Goal: Check status: Check status

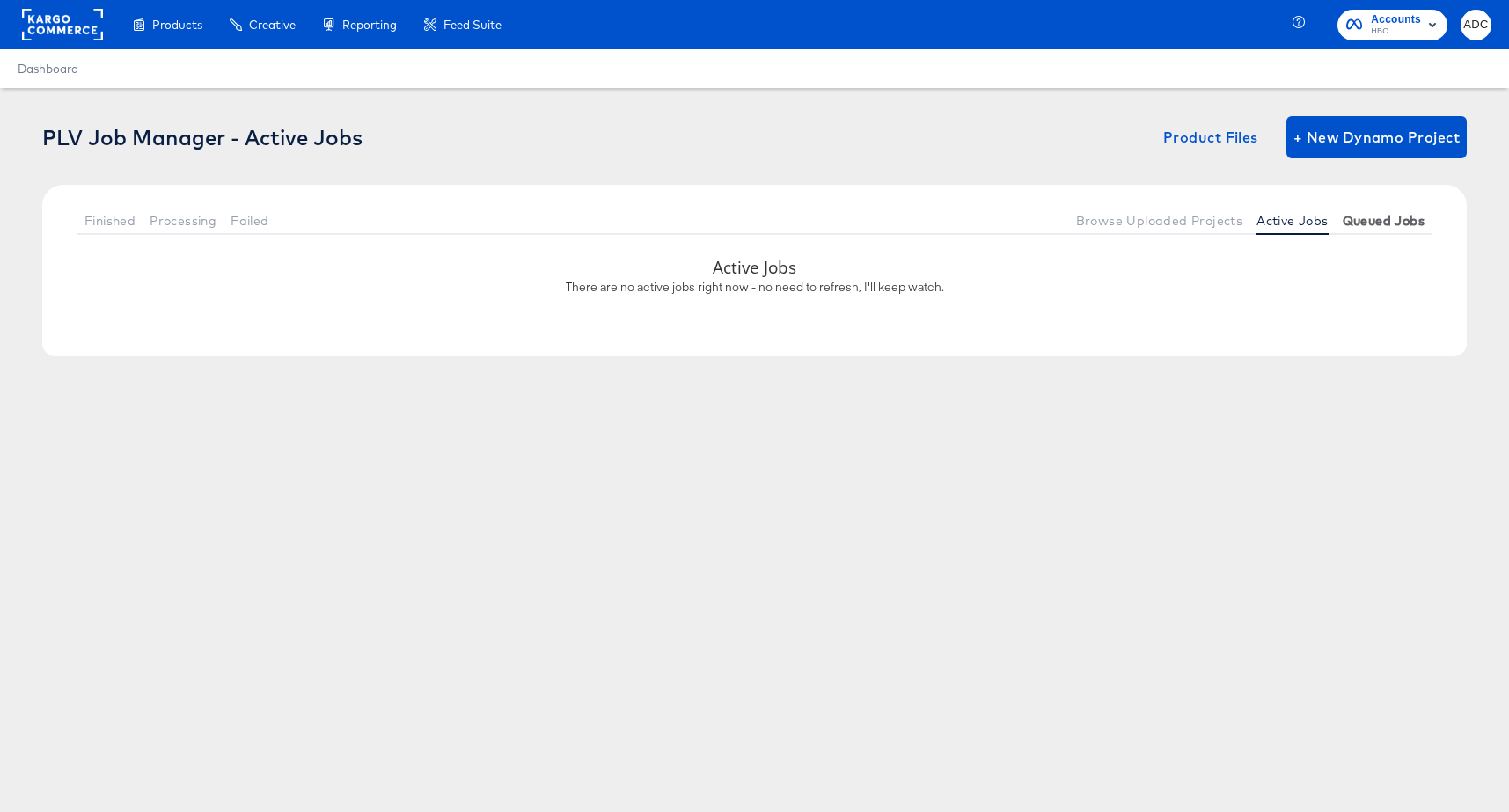
click at [1389, 223] on span "Queued Jobs" at bounding box center [1383, 221] width 82 height 14
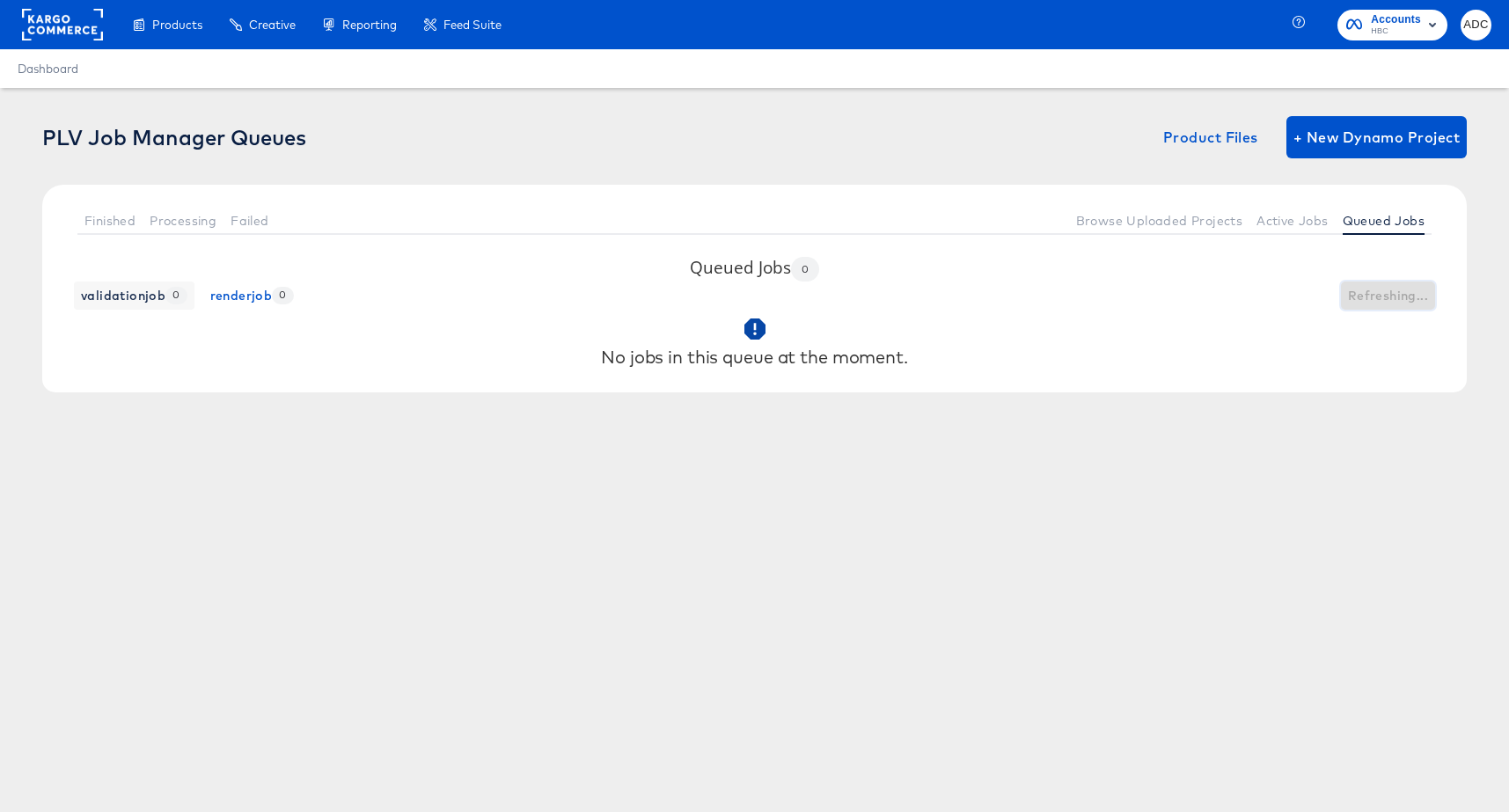
click at [1395, 295] on span "Refreshing..." at bounding box center [1388, 296] width 80 height 22
click at [1281, 218] on span "Active Jobs" at bounding box center [1291, 221] width 71 height 14
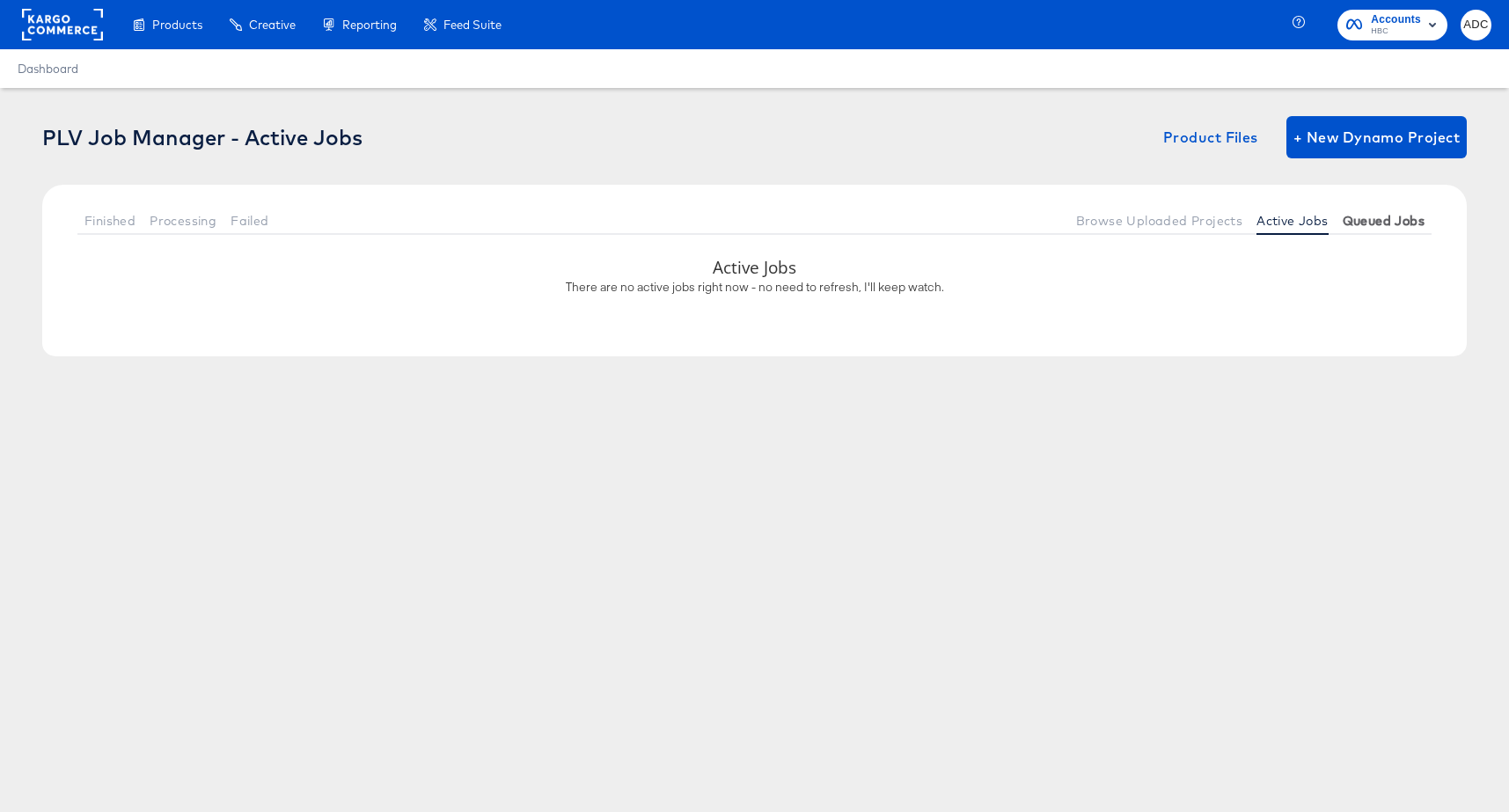
click at [1409, 217] on span "Queued Jobs" at bounding box center [1383, 221] width 82 height 14
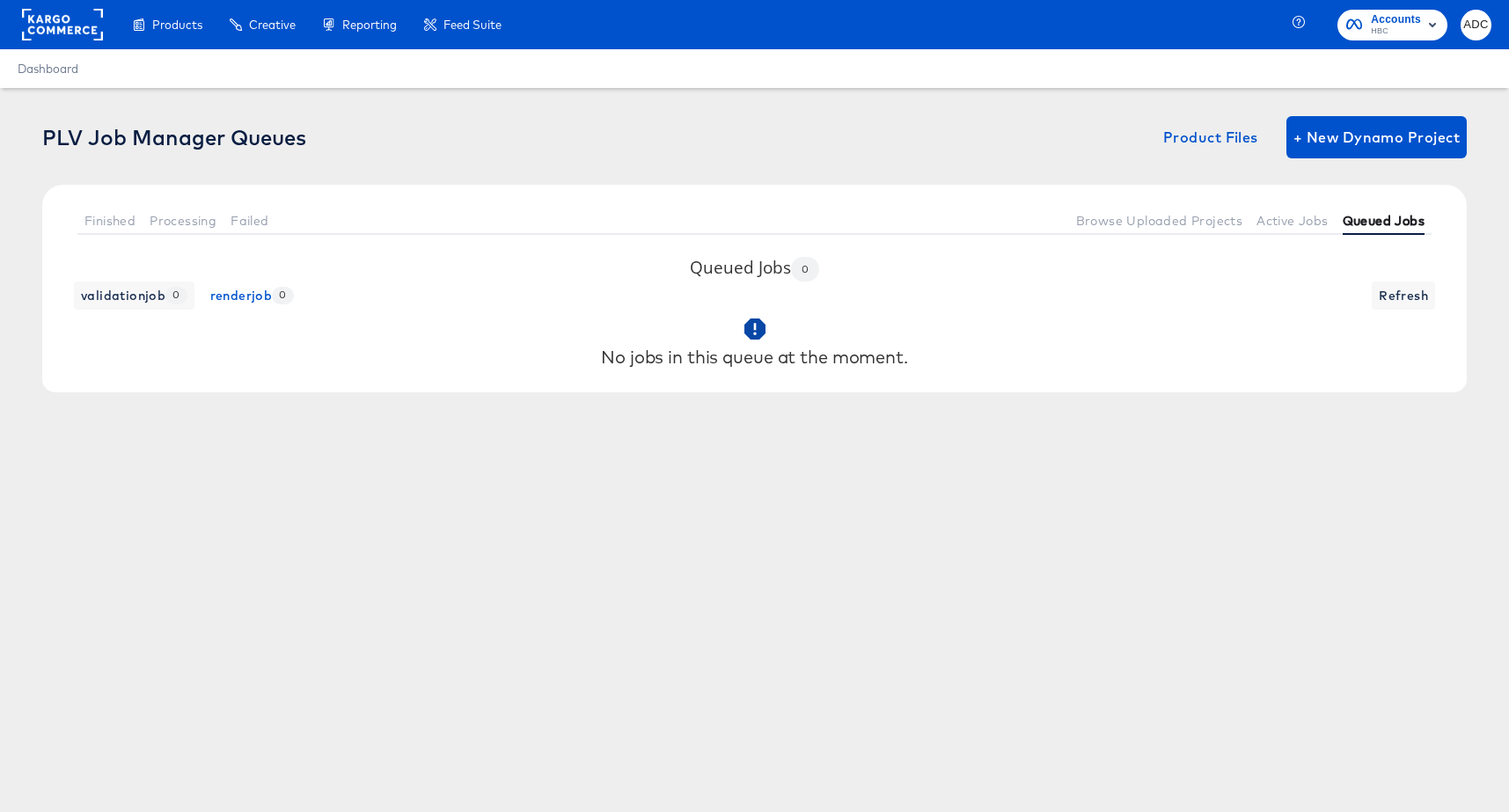
click at [1339, 214] on button "Queued Jobs" at bounding box center [1383, 220] width 96 height 29
click at [1287, 230] on button "Active Jobs" at bounding box center [1292, 220] width 85 height 29
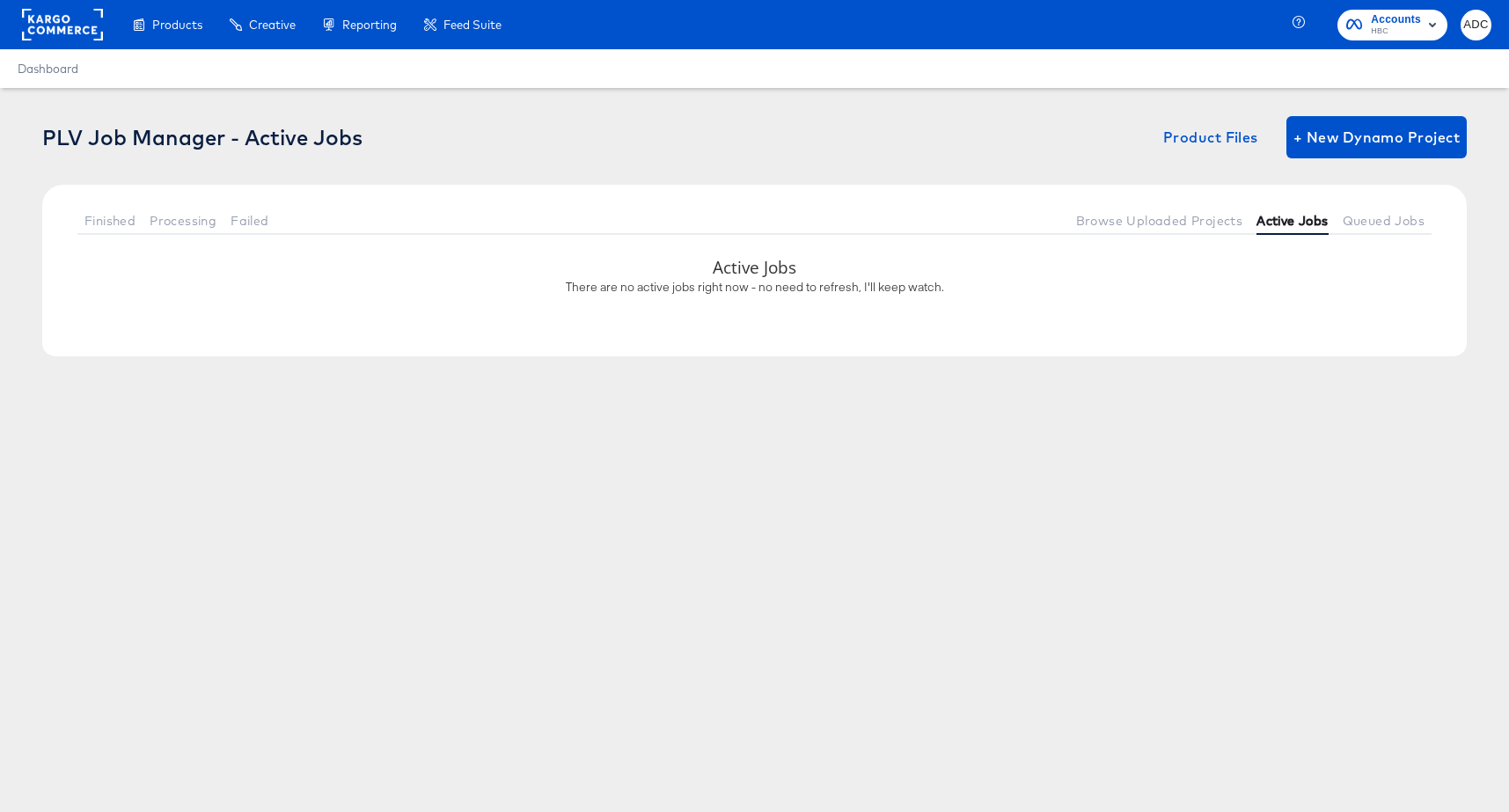
click at [1288, 230] on button "Active Jobs" at bounding box center [1292, 220] width 85 height 29
click at [1366, 226] on span "Queued Jobs" at bounding box center [1383, 221] width 82 height 14
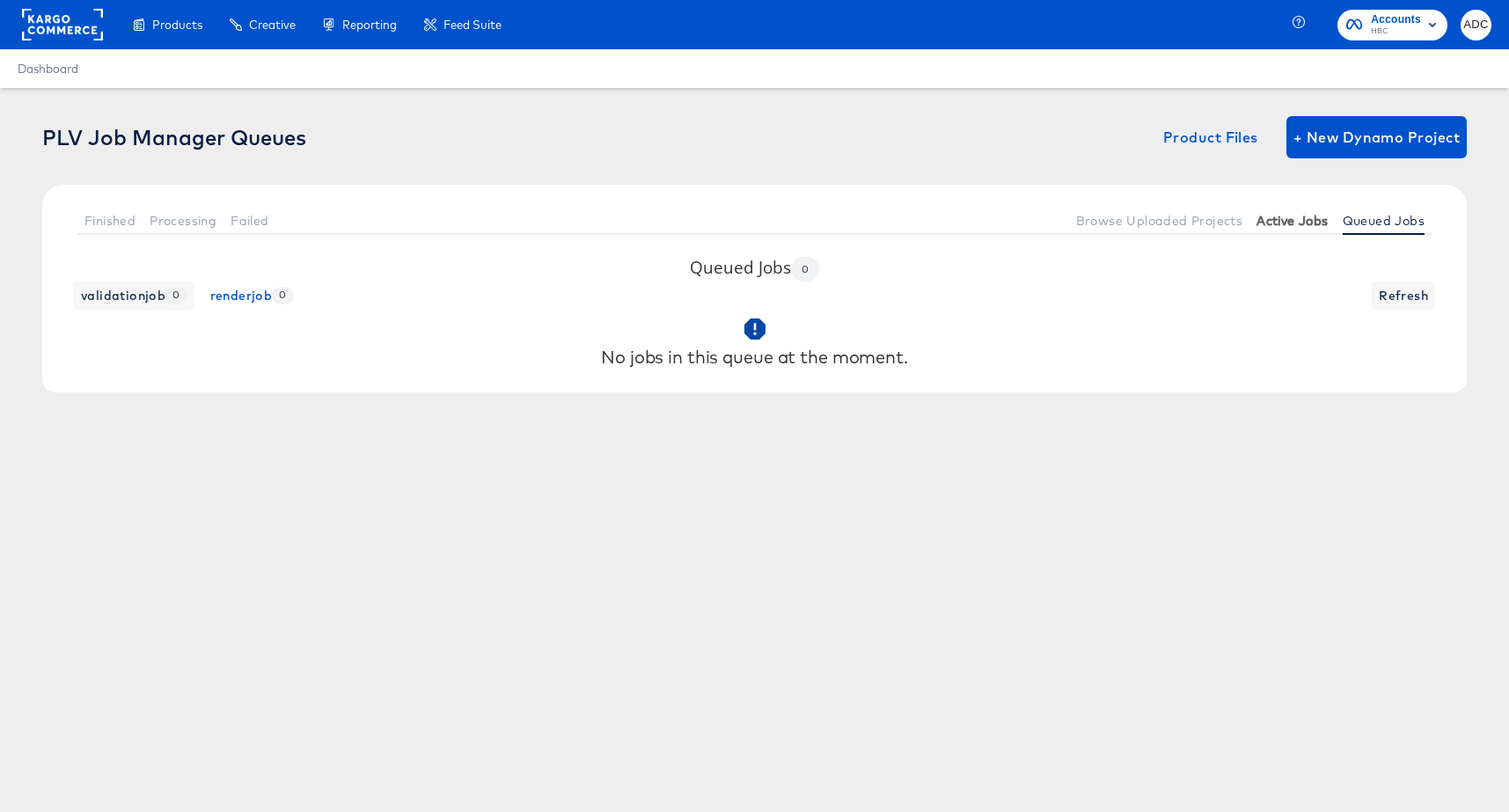
click at [1278, 224] on span "Active Jobs" at bounding box center [1291, 221] width 71 height 14
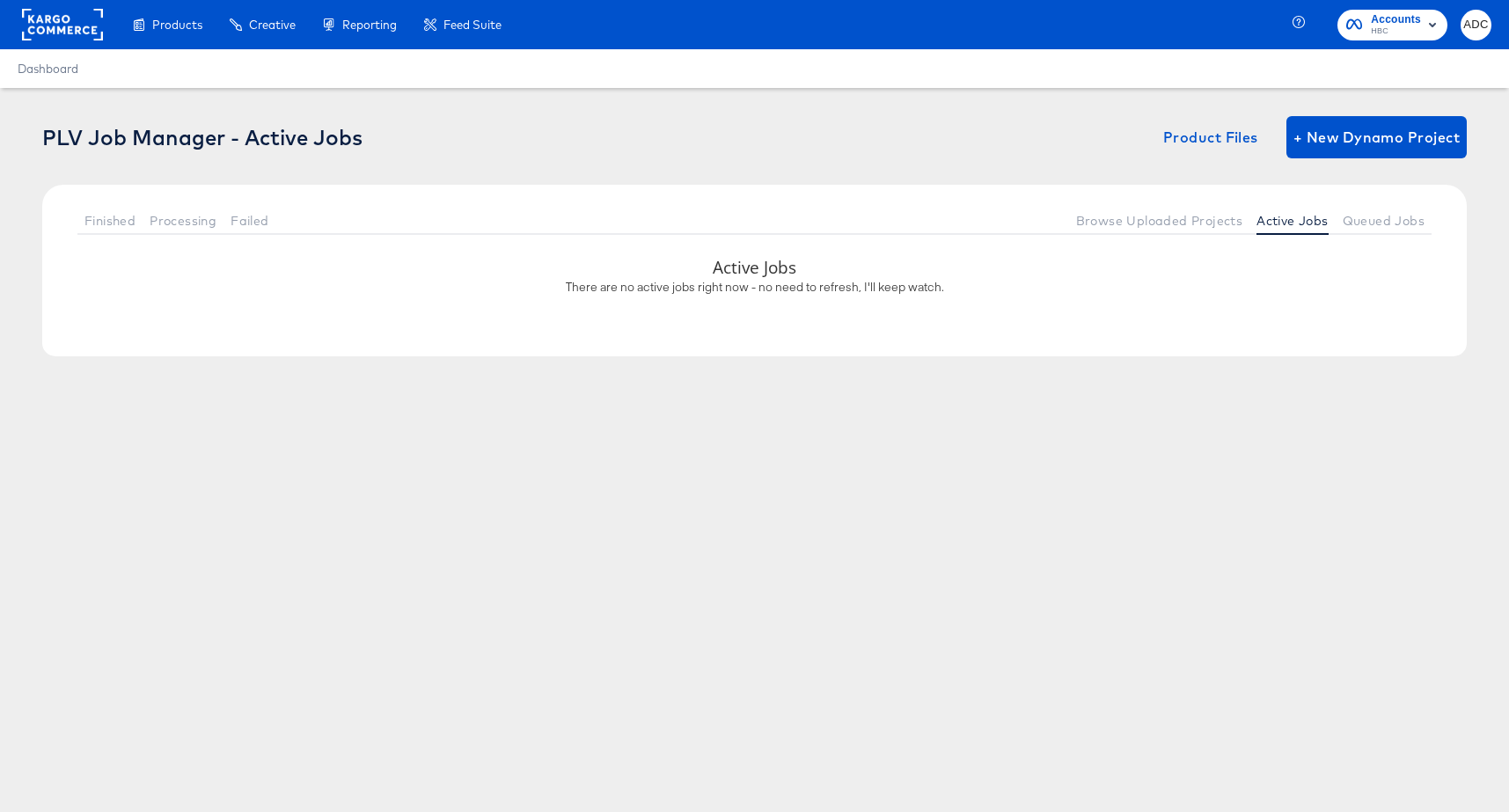
click at [1438, 229] on div "Finished Processing Failed Browse Uploaded Projects Active Jobs Queued Jobs" at bounding box center [754, 220] width 1425 height 71
click at [1409, 228] on button "Queued Jobs" at bounding box center [1383, 220] width 96 height 29
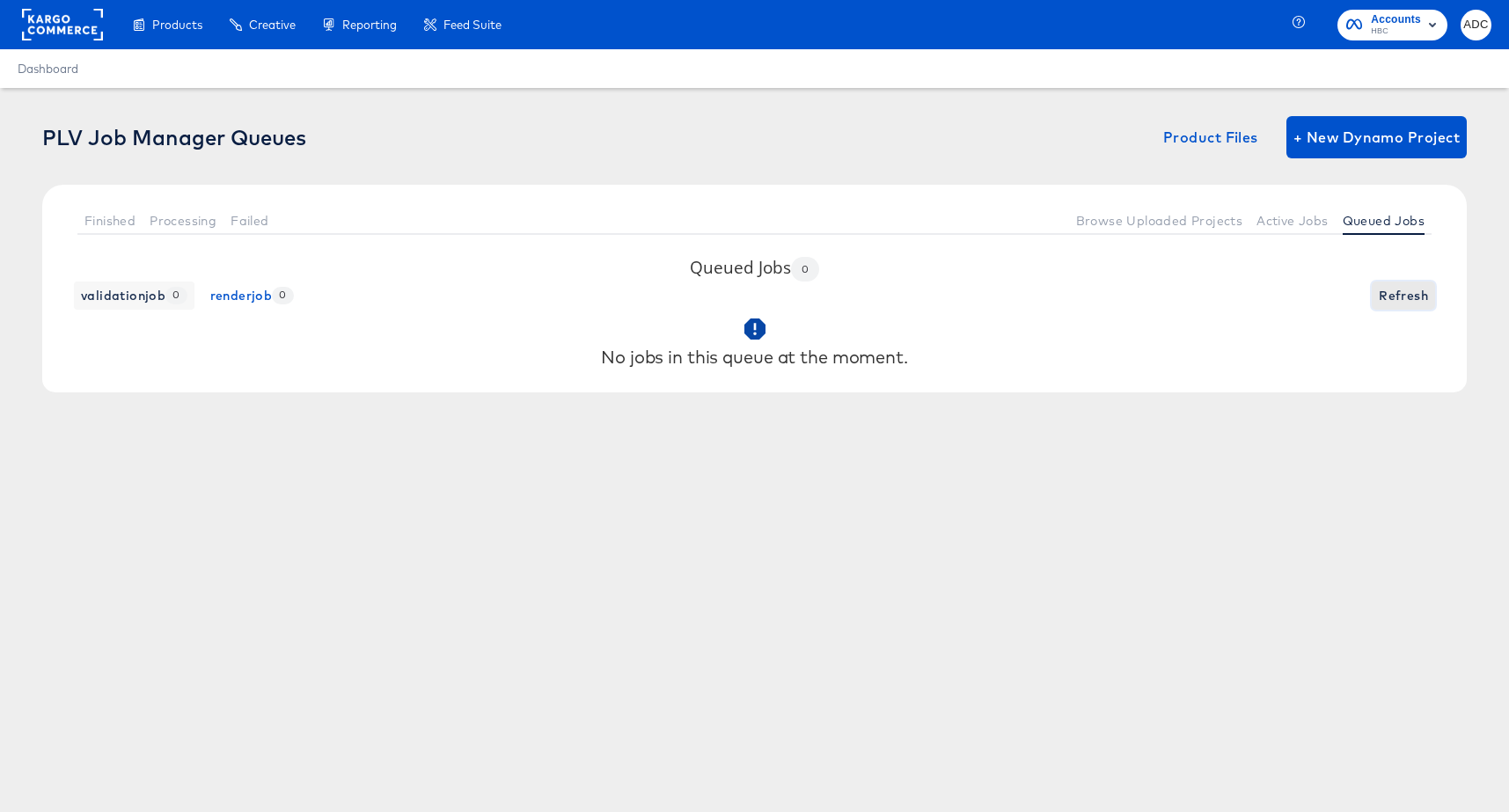
click at [1386, 301] on span "Refresh" at bounding box center [1403, 296] width 49 height 22
click at [1399, 292] on div "validationjob 0 renderjob 0 Refreshing..." at bounding box center [754, 296] width 1390 height 28
click at [1292, 224] on span "Active Jobs" at bounding box center [1291, 221] width 71 height 14
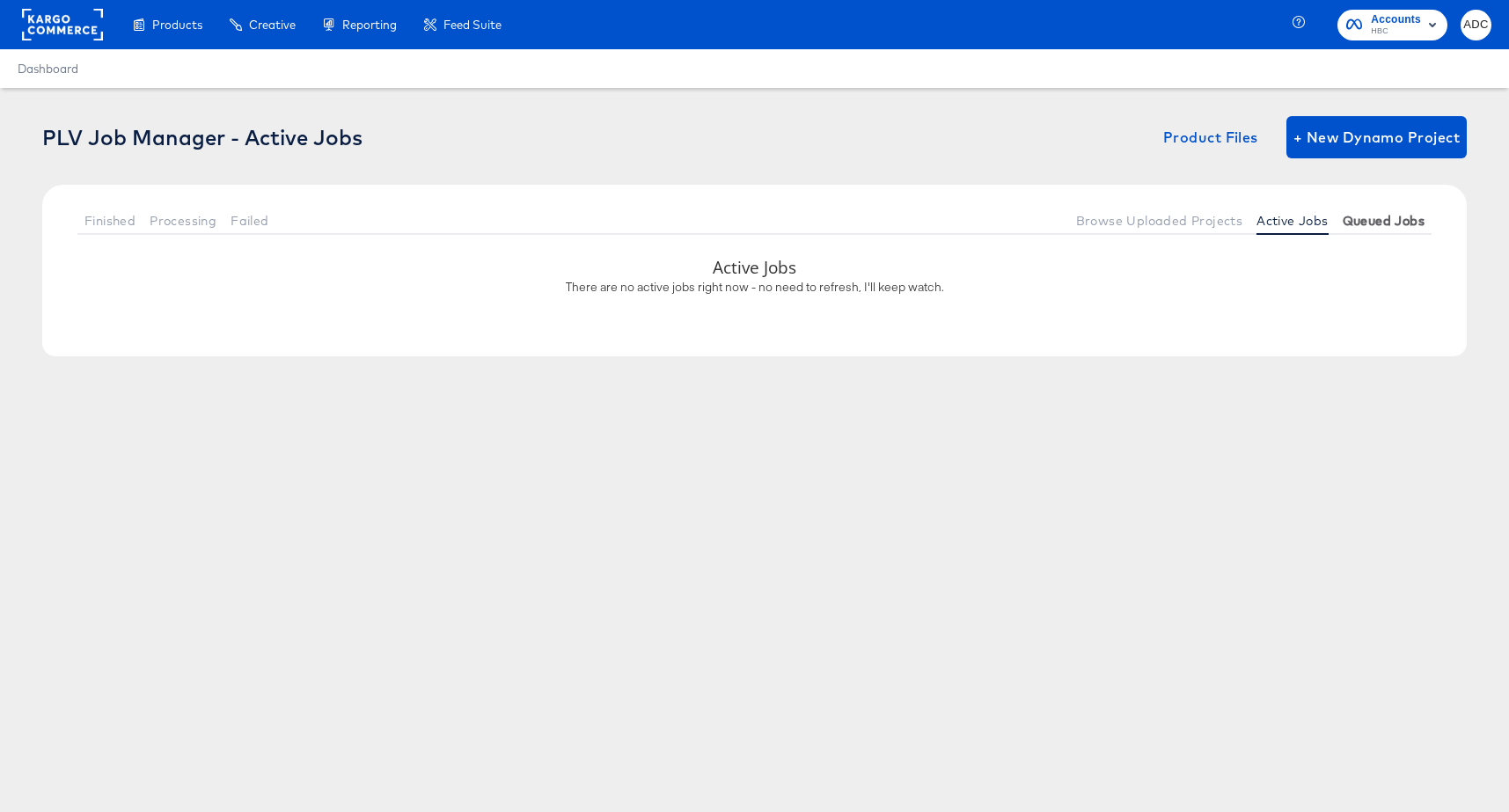
click at [1400, 214] on span "Queued Jobs" at bounding box center [1383, 221] width 82 height 14
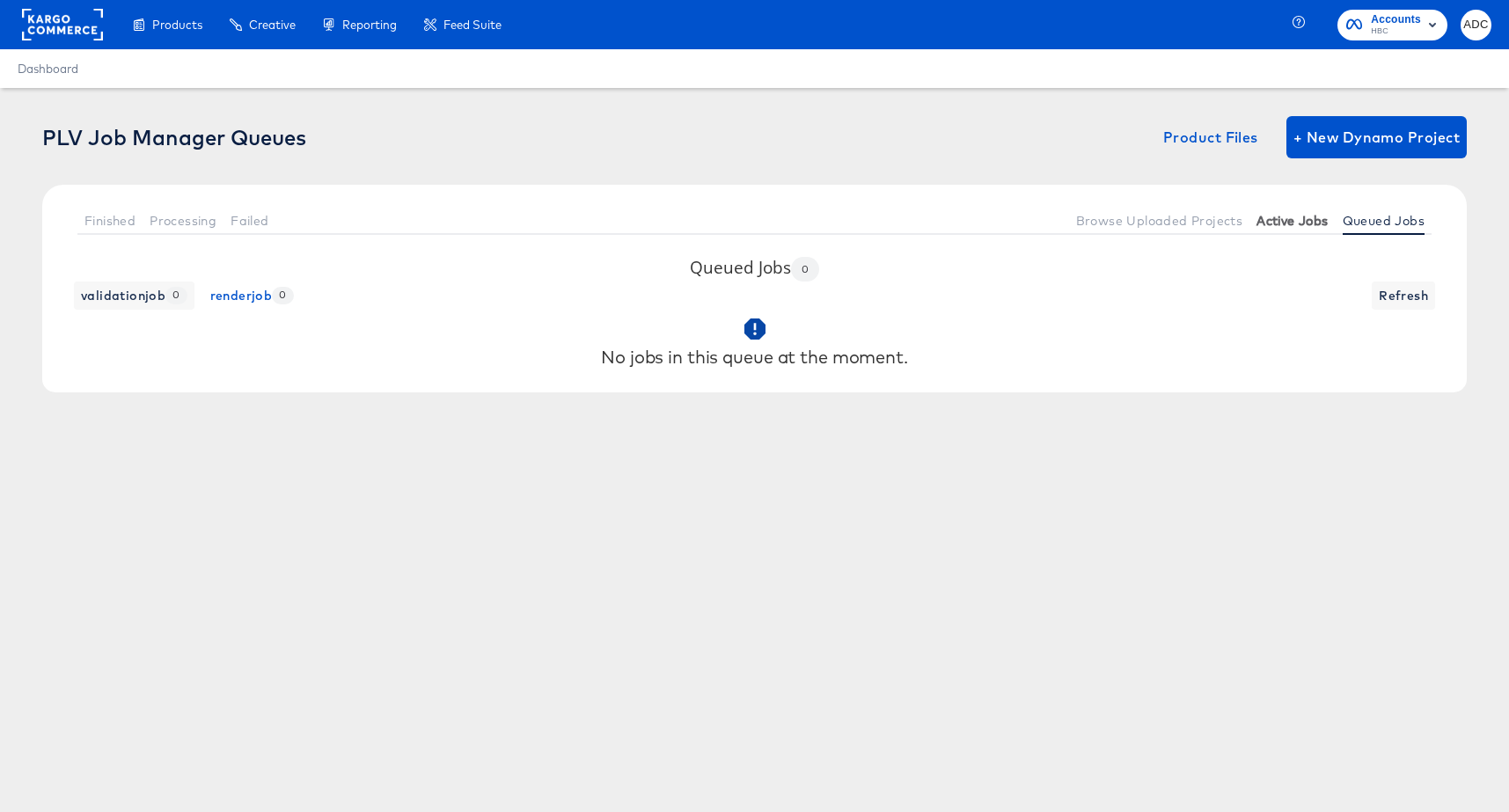
click at [1293, 221] on span "Active Jobs" at bounding box center [1291, 221] width 71 height 14
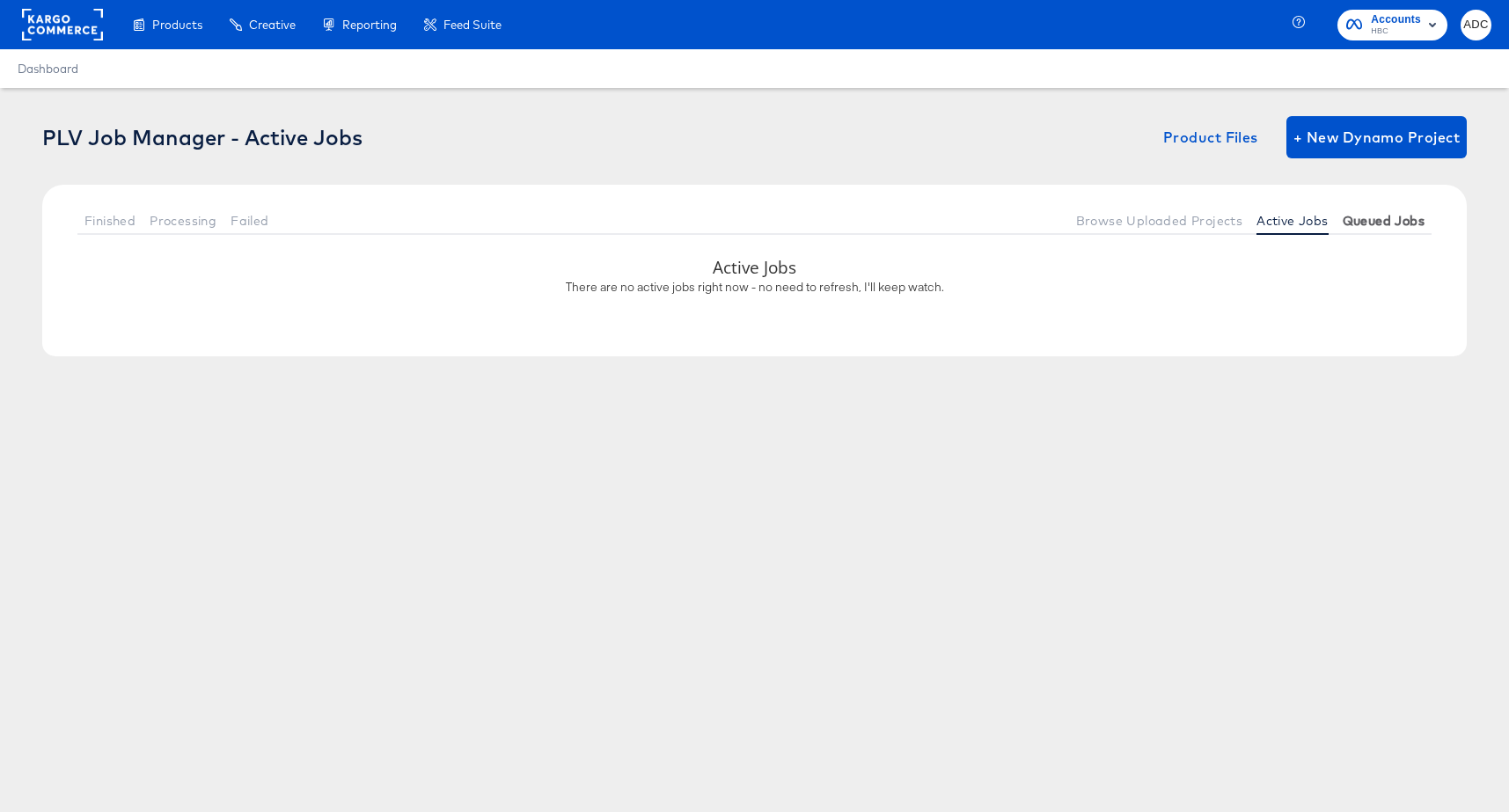
click at [1371, 221] on span "Queued Jobs" at bounding box center [1383, 221] width 82 height 14
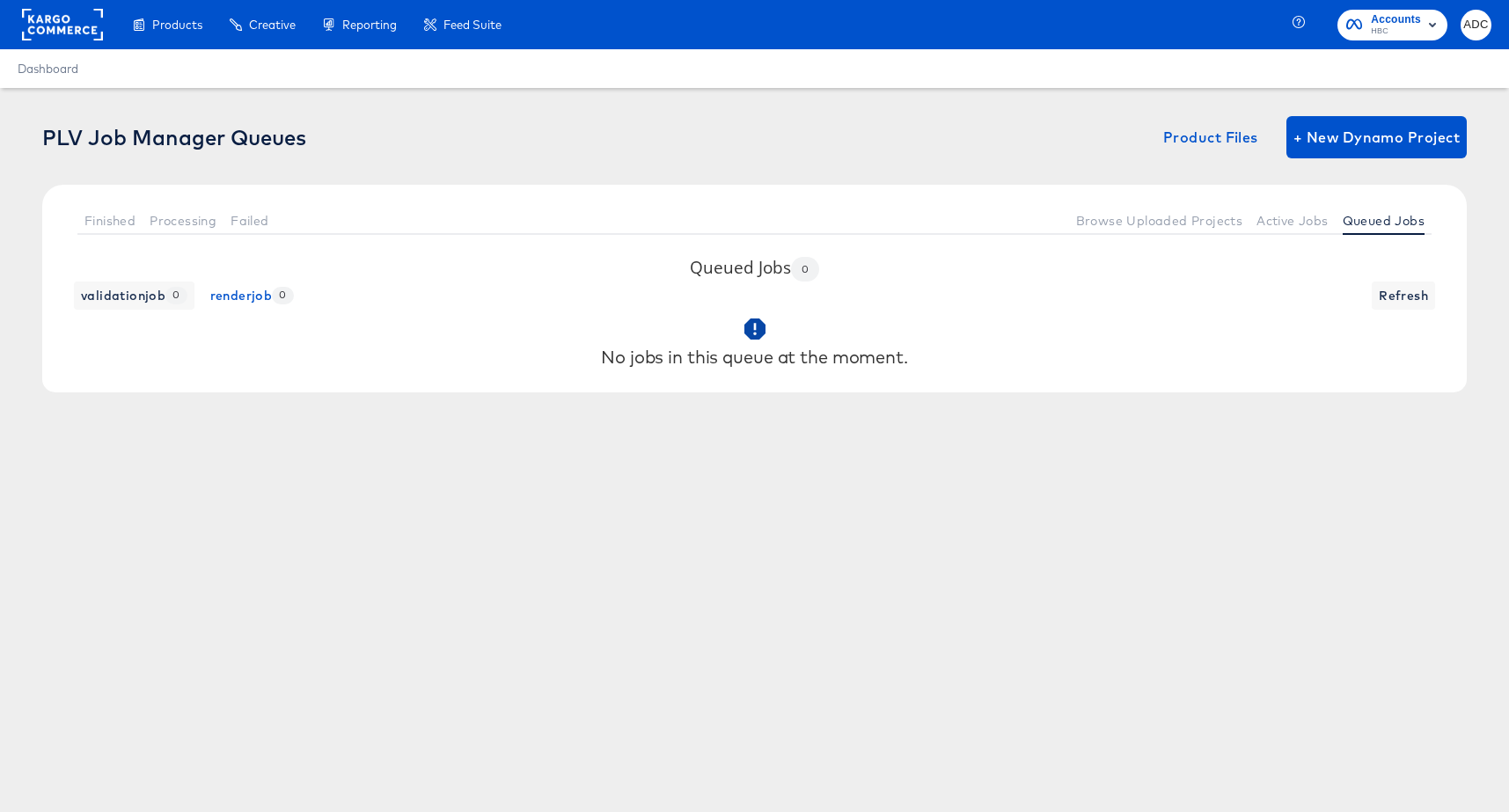
click at [1470, 290] on div "PLV Job Manager Queues Product Files + New Dynamo Project Finished Processing F…" at bounding box center [754, 267] width 1509 height 359
click at [1278, 226] on span "Active Jobs" at bounding box center [1291, 221] width 71 height 14
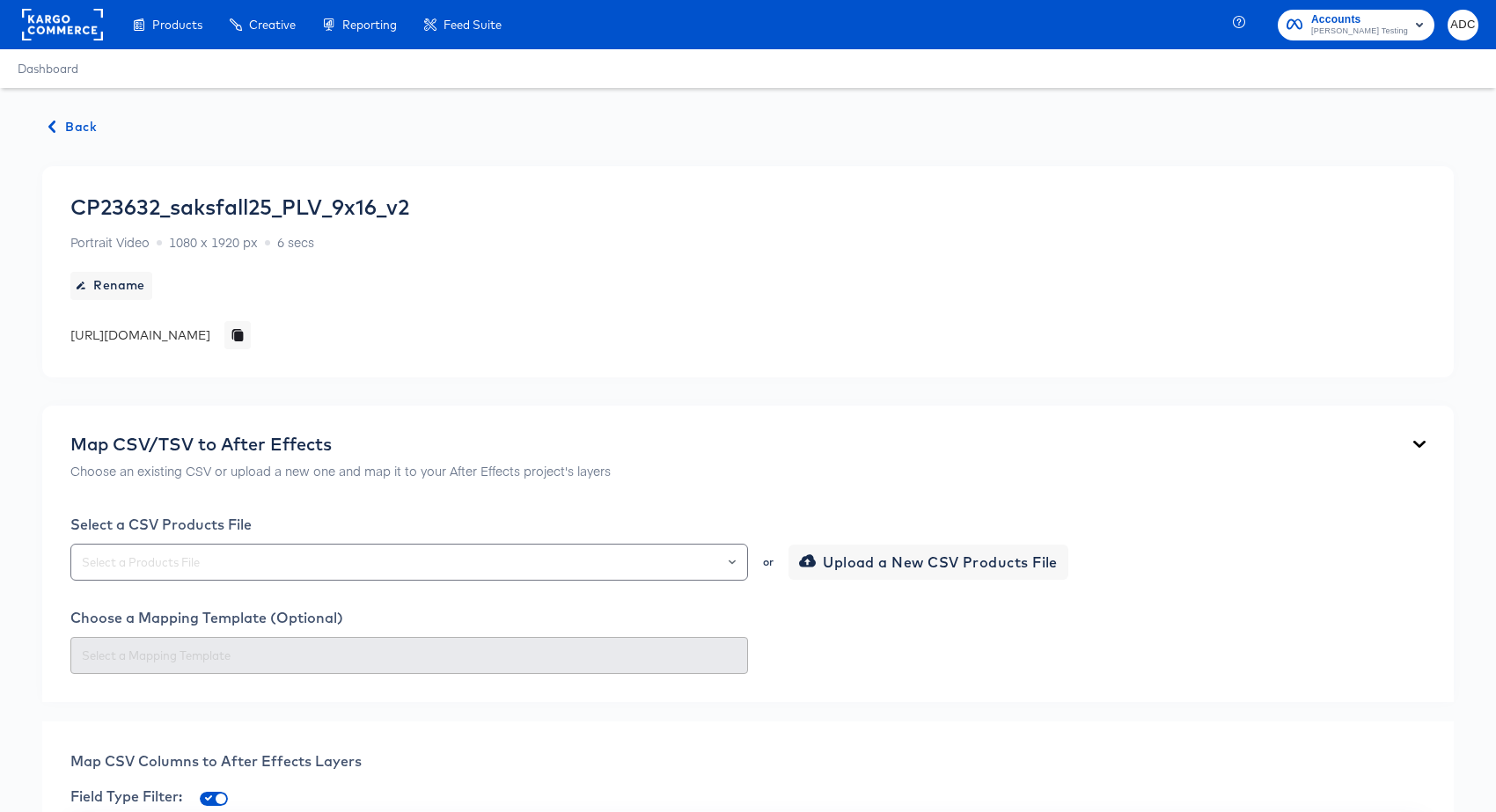
scroll to position [888, 0]
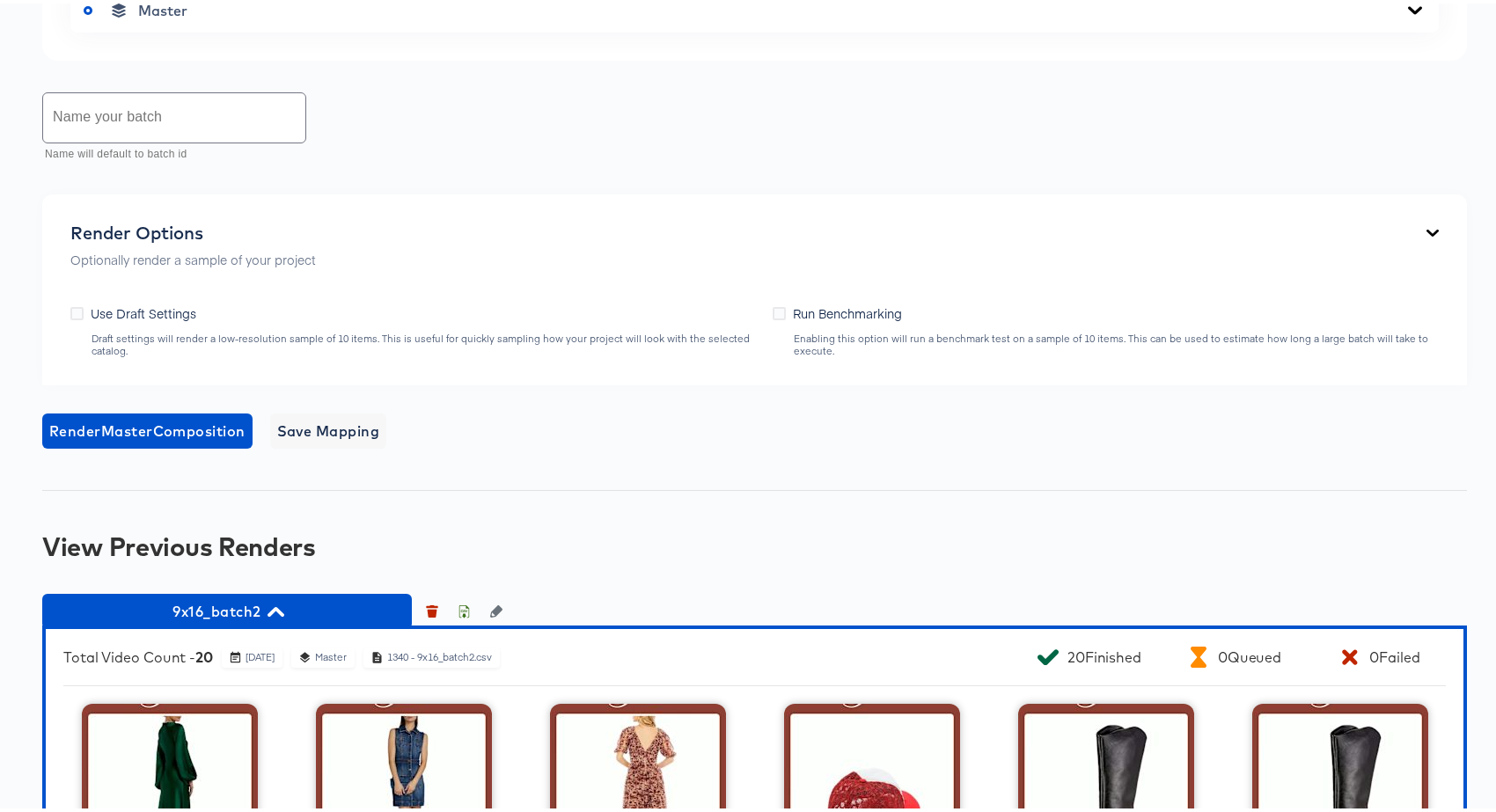
drag, startPoint x: 698, startPoint y: 494, endPoint x: 707, endPoint y: 495, distance: 9.1
click at [255, 605] on span "9x16_batch2" at bounding box center [227, 607] width 352 height 25
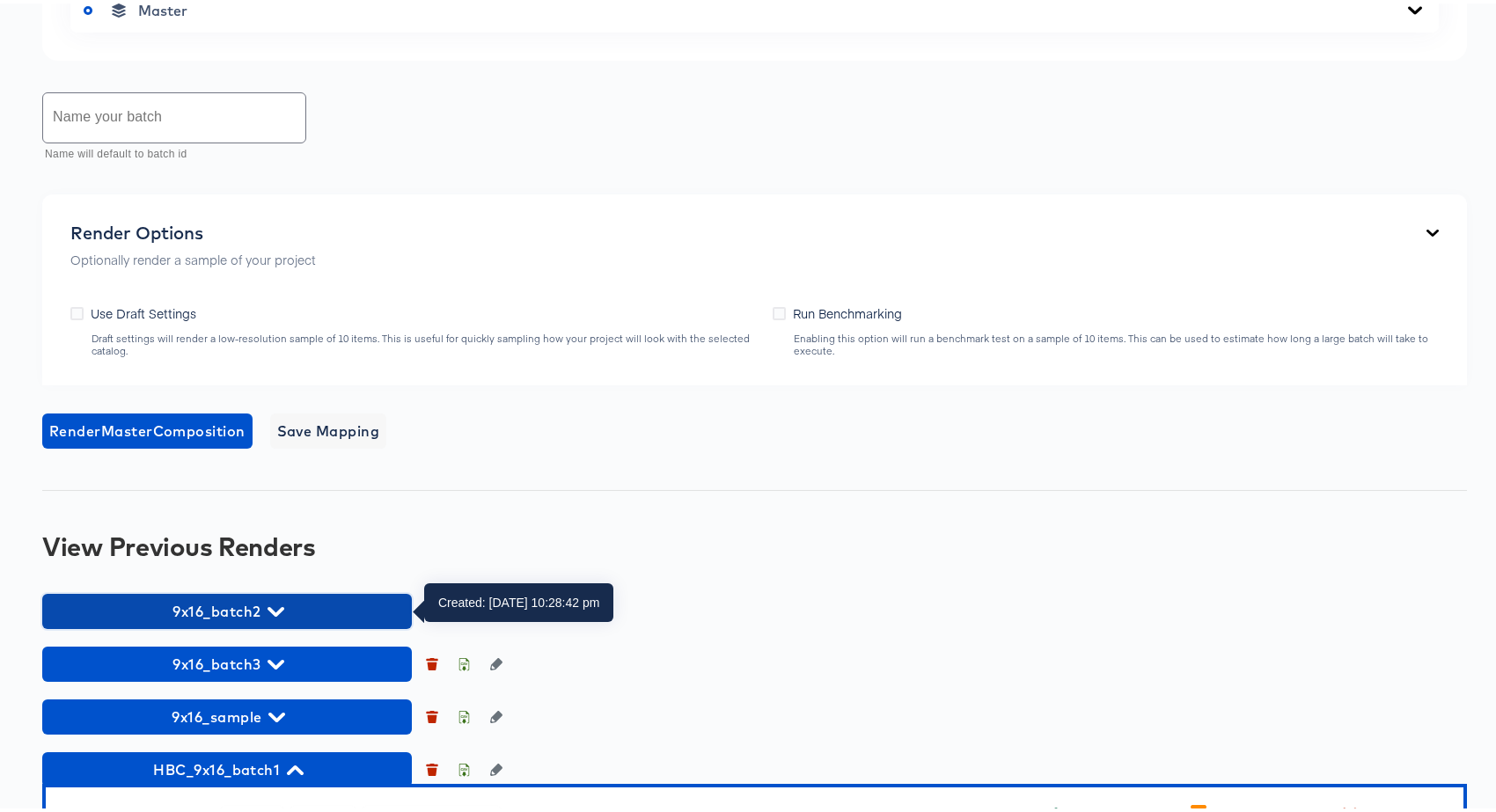
click at [254, 604] on span "9x16_batch2" at bounding box center [227, 607] width 352 height 25
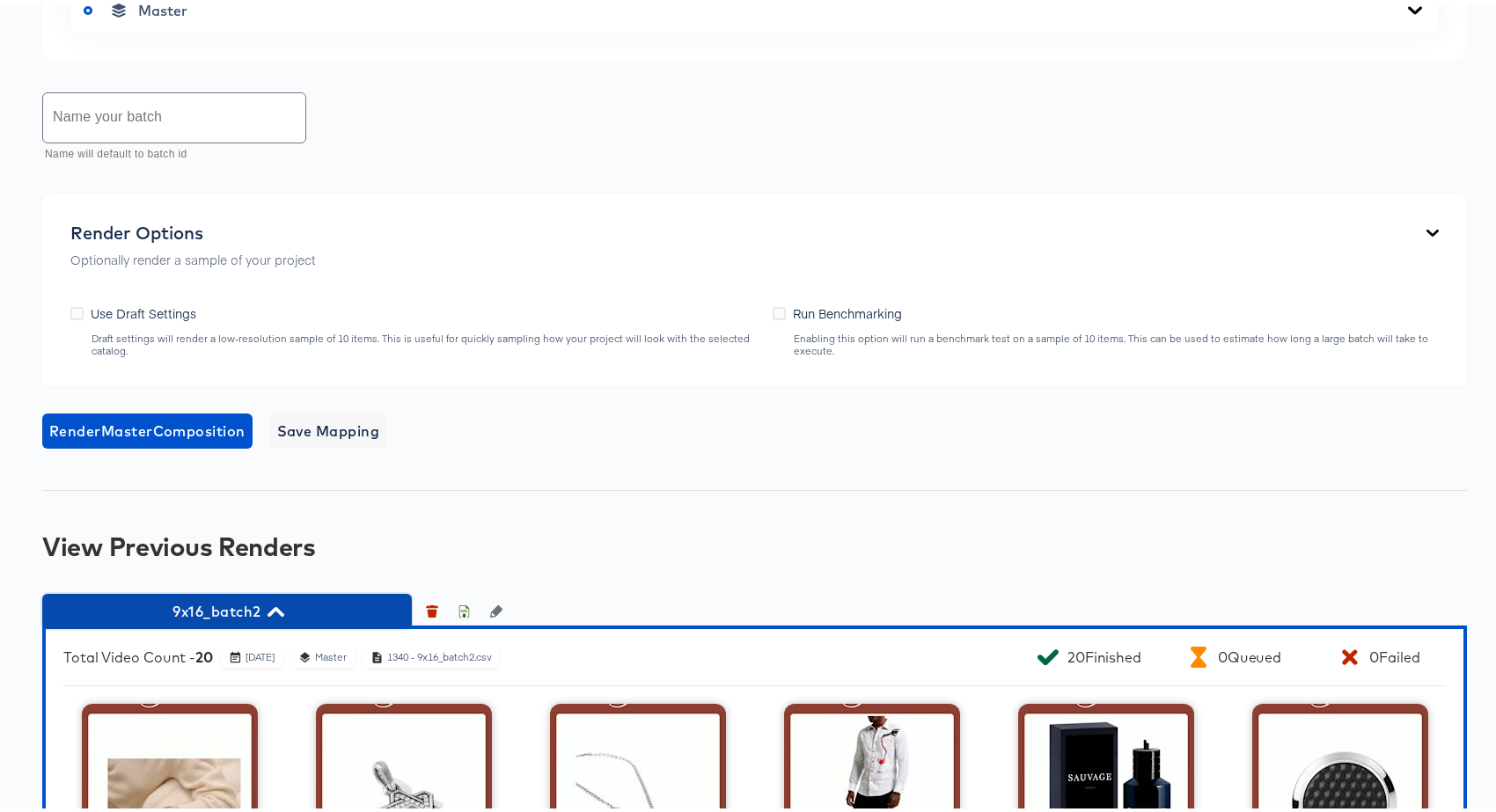
click at [253, 607] on span "9x16_batch2" at bounding box center [227, 607] width 352 height 25
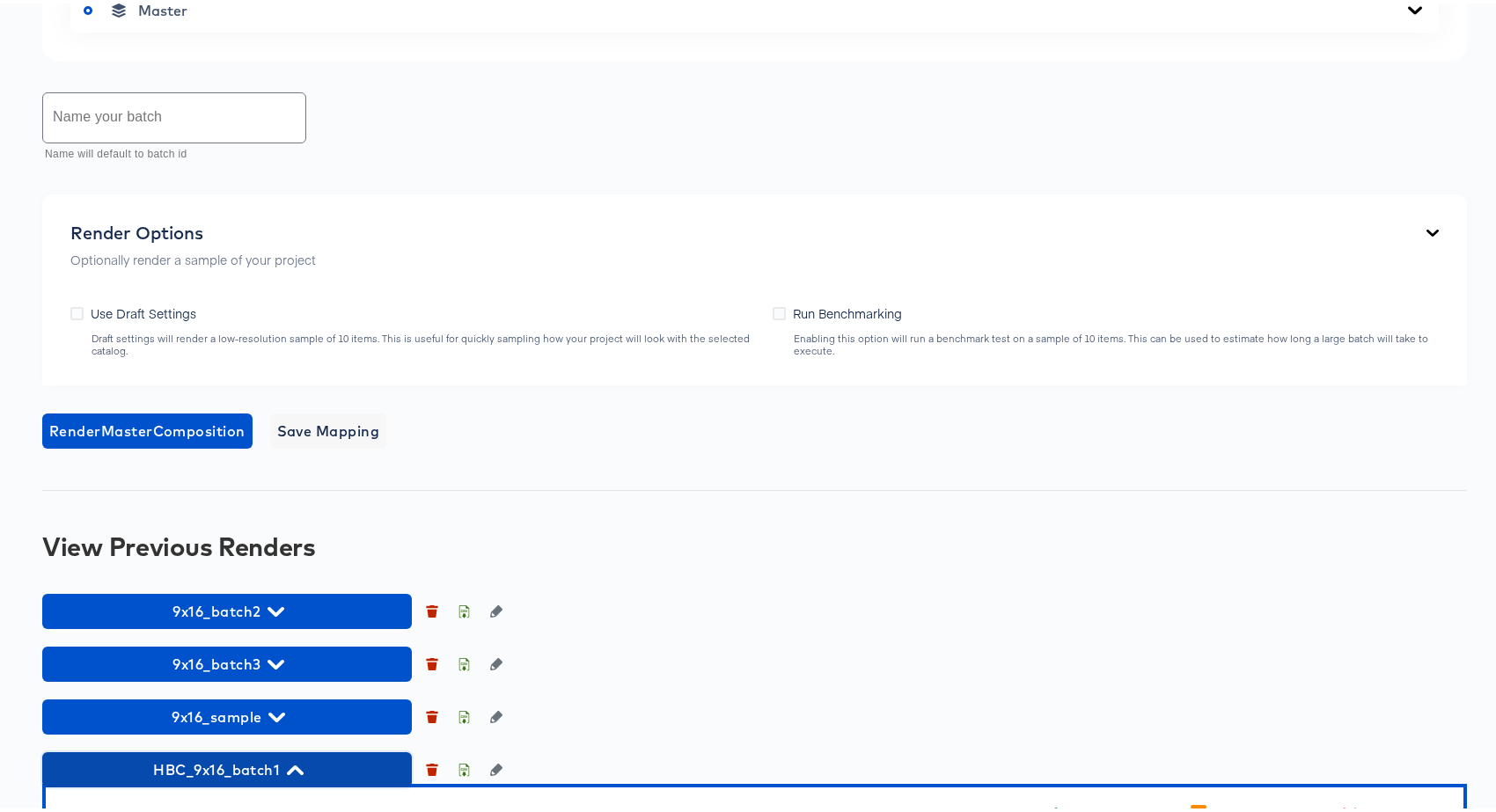
click at [245, 765] on span "HBC_9x16_batch1" at bounding box center [227, 766] width 352 height 25
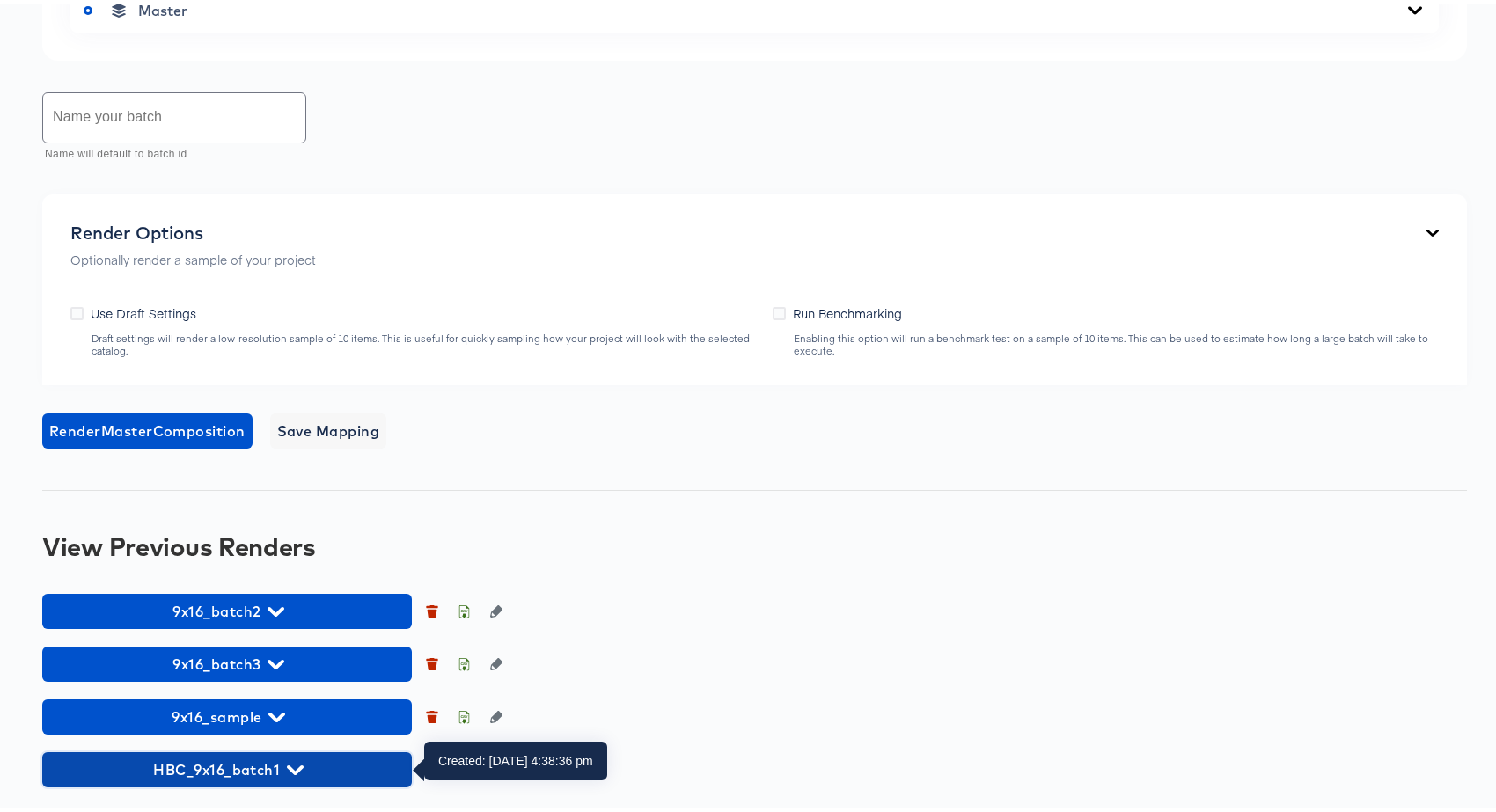
click at [231, 767] on span "HBC_9x16_batch1" at bounding box center [227, 766] width 352 height 25
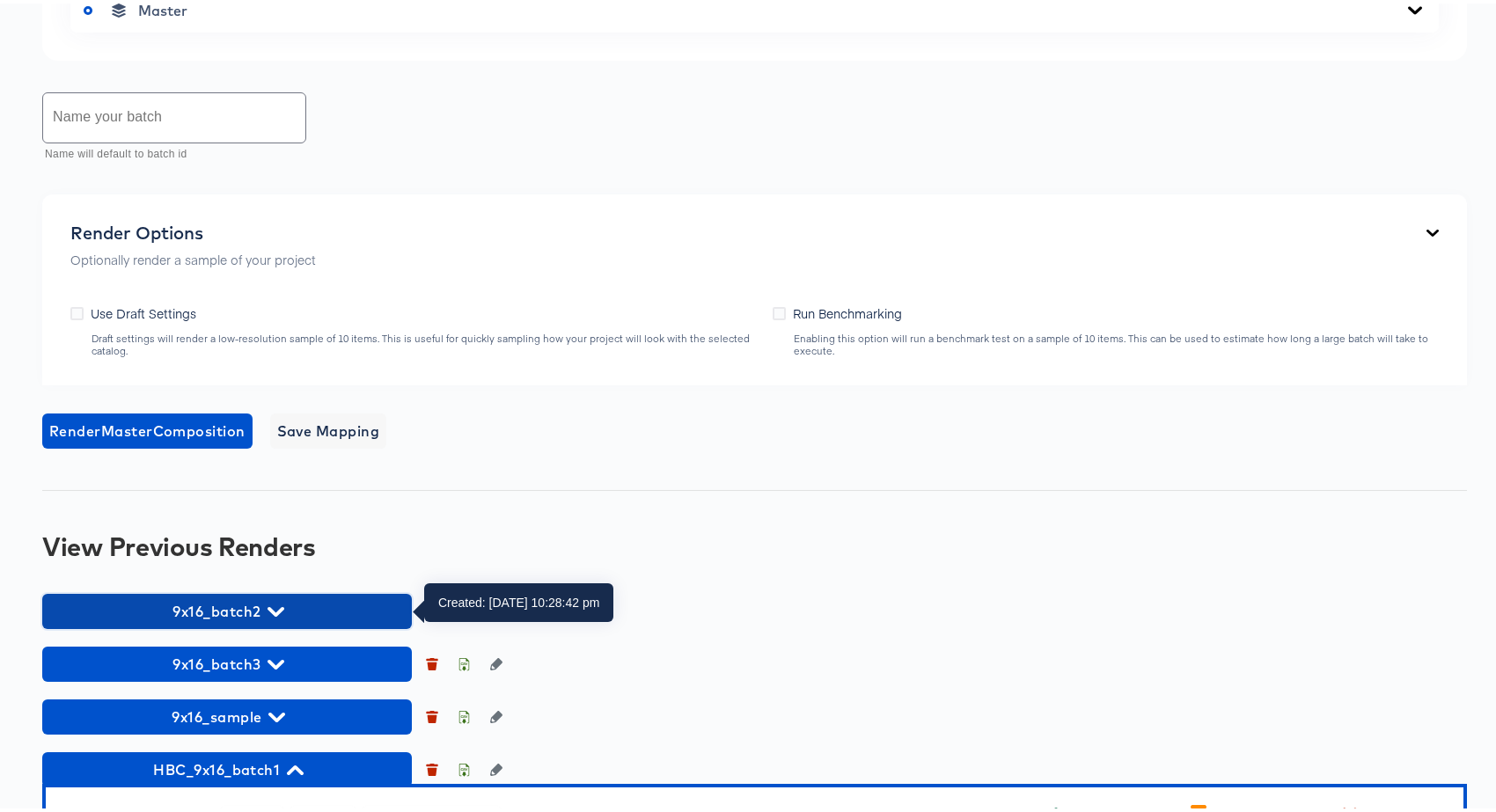
click at [272, 616] on span "9x16_batch2" at bounding box center [227, 607] width 352 height 25
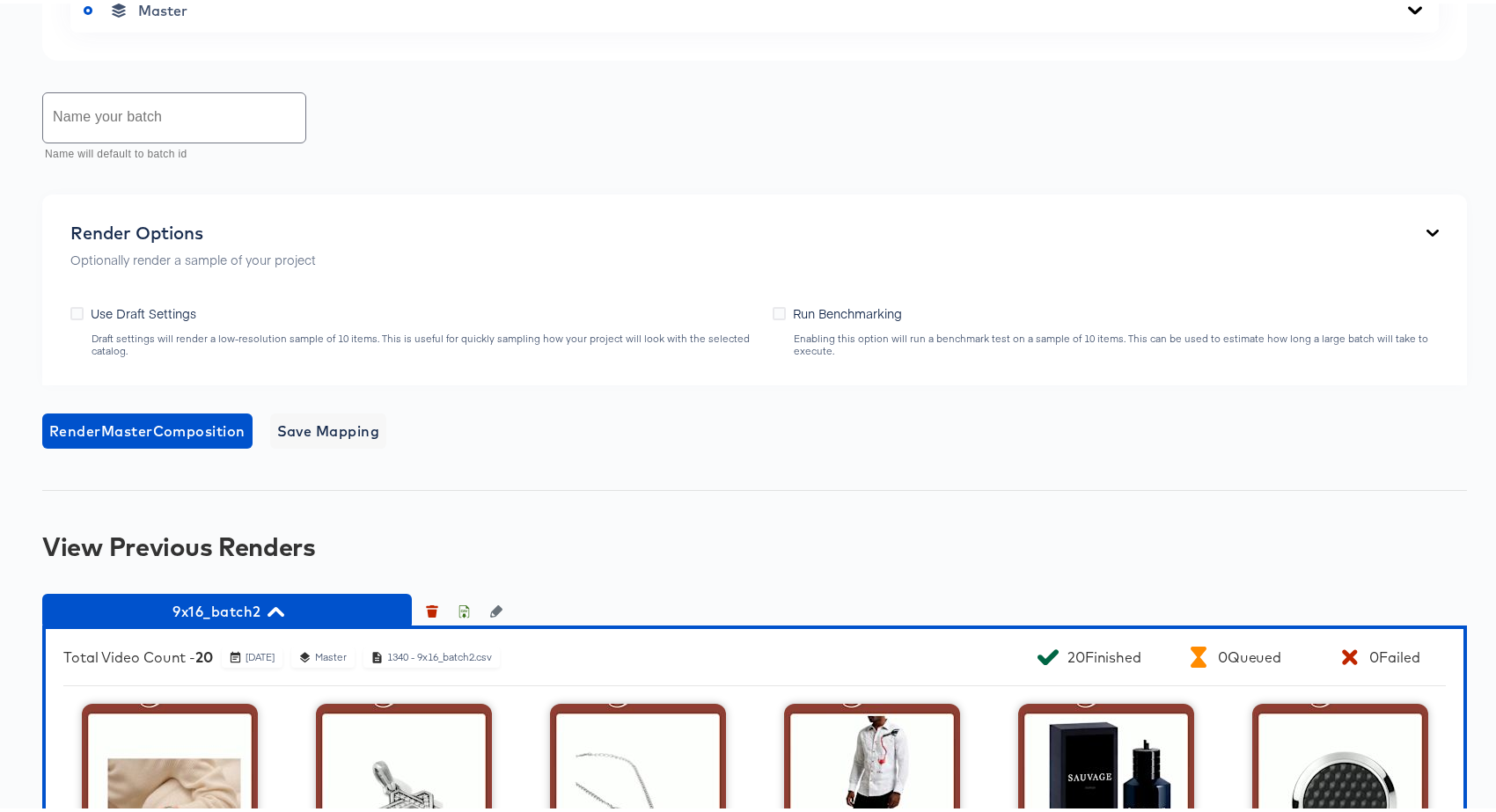
click at [231, 591] on button "9x16_batch2" at bounding box center [228, 607] width 370 height 35
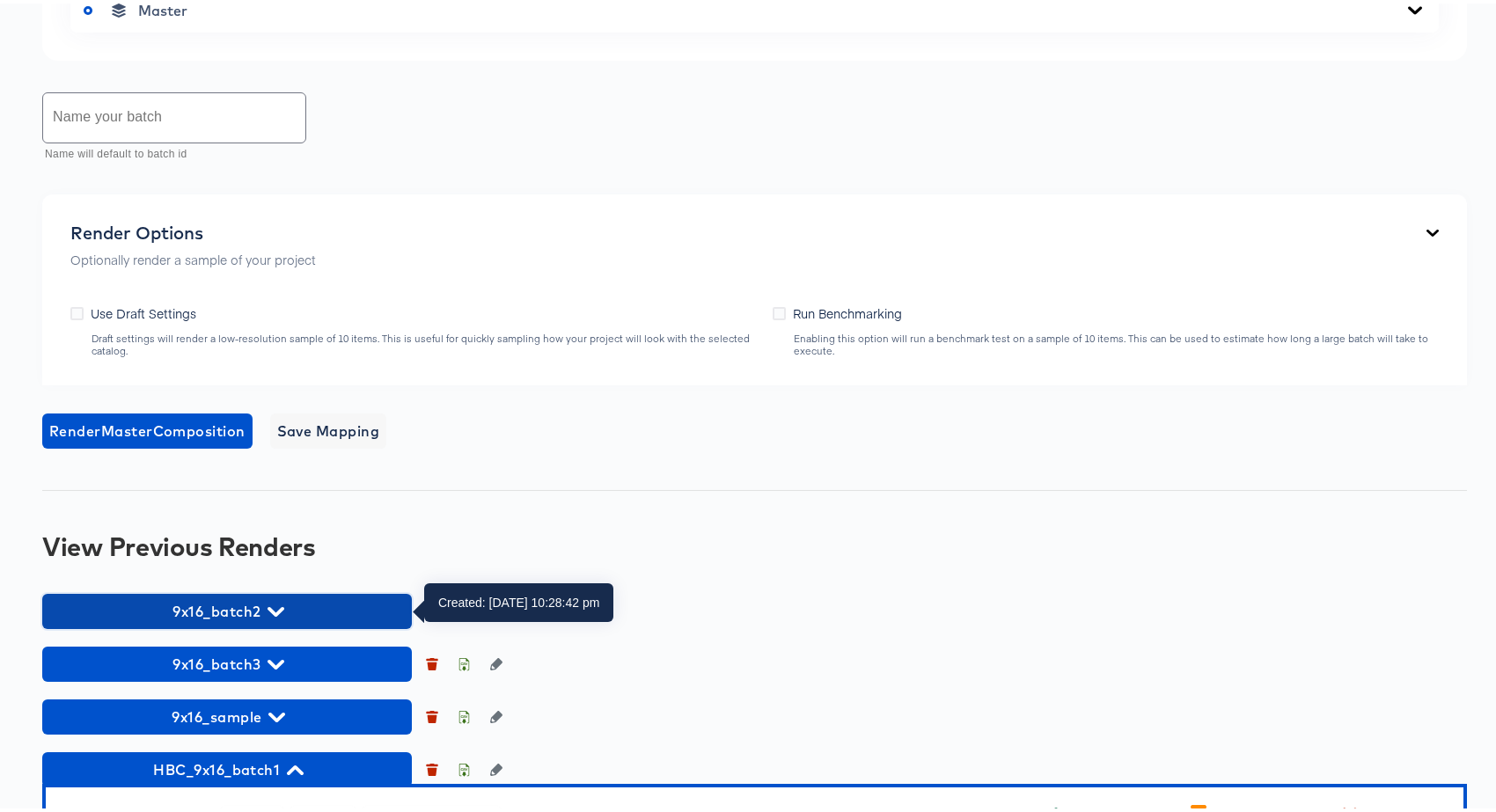
click at [233, 598] on span "9x16_batch2" at bounding box center [227, 607] width 352 height 25
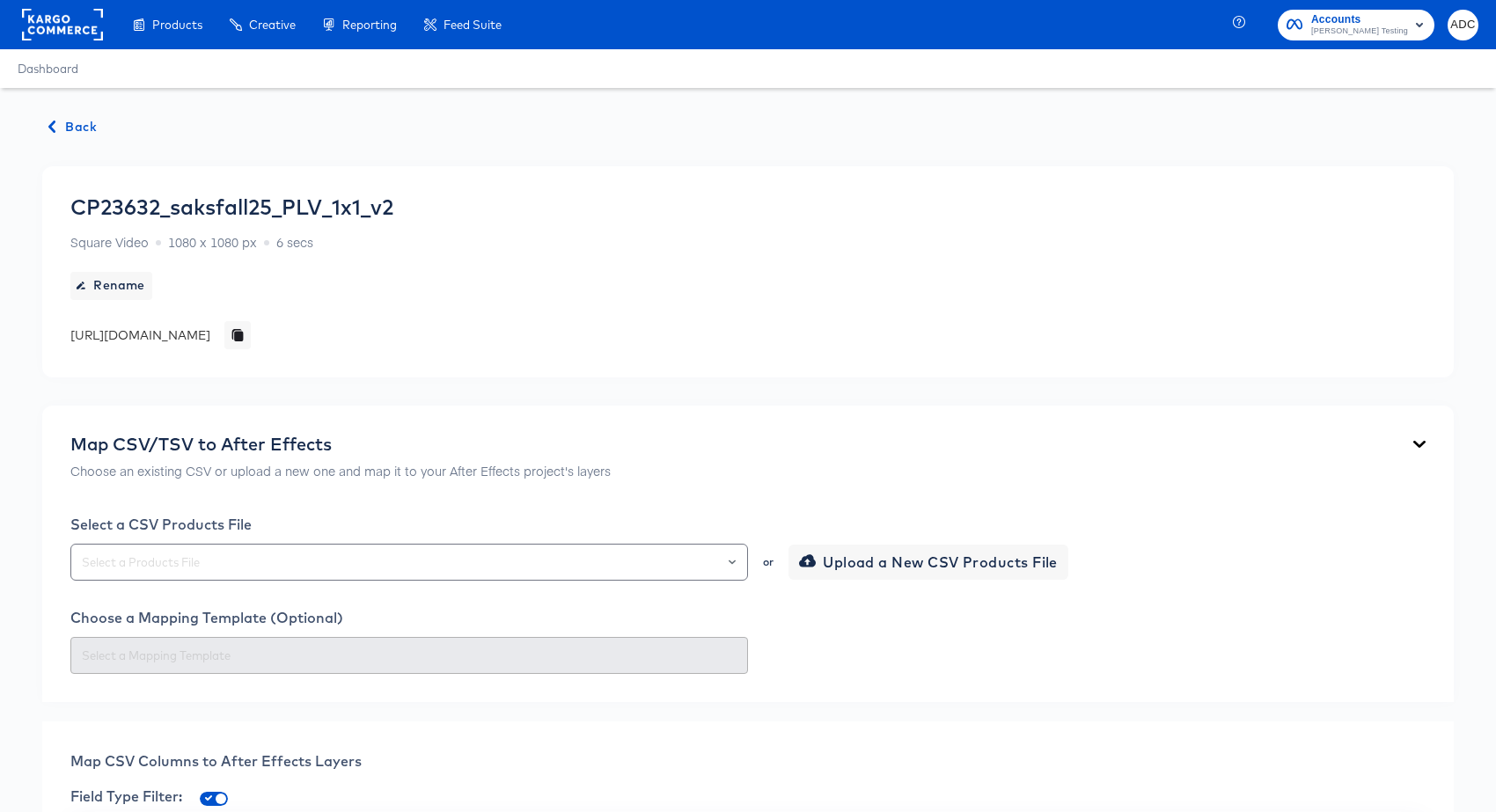
scroll to position [888, 0]
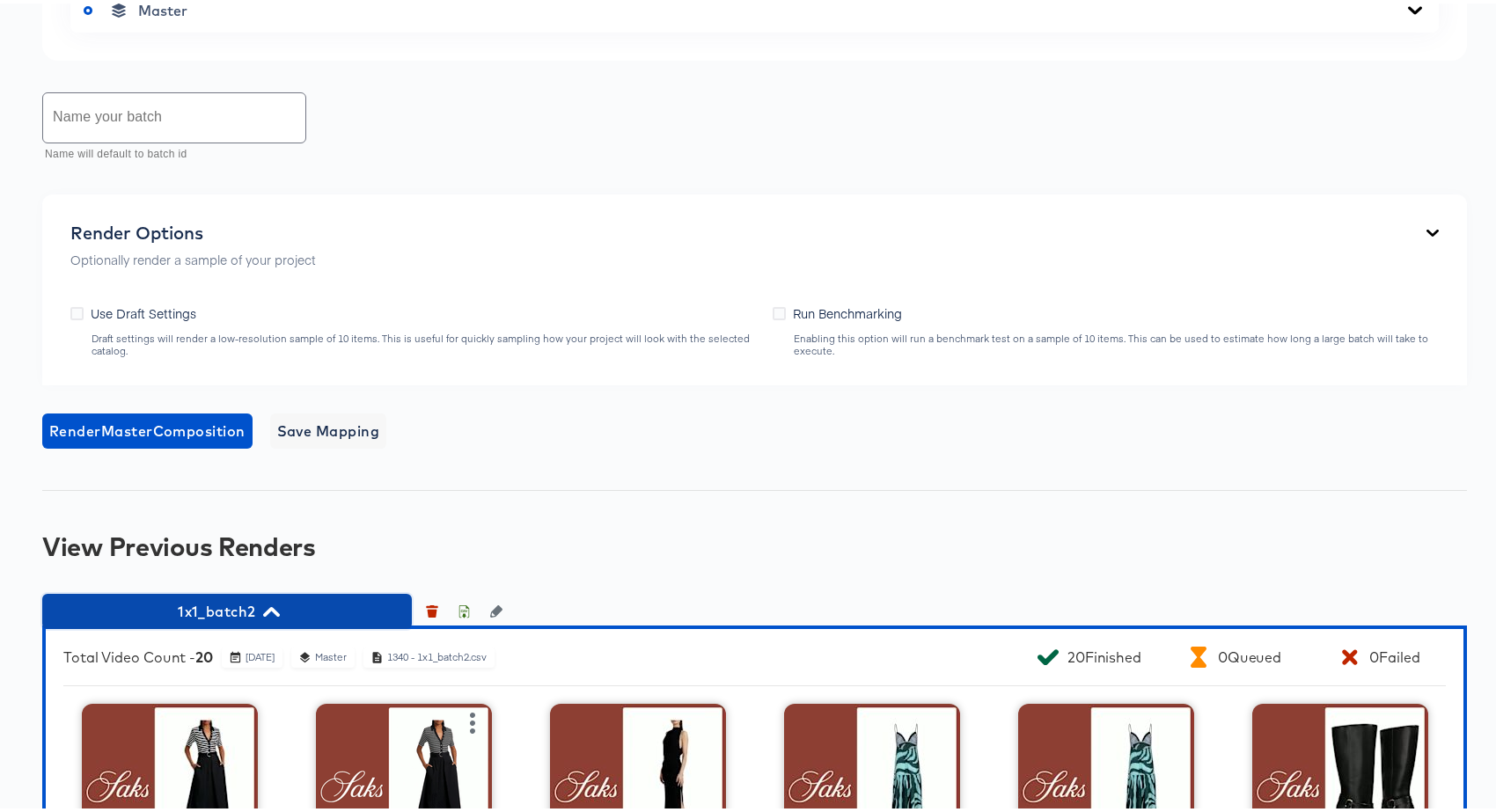
click at [310, 600] on span "1x1_batch2" at bounding box center [227, 607] width 352 height 25
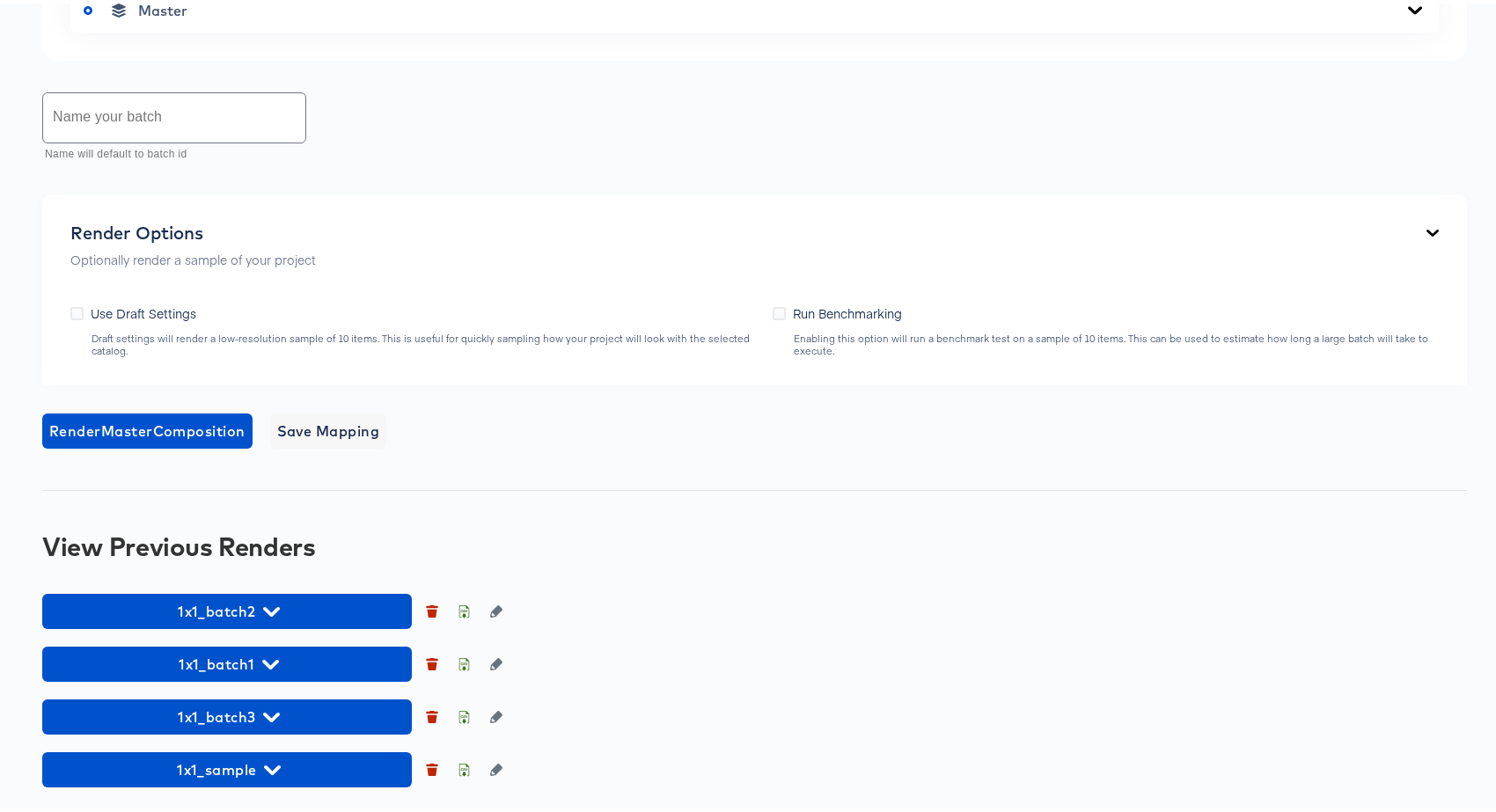
click at [714, 410] on div "Render Master Composition Save Mapping" at bounding box center [755, 427] width 1425 height 35
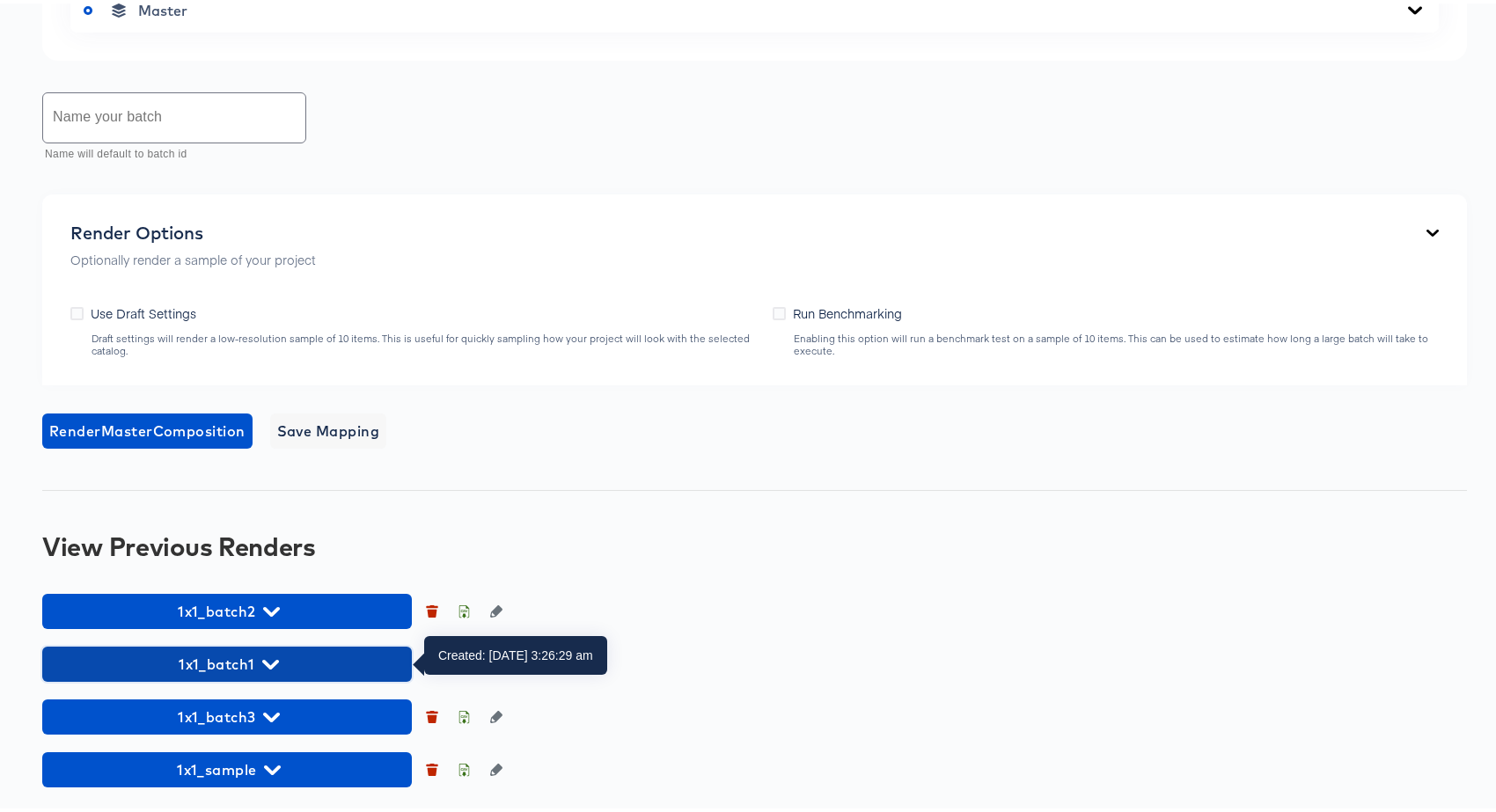
click at [270, 661] on icon "button" at bounding box center [271, 660] width 17 height 9
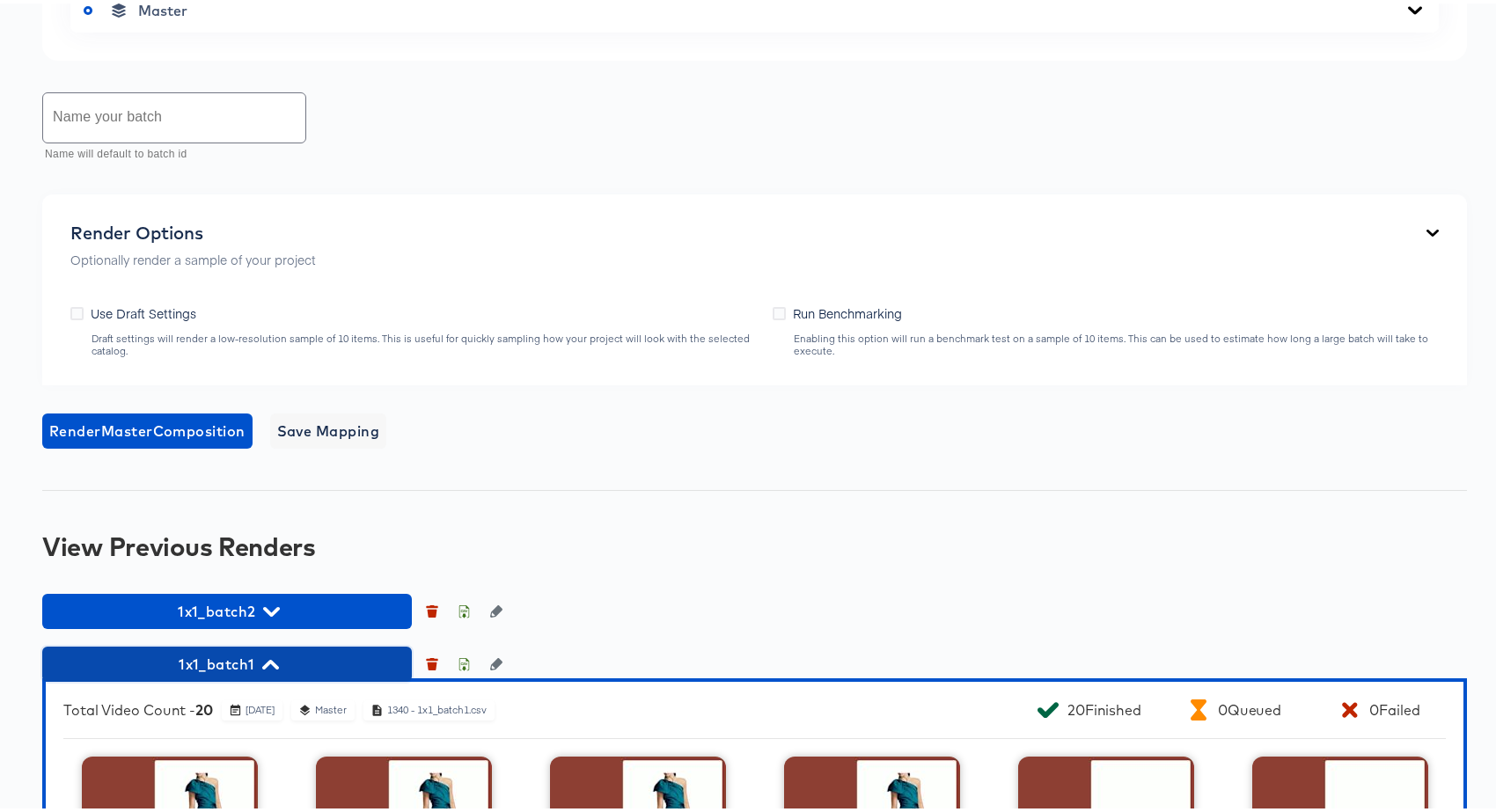
click at [301, 670] on span "1x1_batch1" at bounding box center [227, 660] width 352 height 25
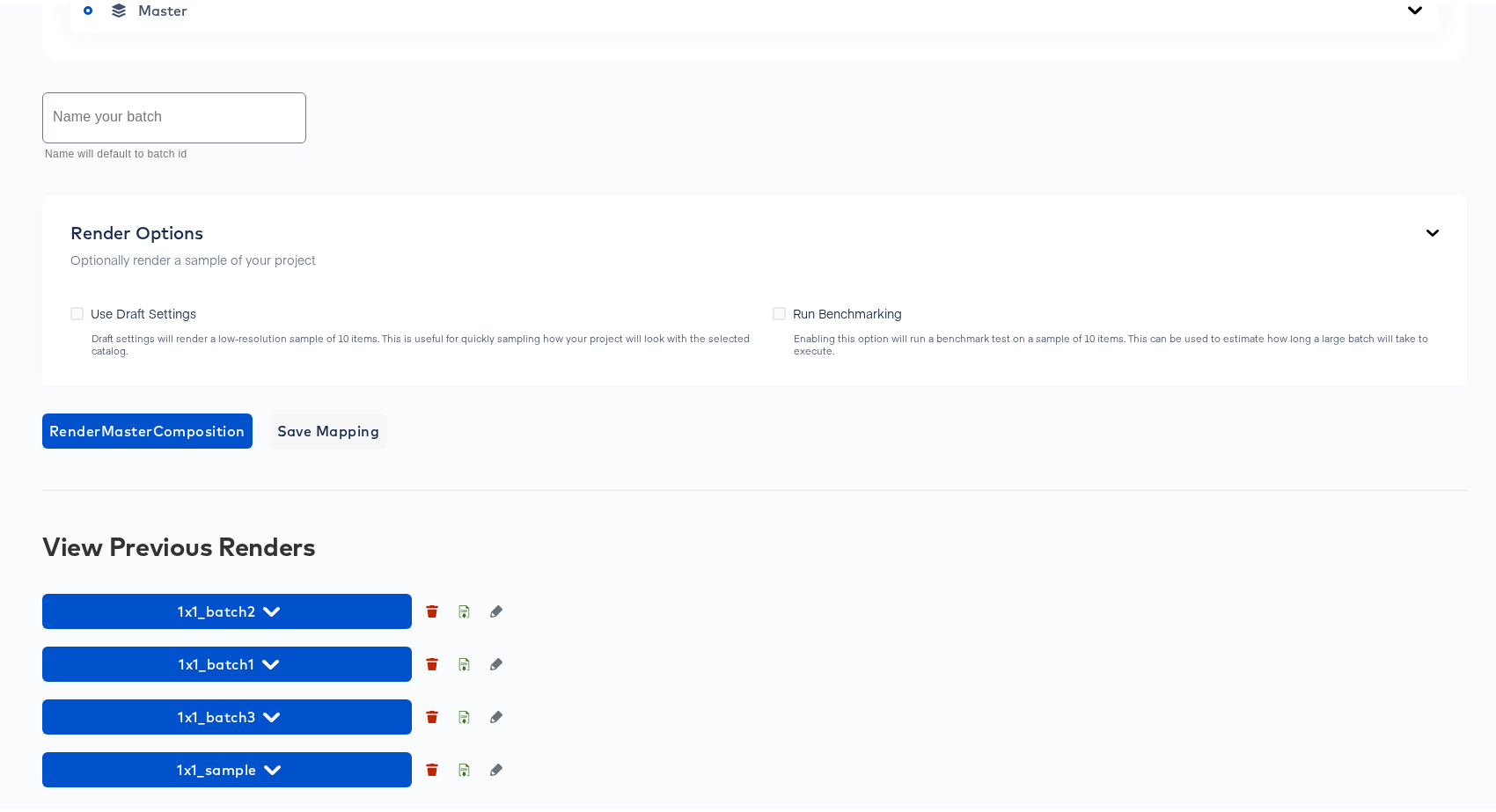
click at [630, 356] on div "Render Options Optionally render a sample of your project Use Draft Settings Dr…" at bounding box center [755, 285] width 1425 height 190
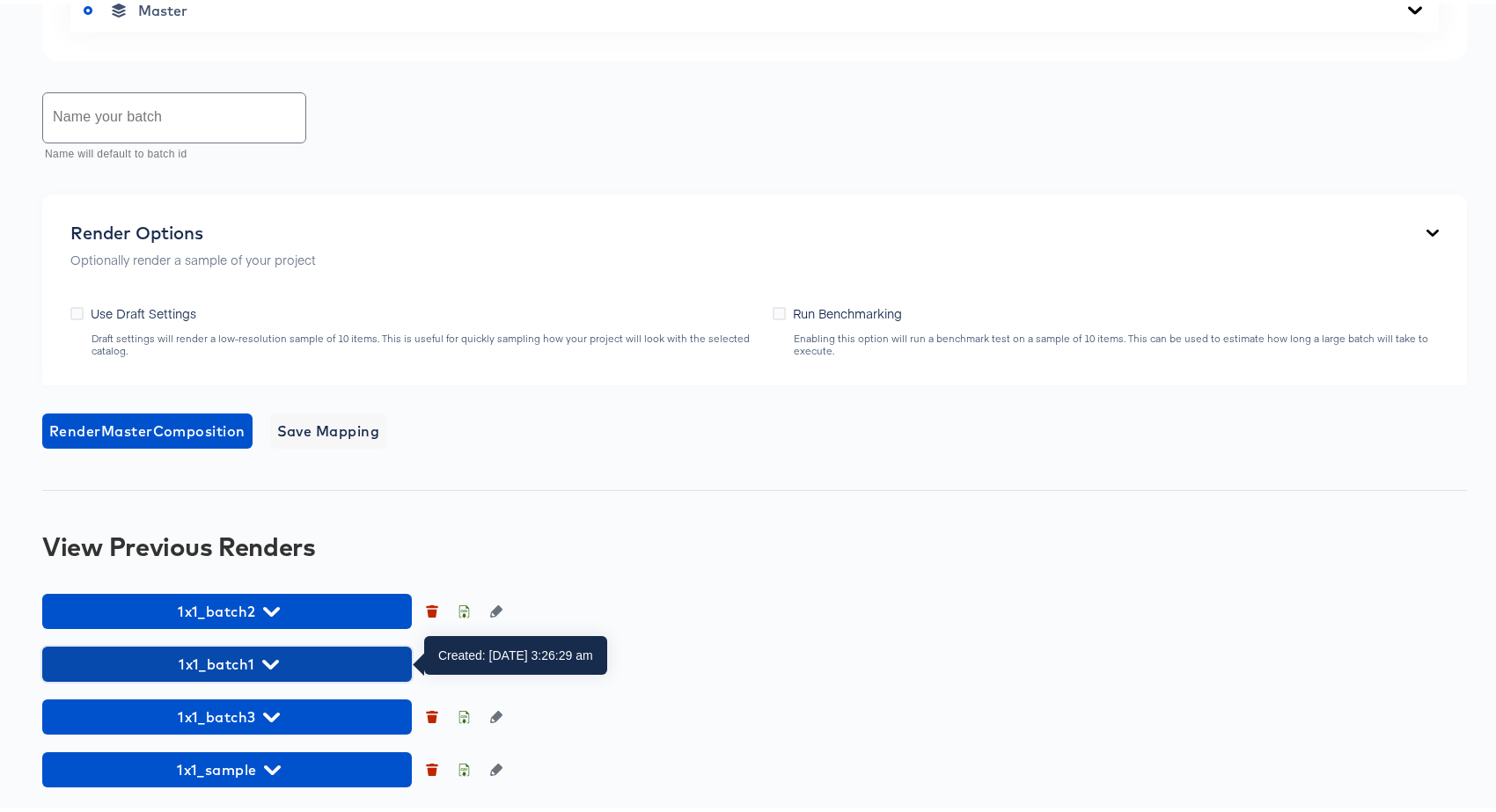
click at [230, 665] on span "1x1_batch1" at bounding box center [227, 660] width 352 height 25
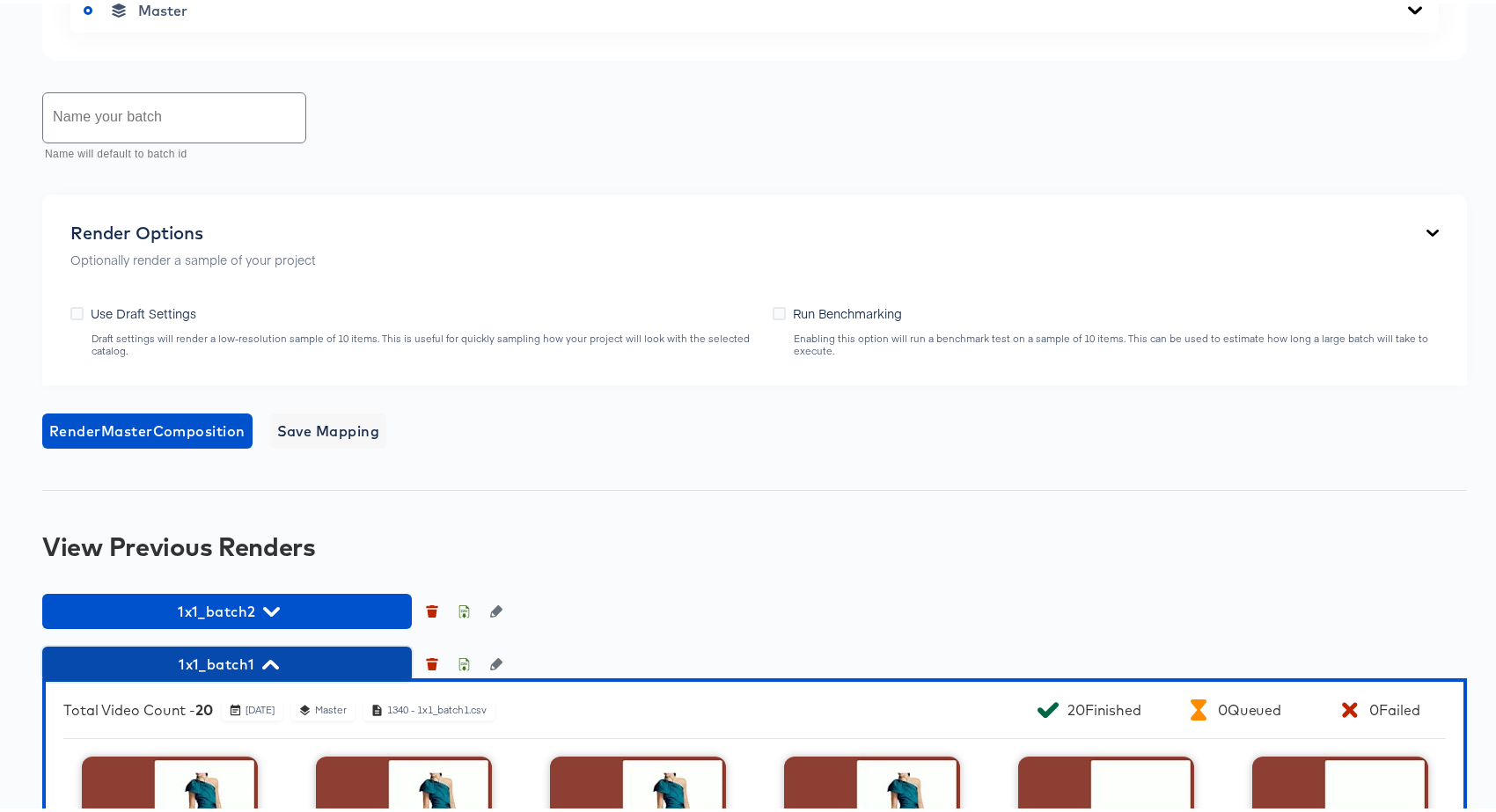
click at [265, 676] on button "1x1_batch1" at bounding box center [228, 659] width 370 height 35
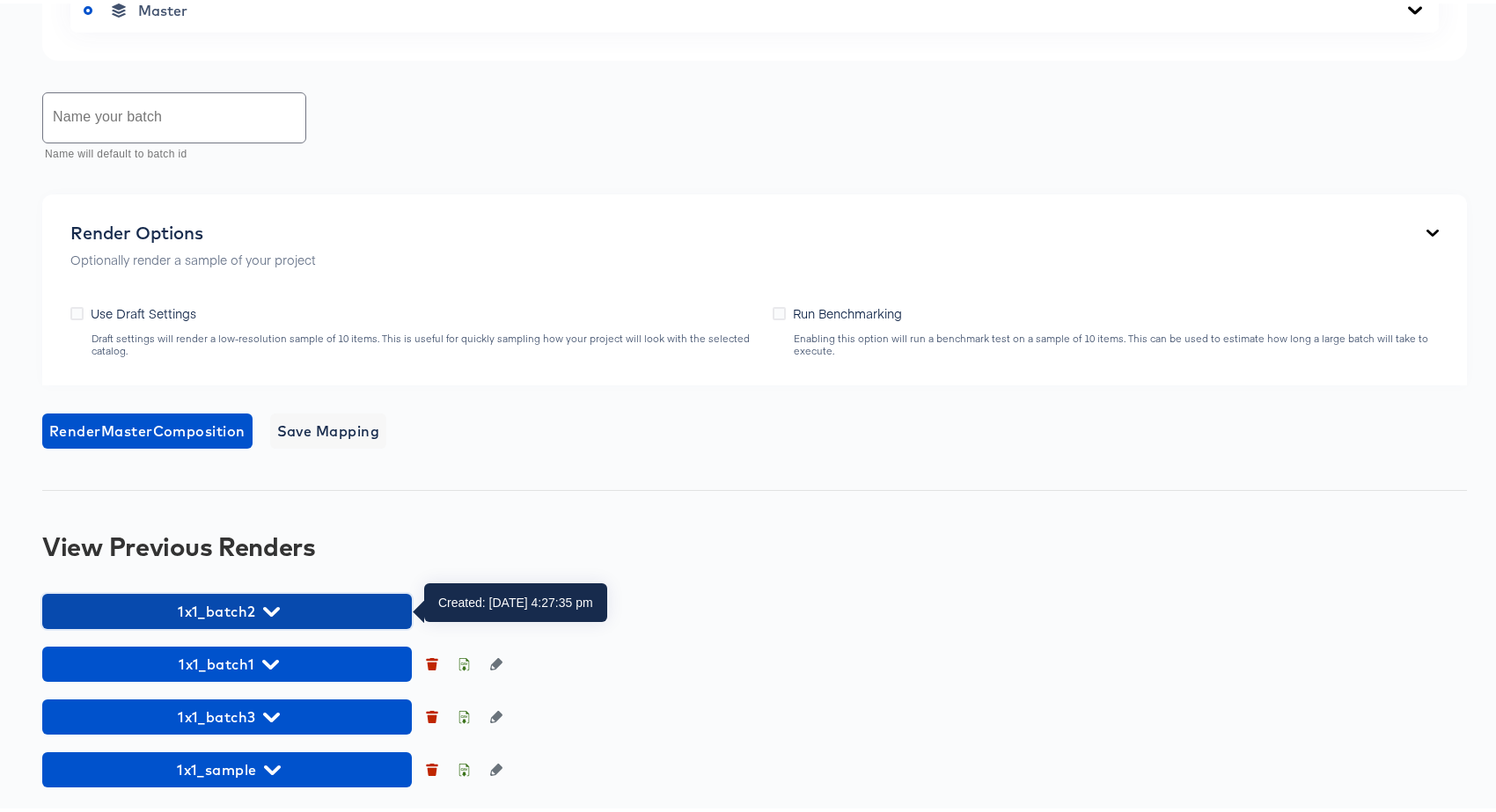
click at [278, 607] on icon "button" at bounding box center [272, 608] width 17 height 17
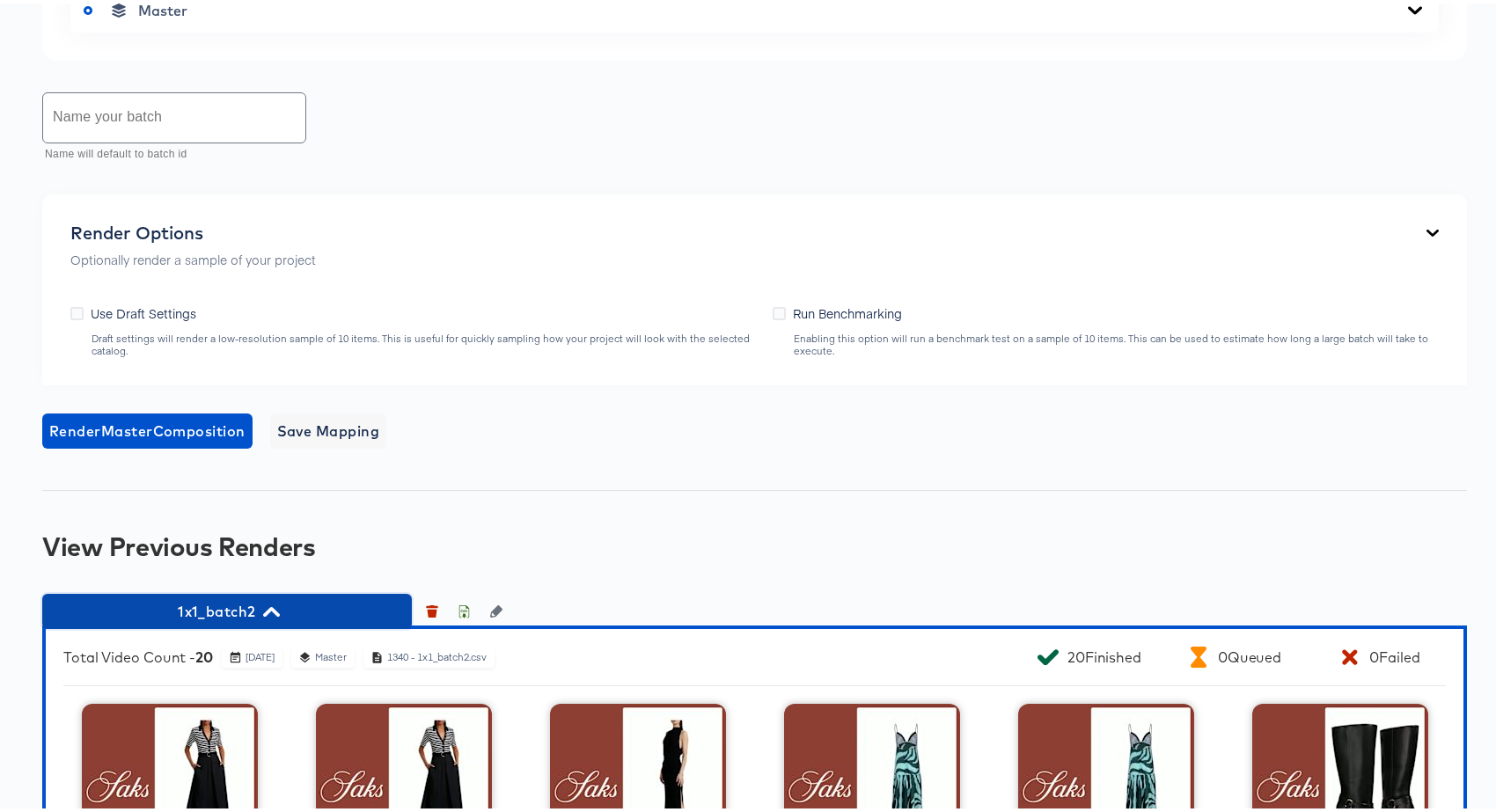
click at [245, 609] on span "1x1_batch2" at bounding box center [227, 607] width 352 height 25
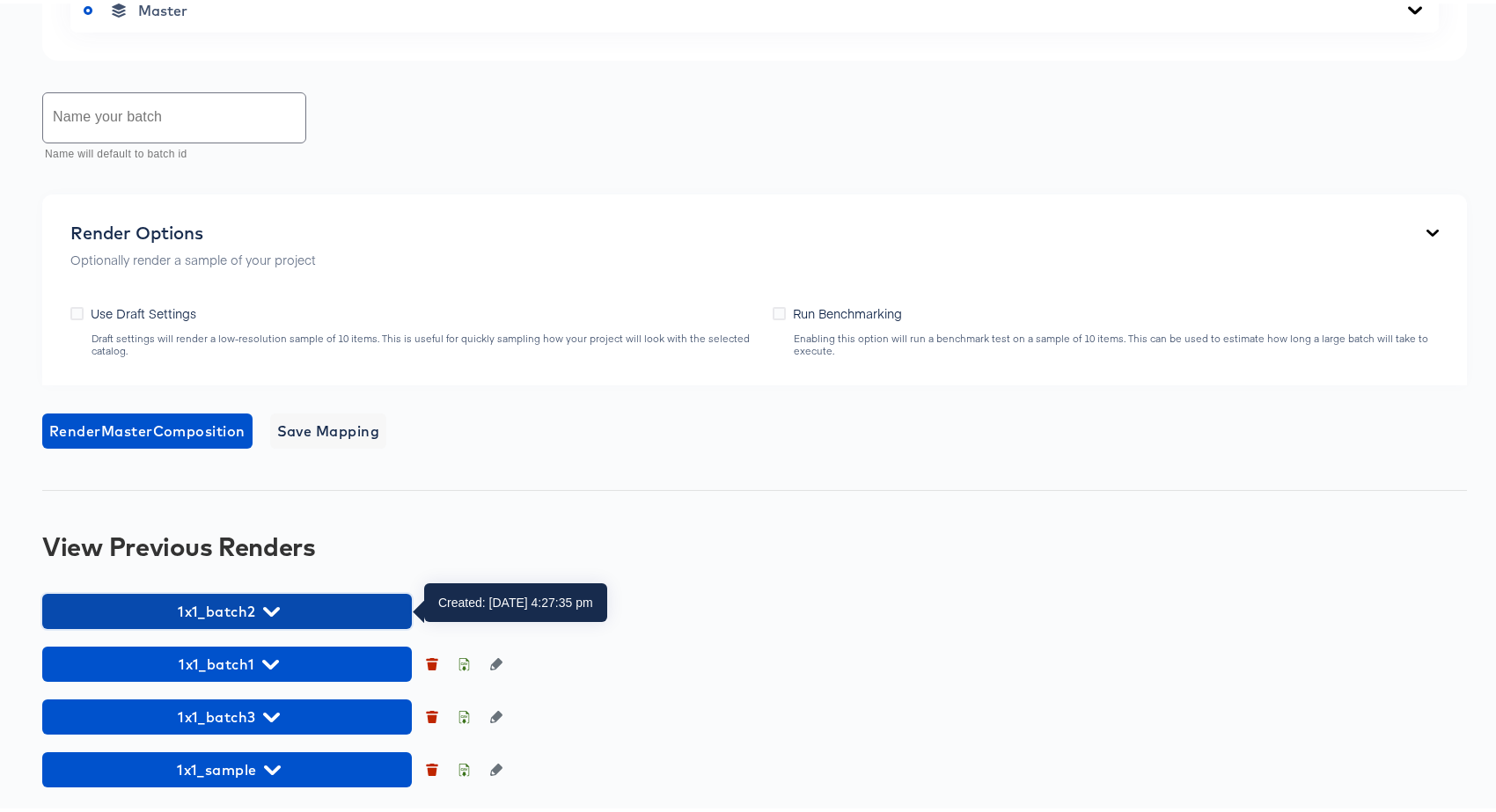
click at [245, 609] on span "1x1_batch2" at bounding box center [227, 607] width 352 height 25
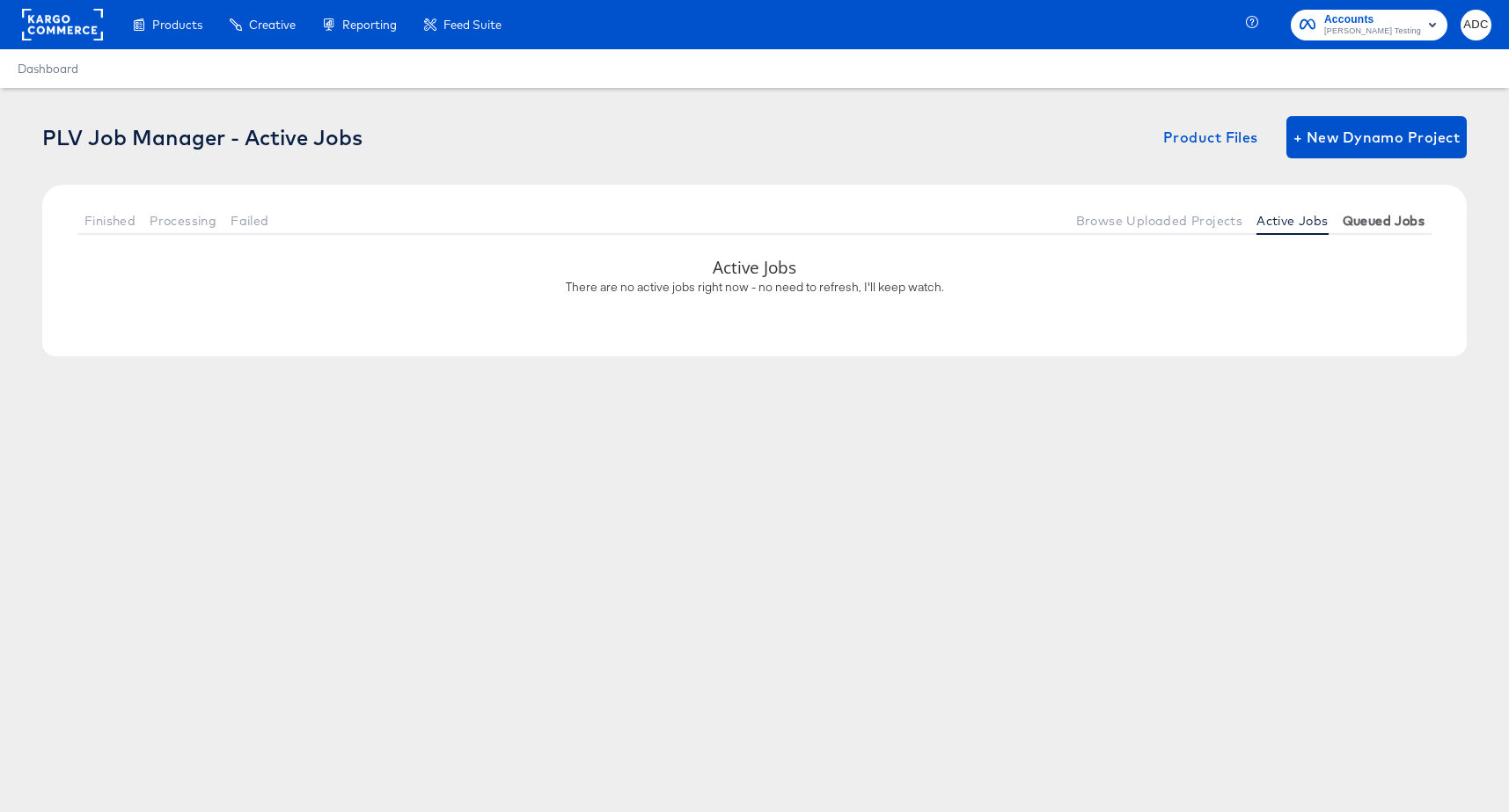
click at [1407, 218] on span "Queued Jobs" at bounding box center [1383, 221] width 82 height 14
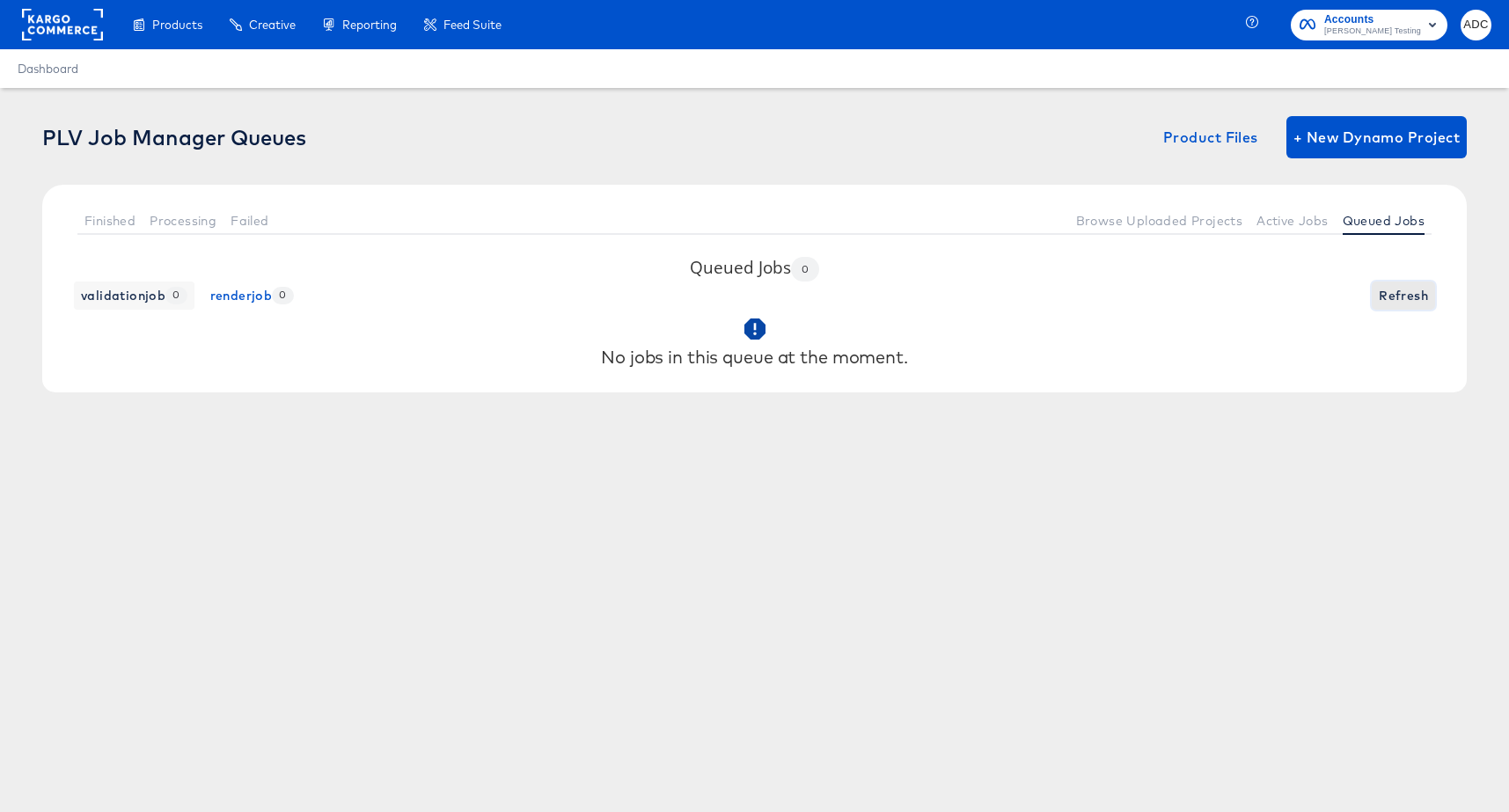
drag, startPoint x: 1400, startPoint y: 287, endPoint x: 1389, endPoint y: 280, distance: 13.0
click at [1400, 287] on span "Refresh" at bounding box center [1403, 296] width 49 height 22
click at [1302, 215] on span "Active Jobs" at bounding box center [1291, 221] width 71 height 14
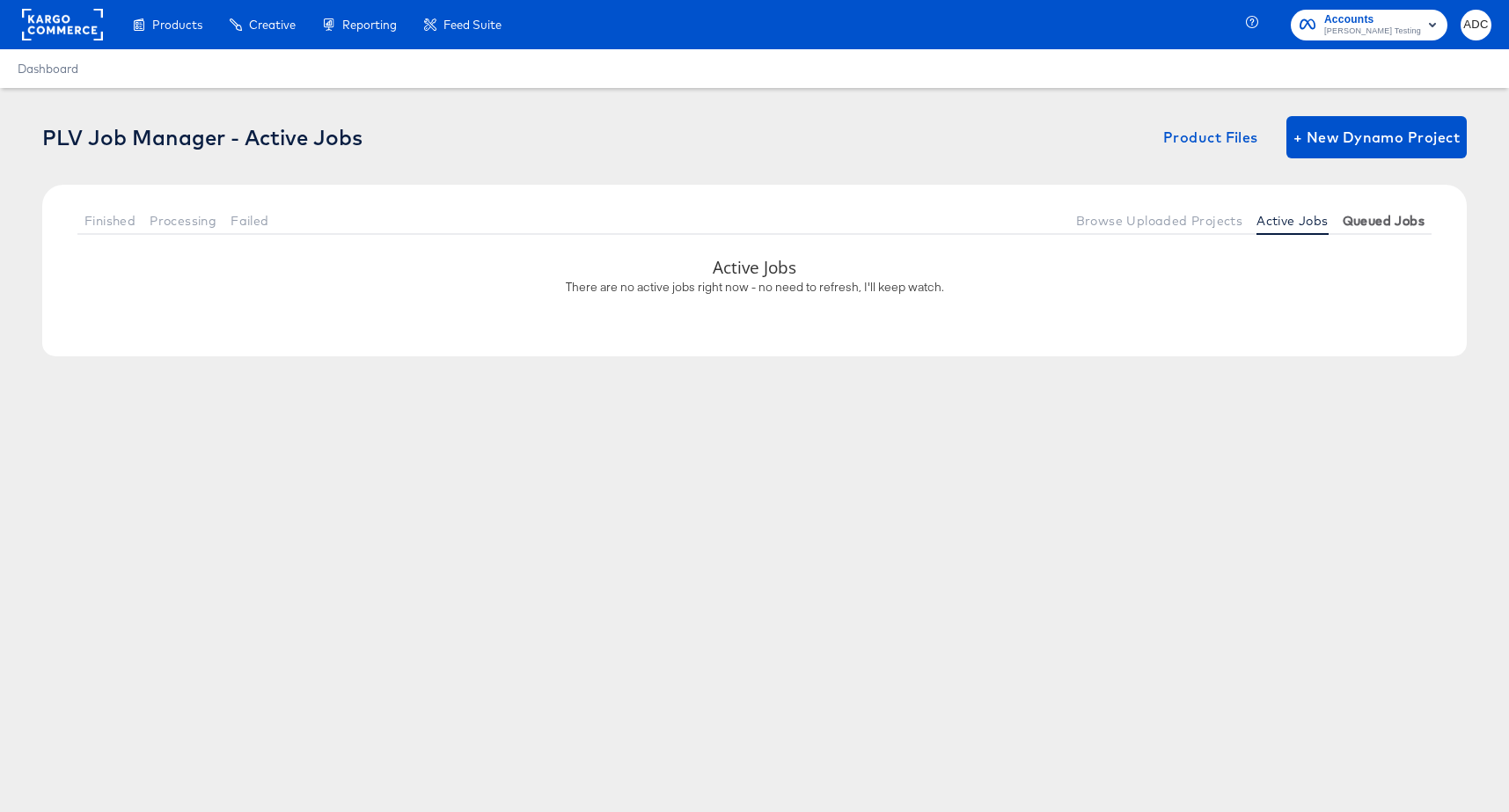
click at [1390, 226] on span "Queued Jobs" at bounding box center [1383, 221] width 82 height 14
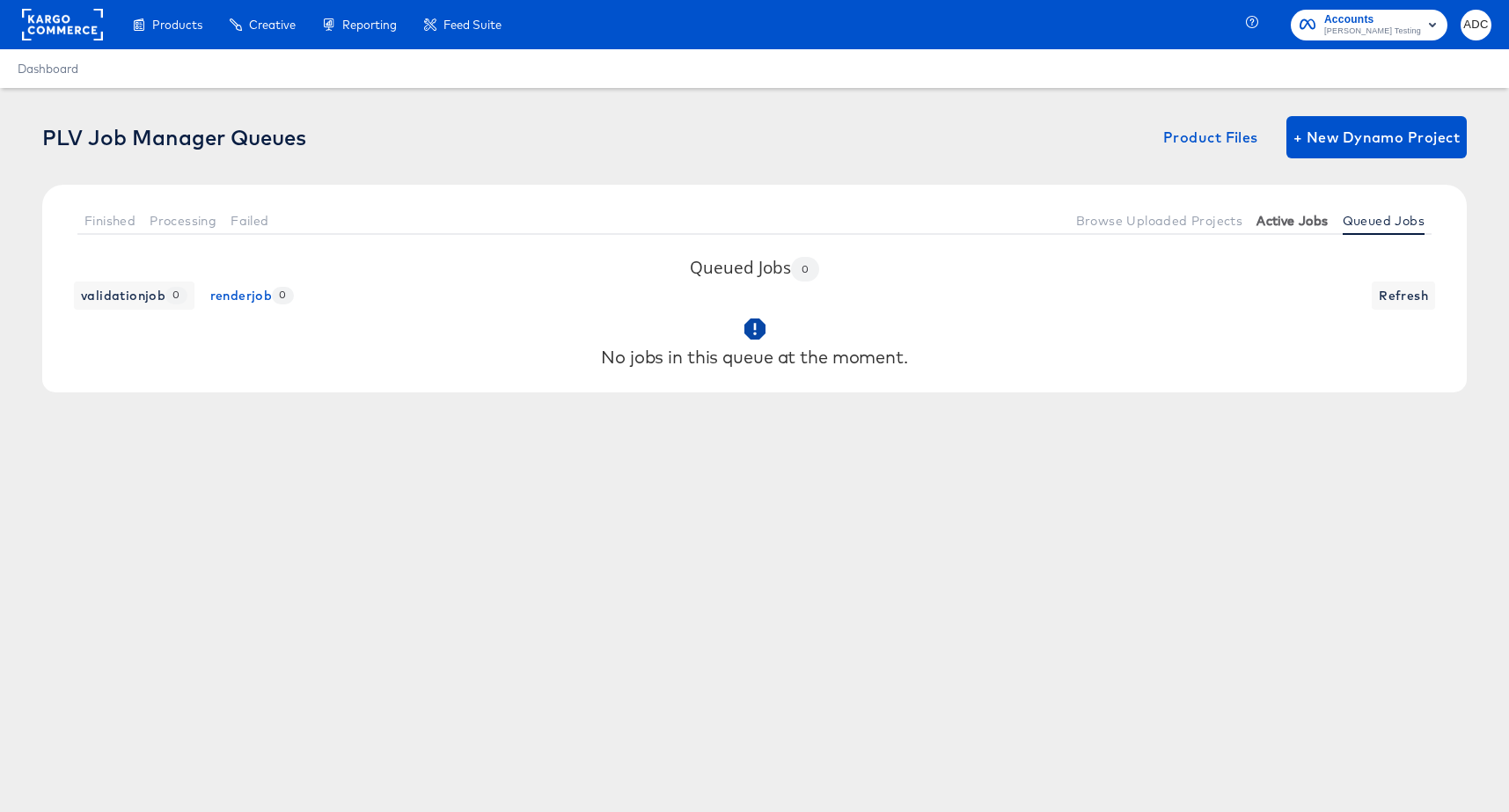
click at [1282, 224] on span "Active Jobs" at bounding box center [1291, 221] width 71 height 14
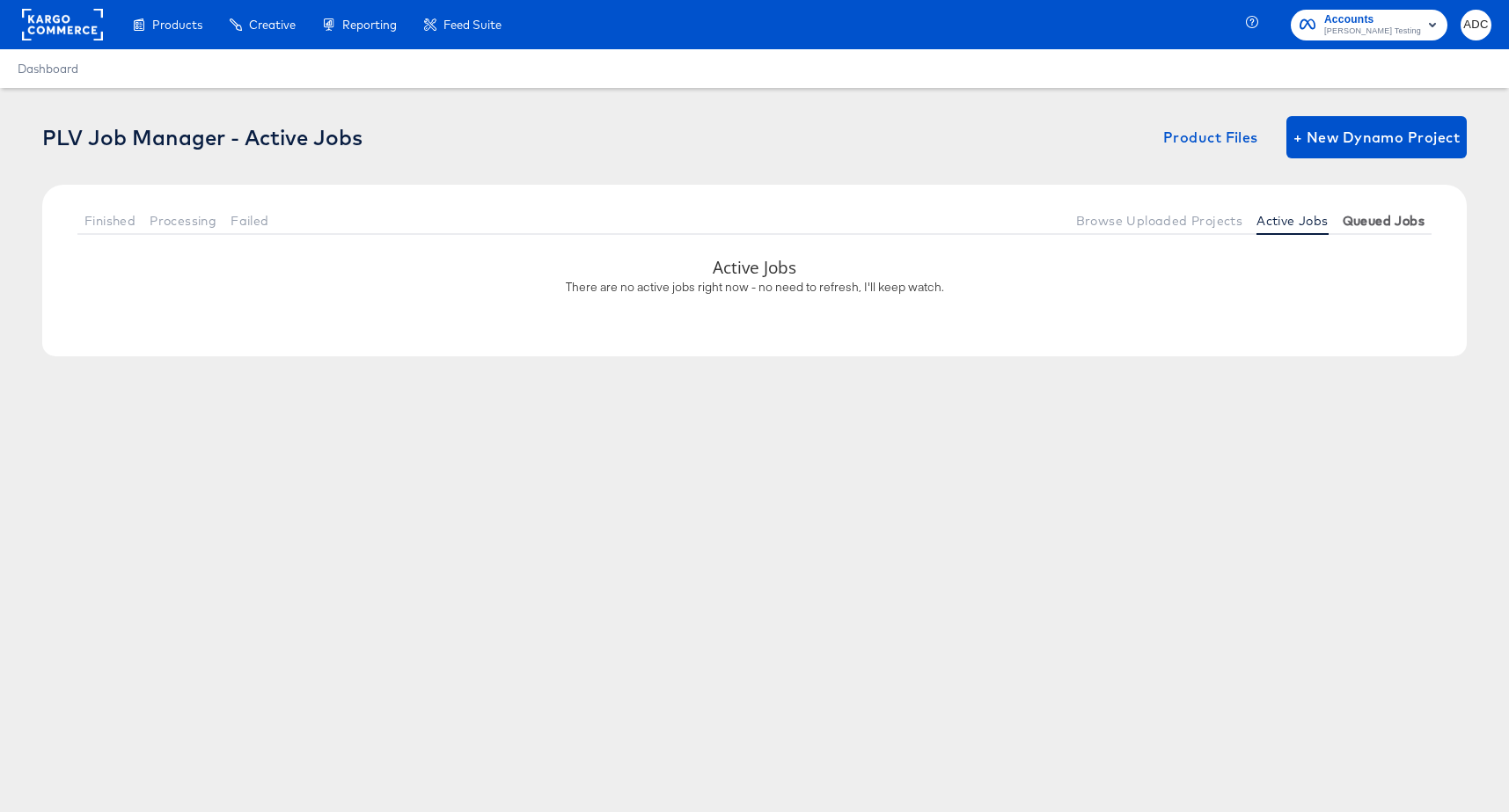
click at [1378, 222] on span "Queued Jobs" at bounding box center [1383, 221] width 82 height 14
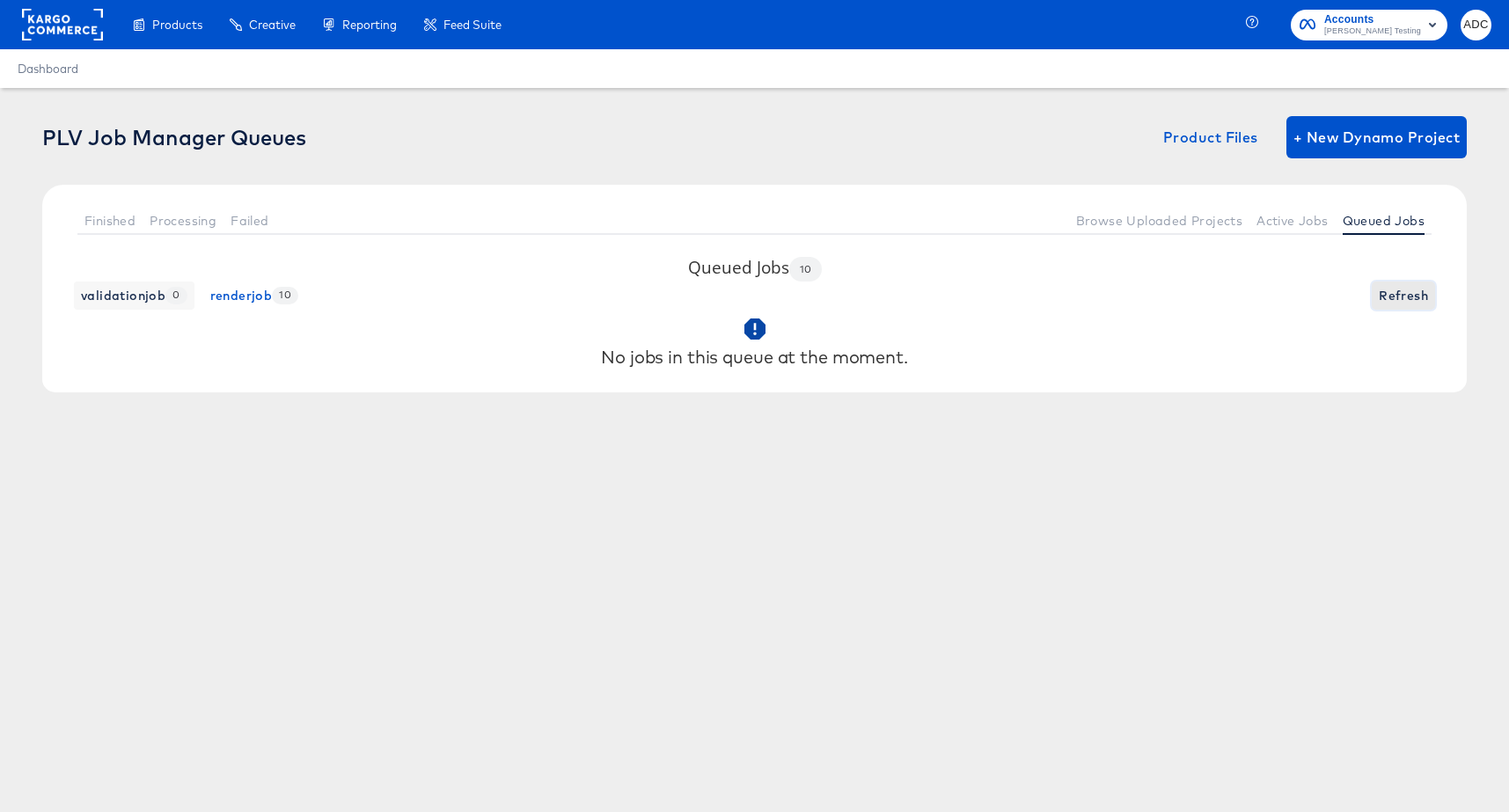
drag, startPoint x: 1386, startPoint y: 298, endPoint x: 1385, endPoint y: 289, distance: 9.1
click at [1386, 298] on span "Refresh" at bounding box center [1403, 296] width 49 height 22
click at [1303, 217] on span "Active Jobs" at bounding box center [1291, 221] width 71 height 14
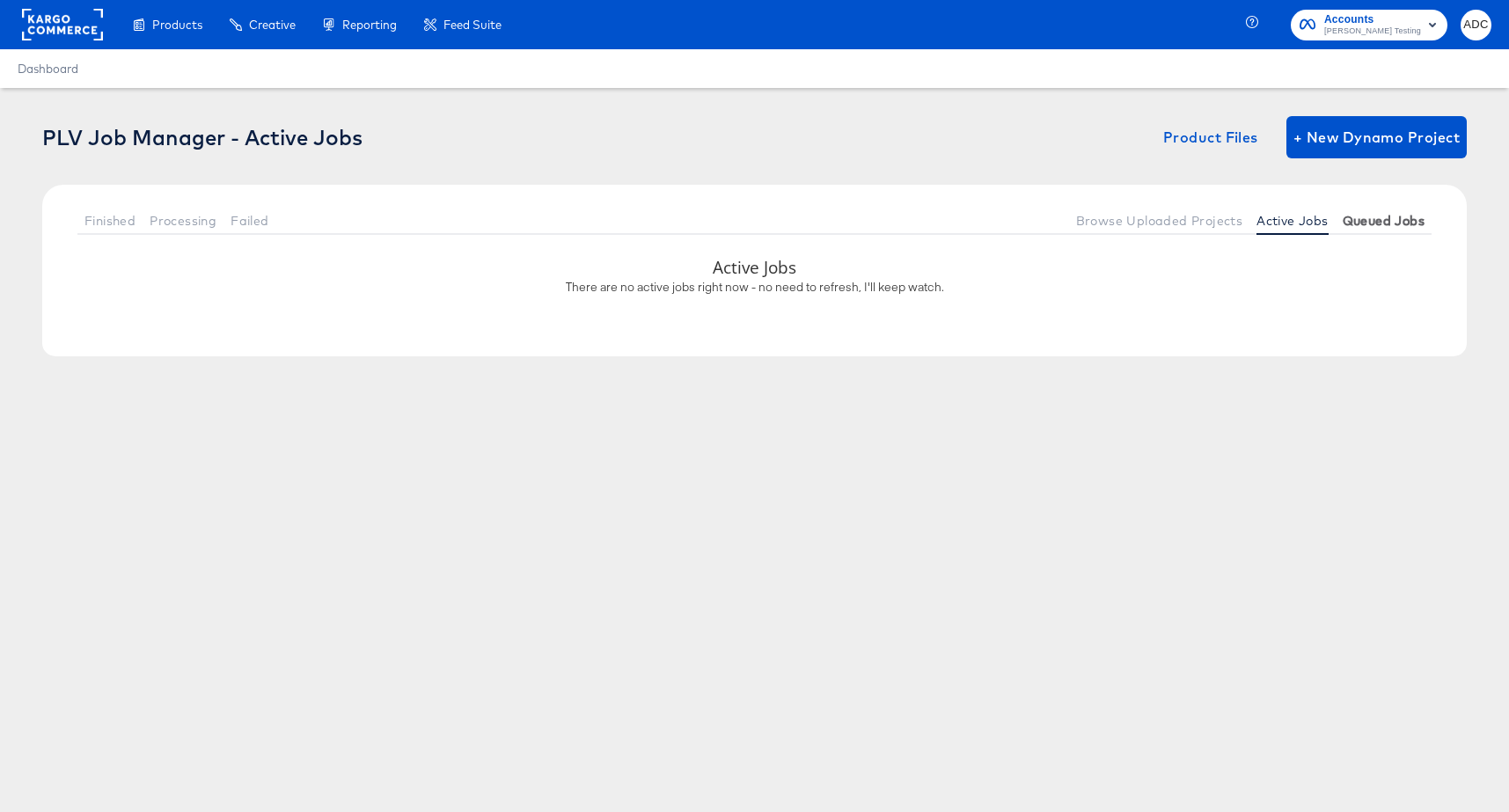
click at [1354, 214] on span "Queued Jobs" at bounding box center [1383, 221] width 82 height 14
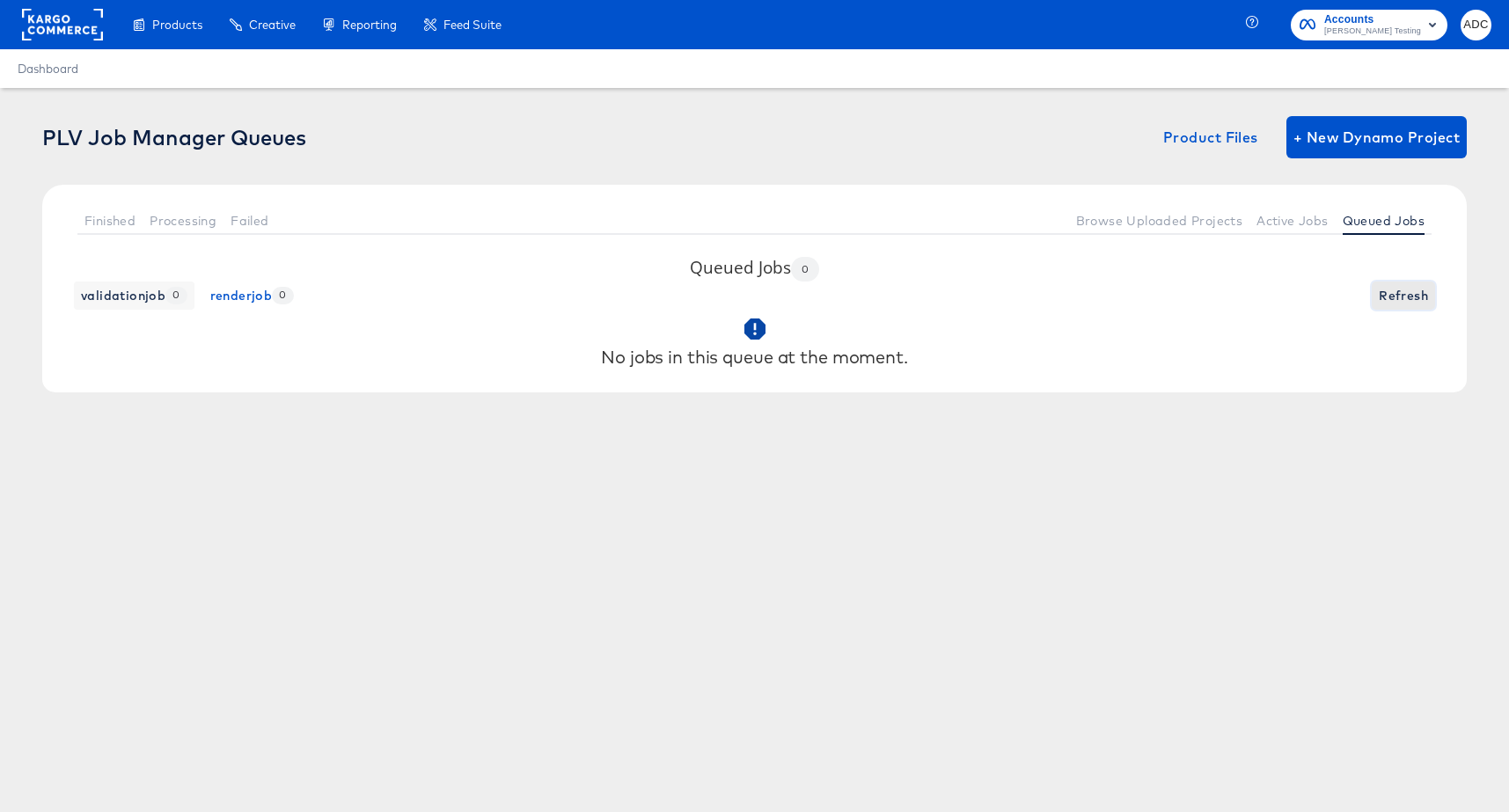
click at [1404, 308] on button "Refresh" at bounding box center [1403, 296] width 64 height 28
click at [1270, 207] on button "Active Jobs" at bounding box center [1292, 220] width 85 height 29
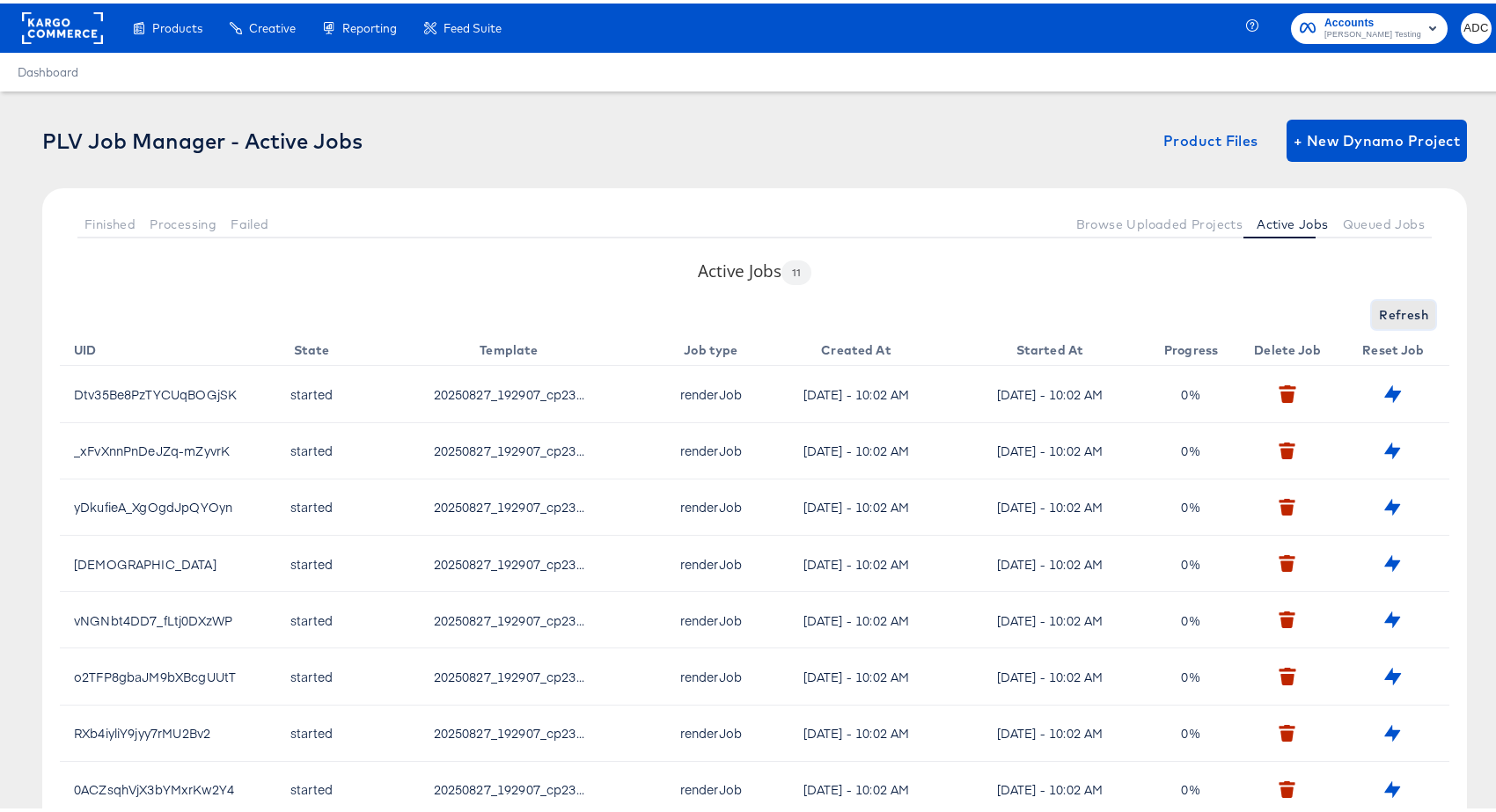
click at [1378, 303] on span "Refresh" at bounding box center [1403, 311] width 49 height 22
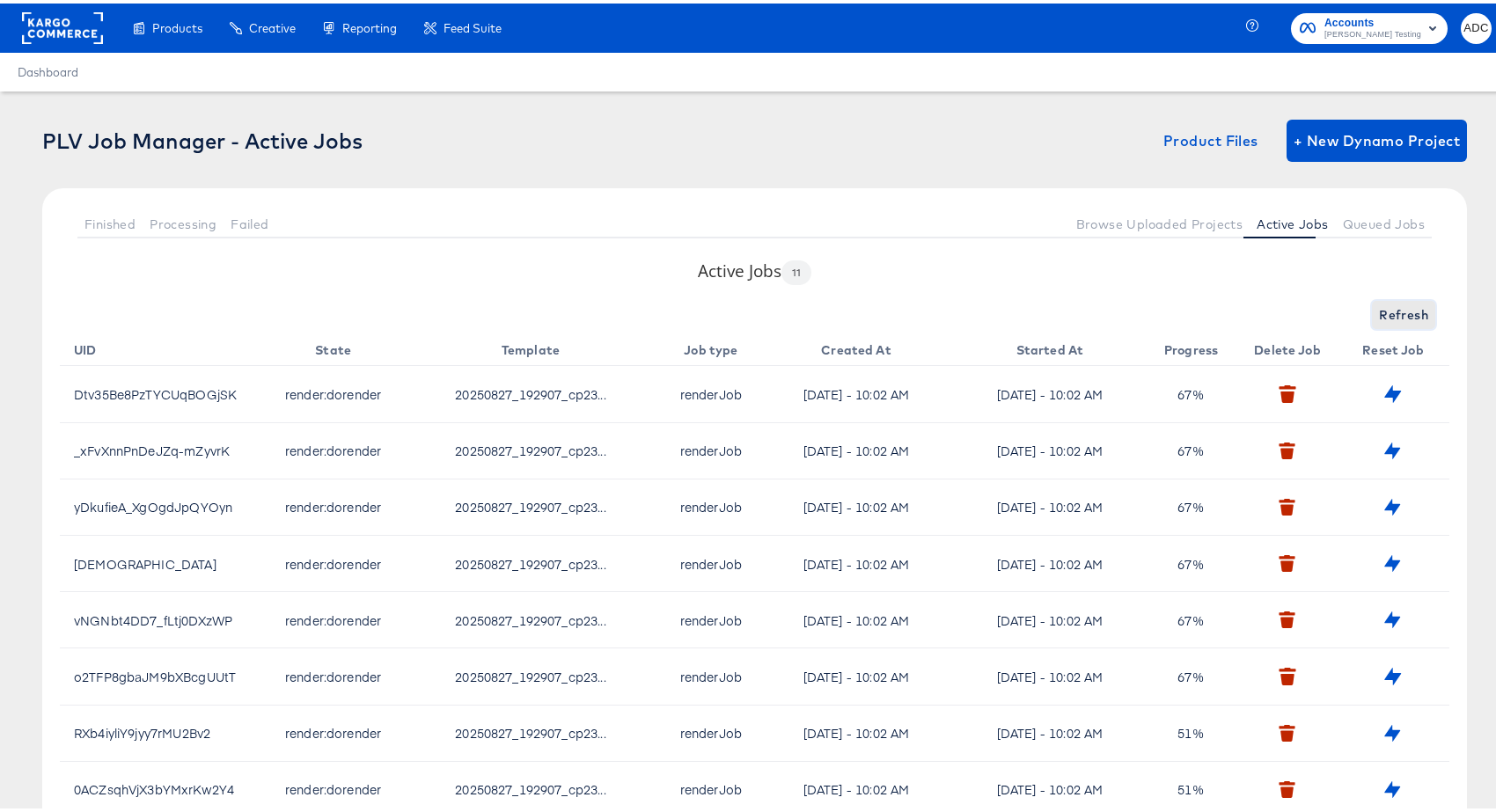
click at [1378, 303] on span "Refresh" at bounding box center [1403, 311] width 49 height 22
click at [1372, 303] on span "Refreshing..." at bounding box center [1388, 311] width 80 height 22
click at [1378, 303] on span "Refresh" at bounding box center [1403, 311] width 49 height 22
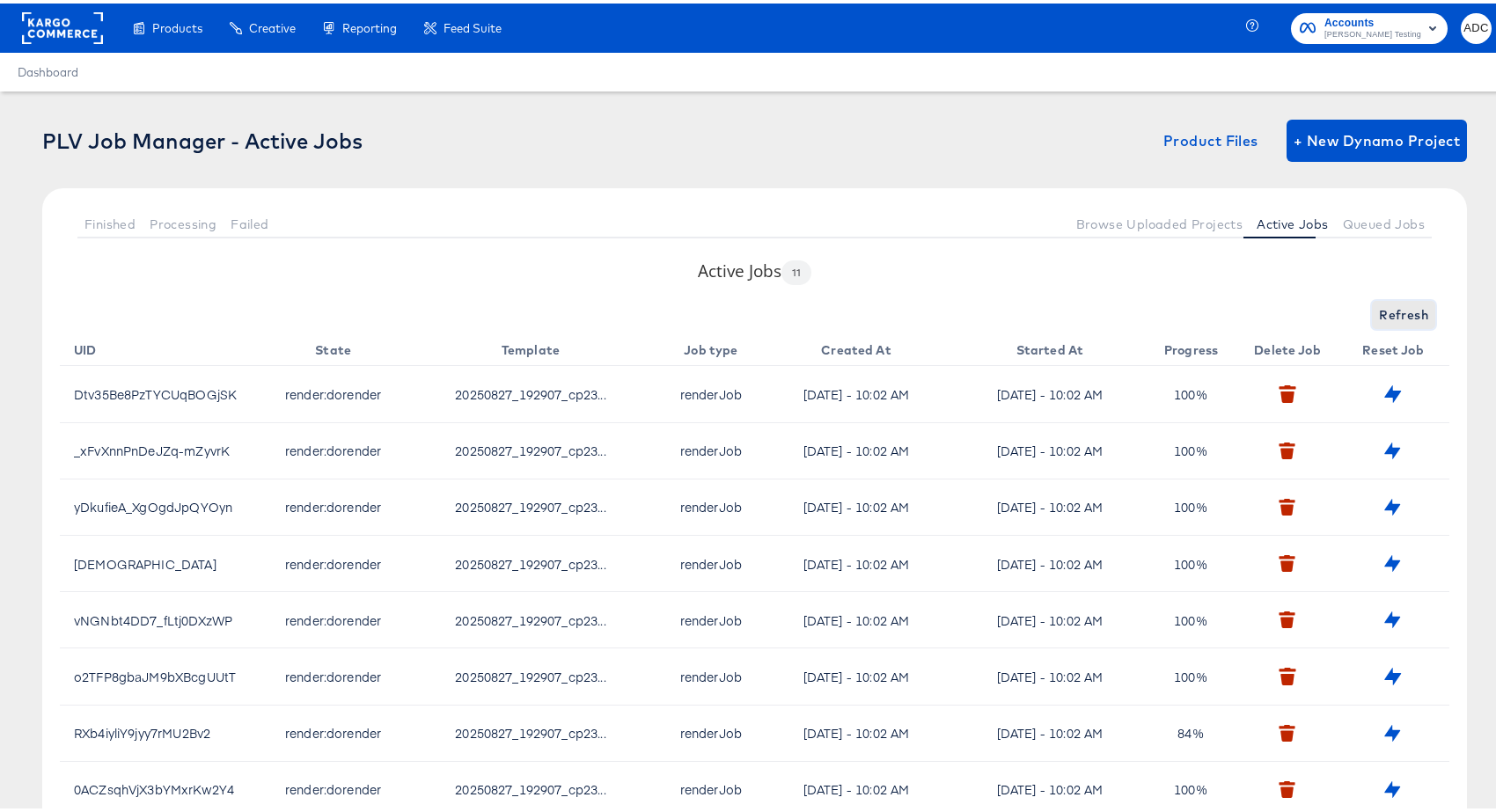
click at [1378, 303] on span "Refresh" at bounding box center [1403, 311] width 49 height 22
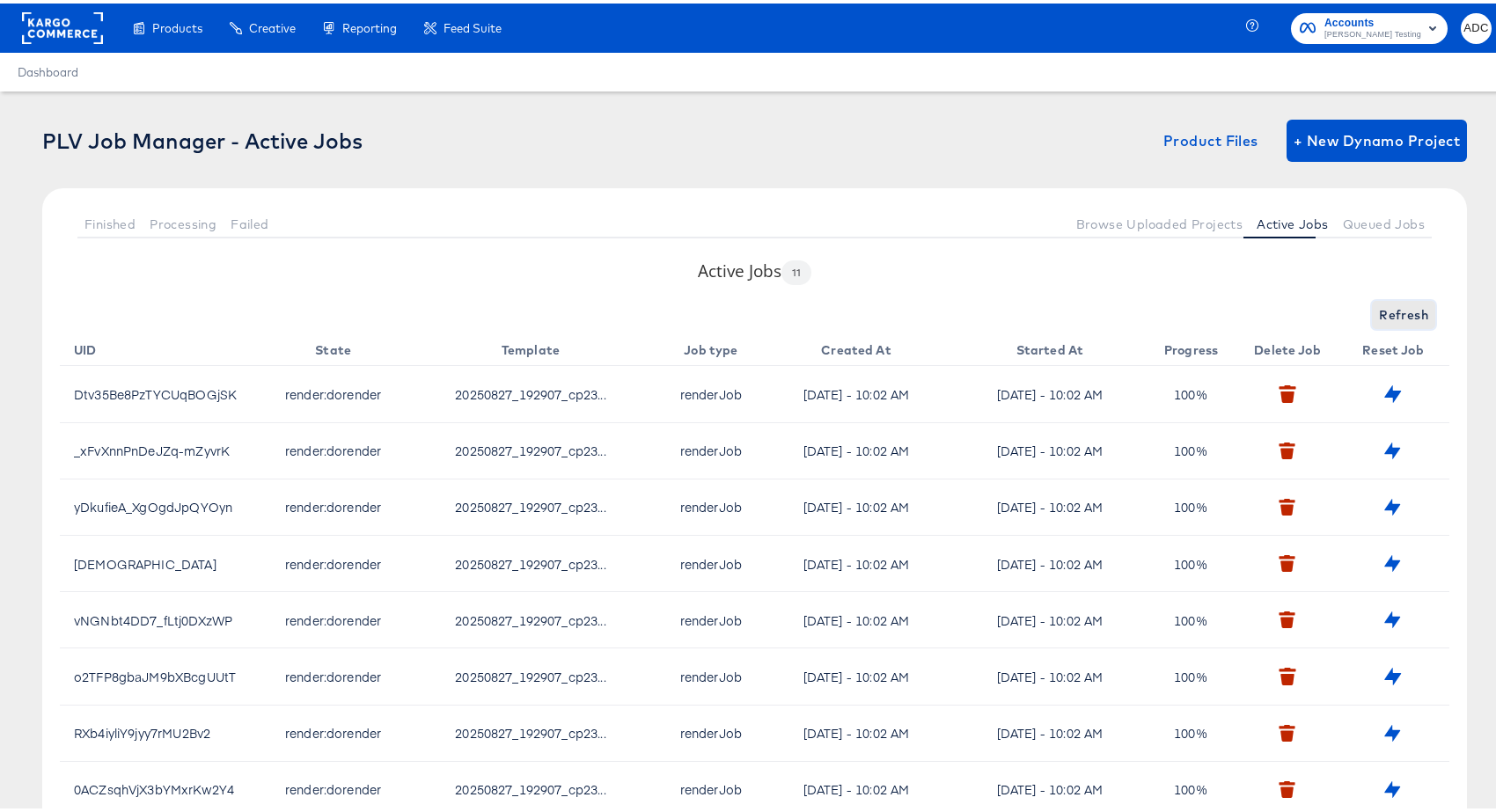
click at [1378, 303] on span "Refresh" at bounding box center [1403, 311] width 49 height 22
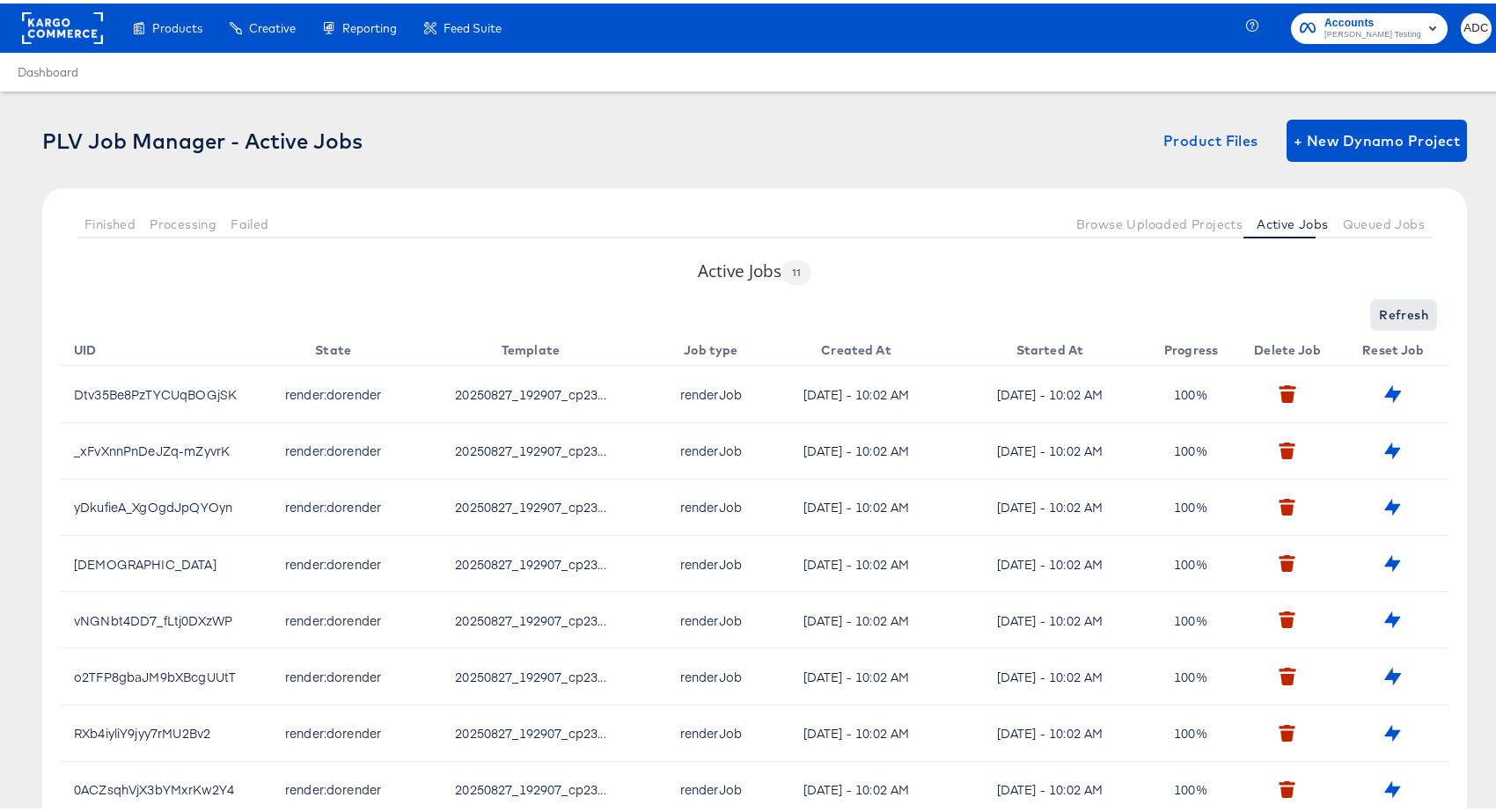
click at [1378, 303] on span "Refresh" at bounding box center [1403, 311] width 49 height 22
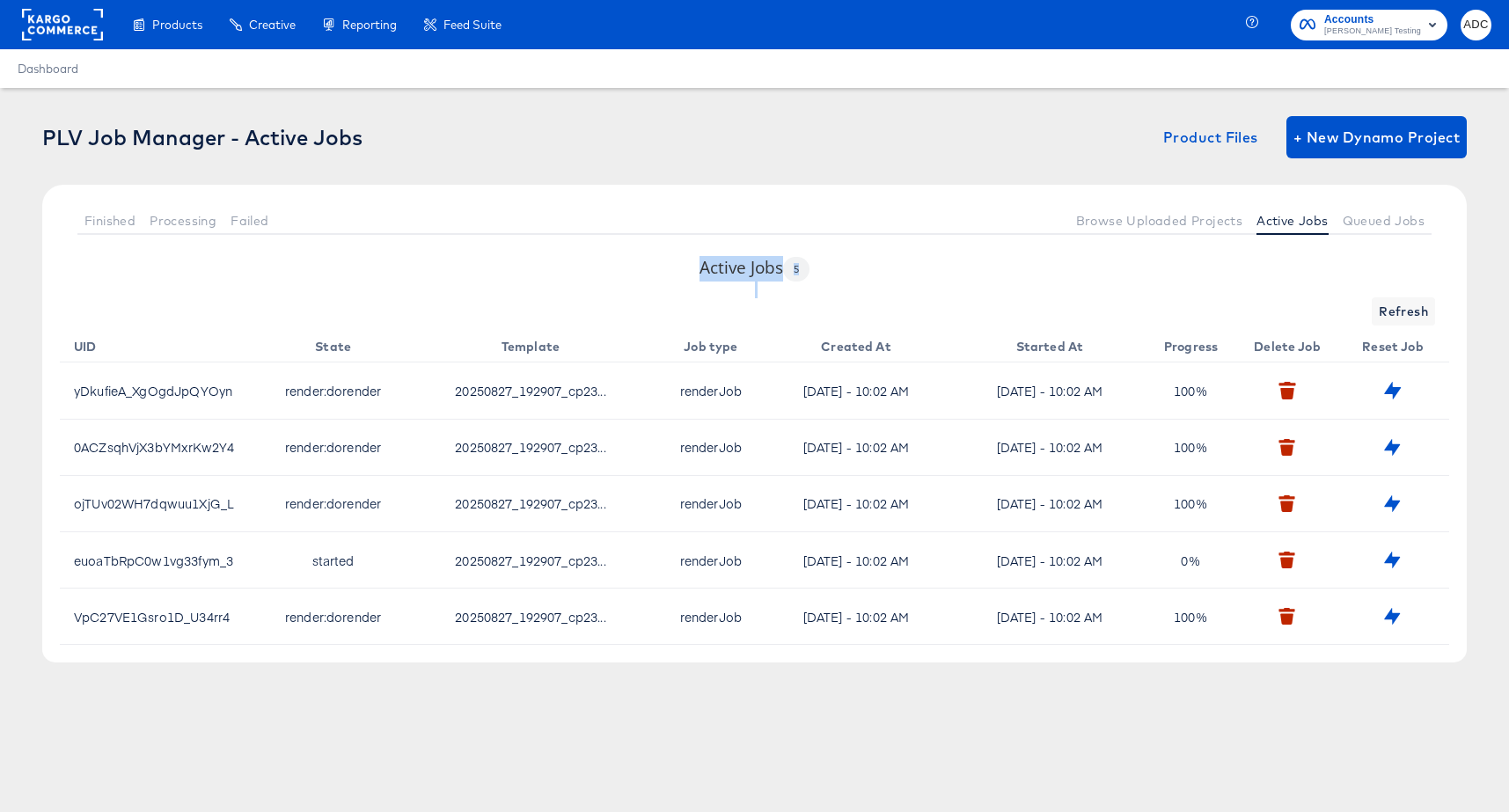
click at [1372, 303] on div "Refresh" at bounding box center [754, 312] width 1390 height 28
click at [1389, 309] on span "Refresh" at bounding box center [1403, 311] width 49 height 22
click at [1389, 309] on span "Refreshing..." at bounding box center [1388, 311] width 80 height 22
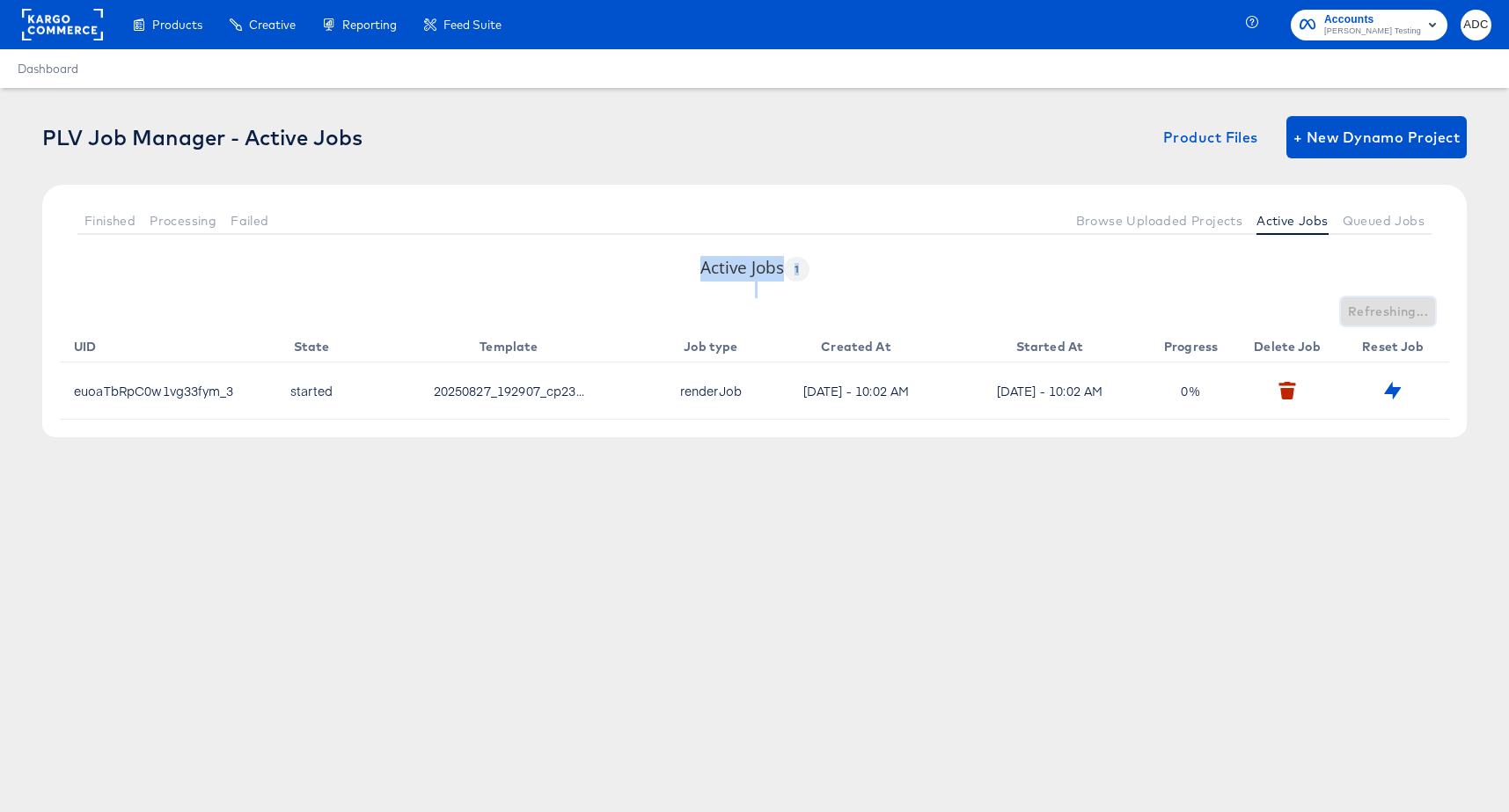
click at [1388, 309] on span "Refreshing..." at bounding box center [1388, 311] width 80 height 22
click at [1387, 309] on span "Refreshing..." at bounding box center [1388, 311] width 80 height 22
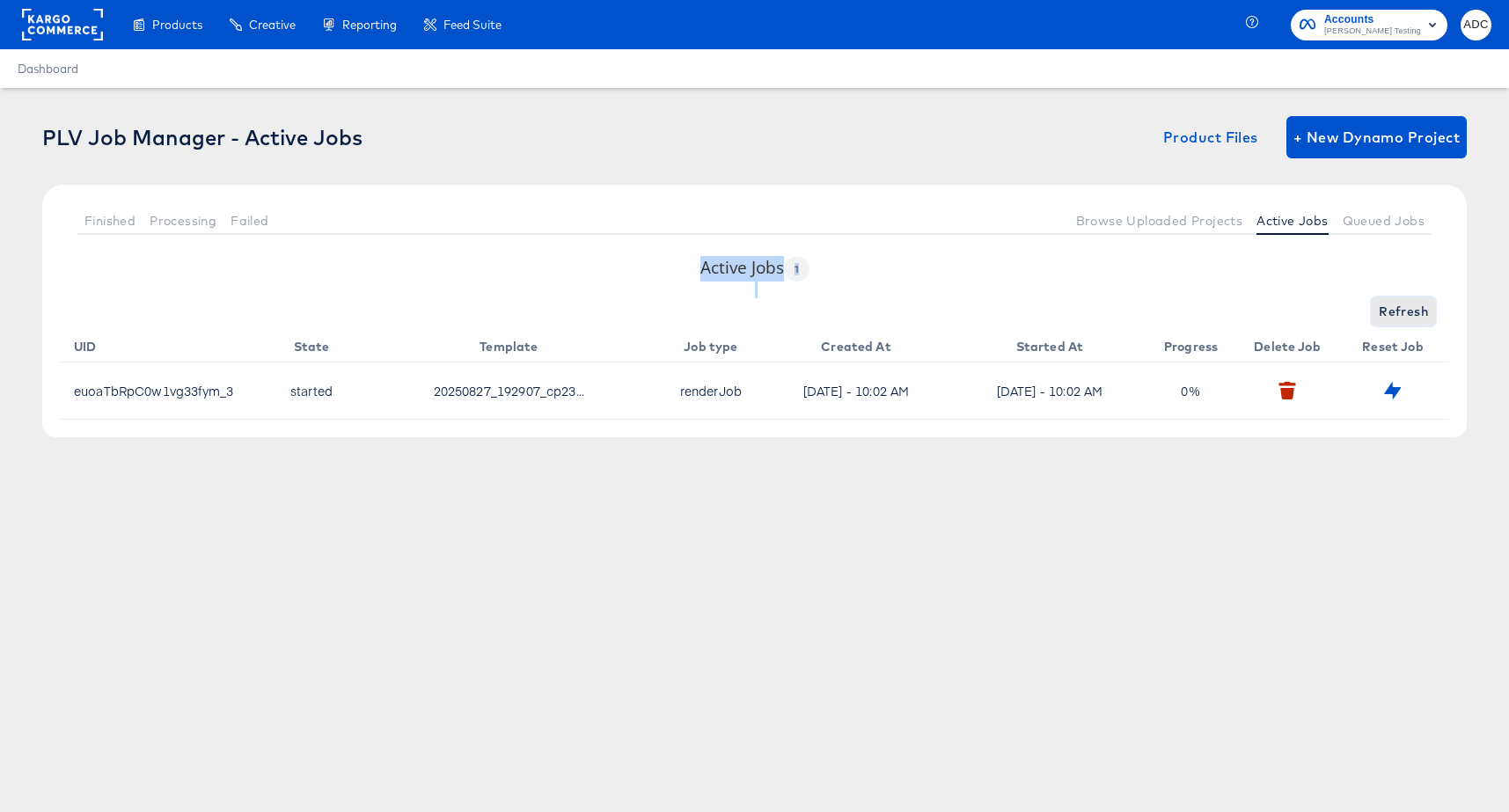
click at [1387, 309] on span "Refresh" at bounding box center [1403, 311] width 49 height 22
click at [1387, 309] on span "Refreshing..." at bounding box center [1388, 311] width 80 height 22
click at [1387, 309] on span "Refresh" at bounding box center [1403, 311] width 49 height 22
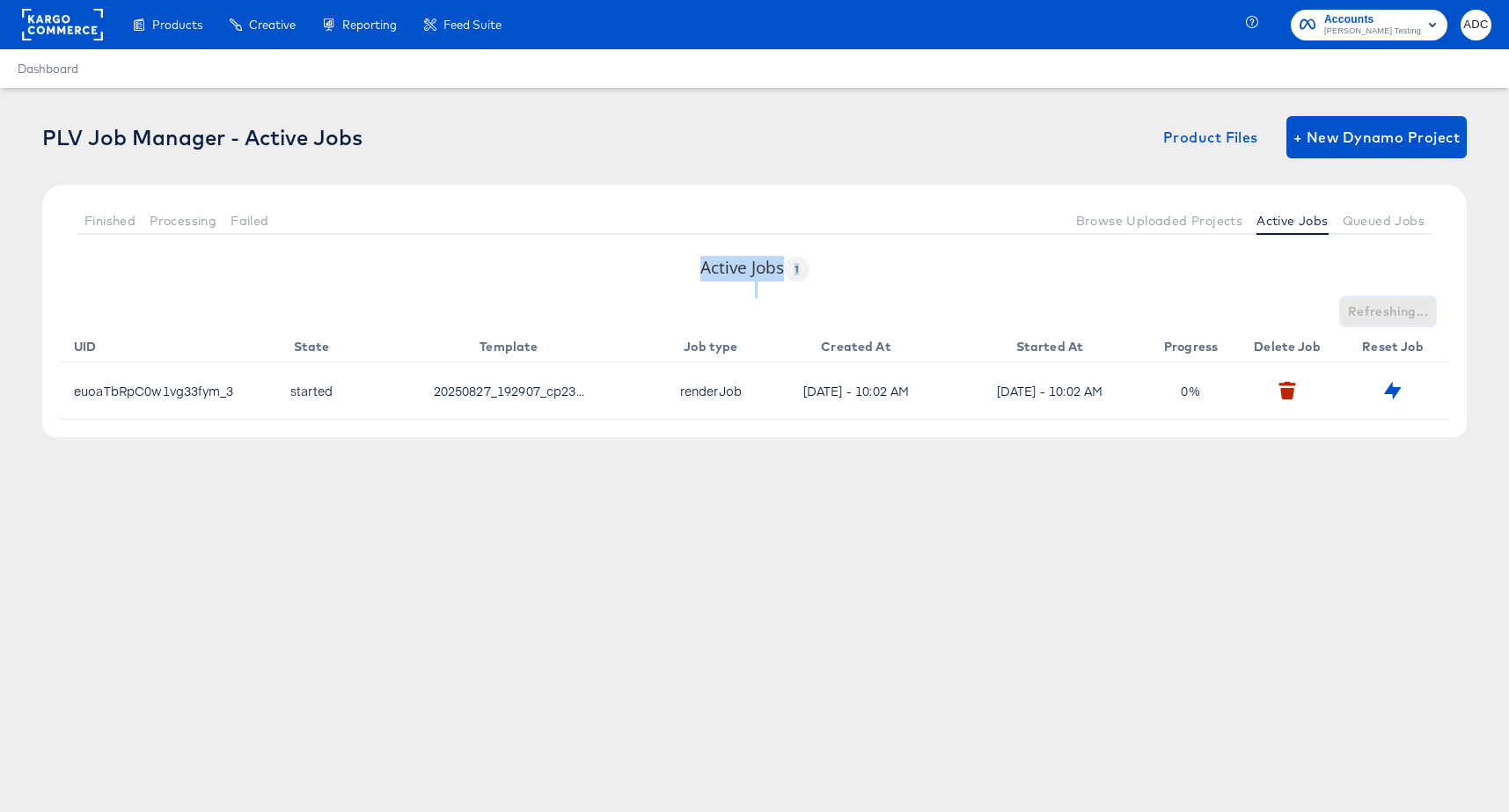
click at [1387, 309] on span "Refreshing..." at bounding box center [1388, 311] width 80 height 22
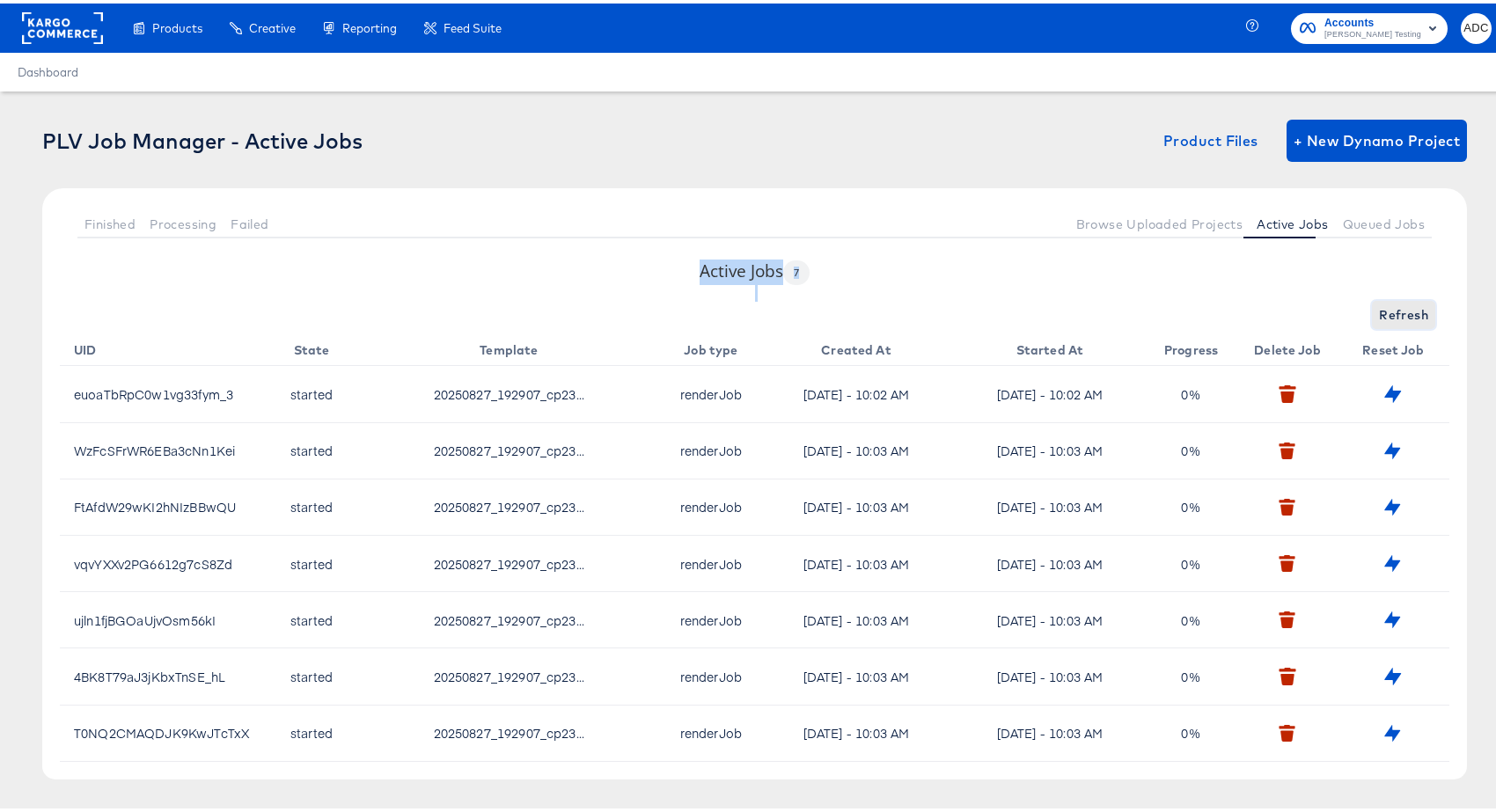
click at [1404, 315] on span "Refresh" at bounding box center [1403, 311] width 49 height 22
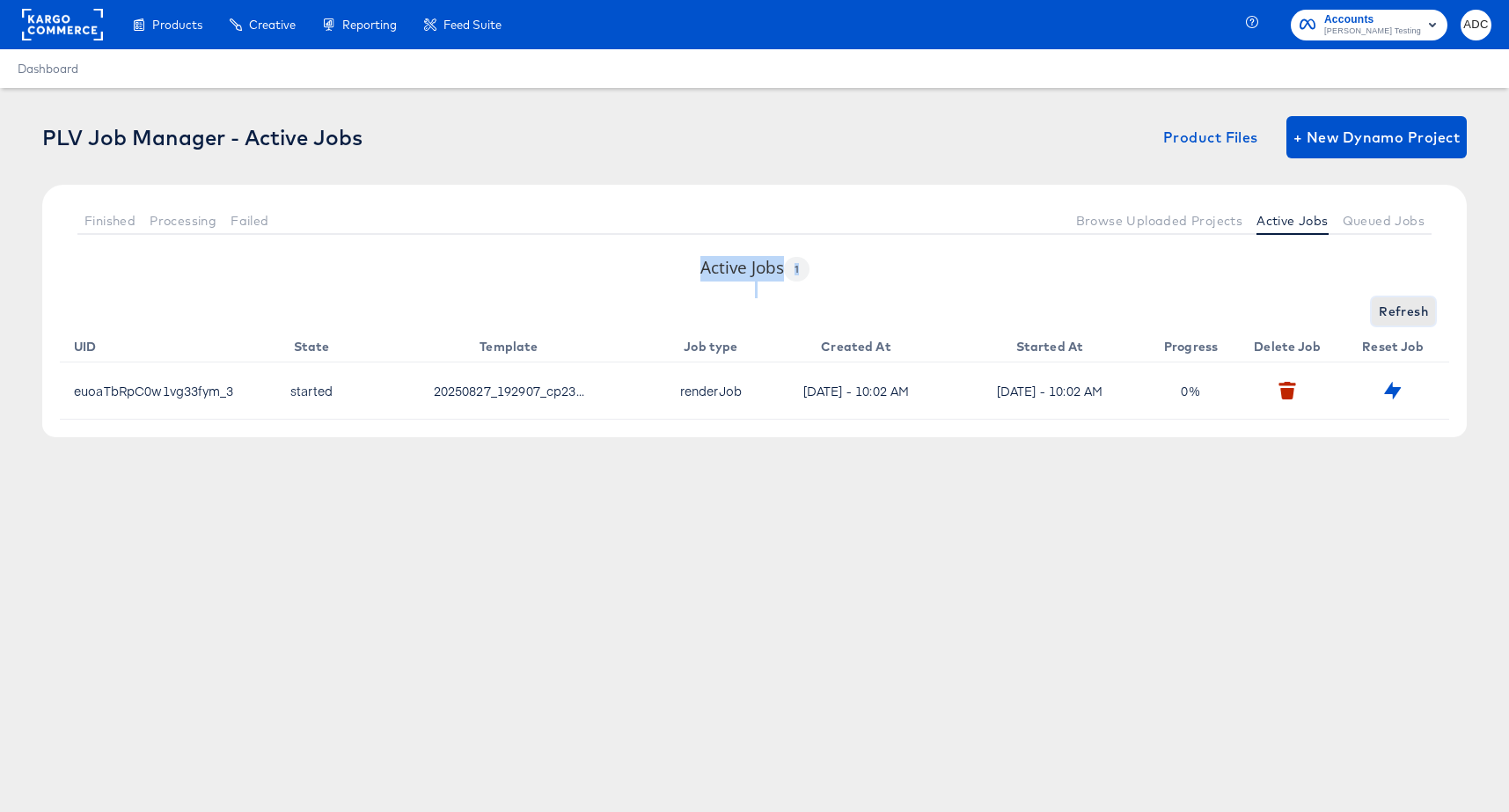
click at [1398, 315] on span "Refresh" at bounding box center [1403, 311] width 49 height 22
drag, startPoint x: 1398, startPoint y: 315, endPoint x: 1497, endPoint y: 279, distance: 105.3
click at [1414, 311] on span "Refresh" at bounding box center [1403, 311] width 49 height 22
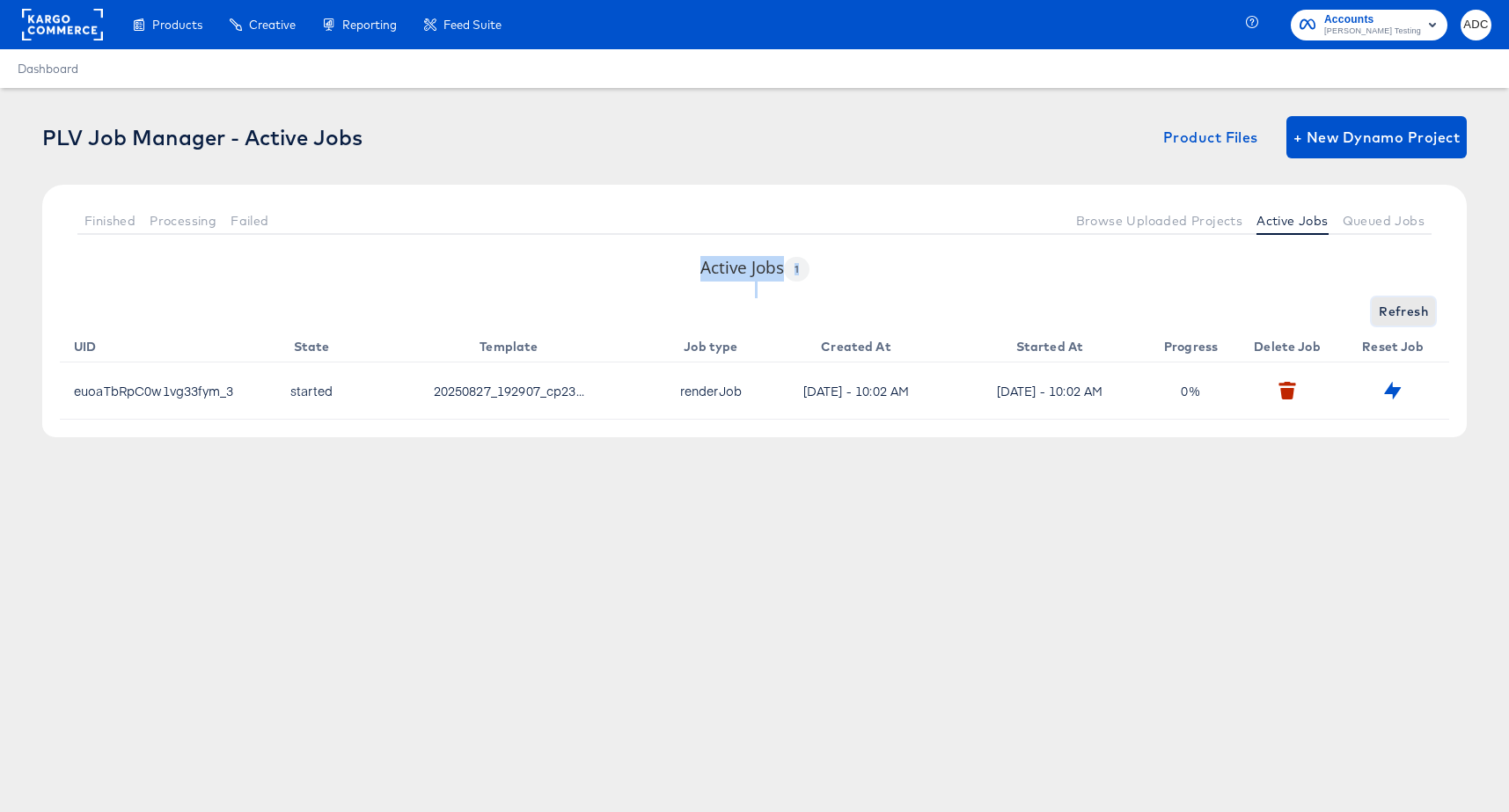
click at [1421, 301] on span "Refresh" at bounding box center [1403, 311] width 49 height 22
click at [1420, 301] on span "Refresh" at bounding box center [1403, 311] width 49 height 22
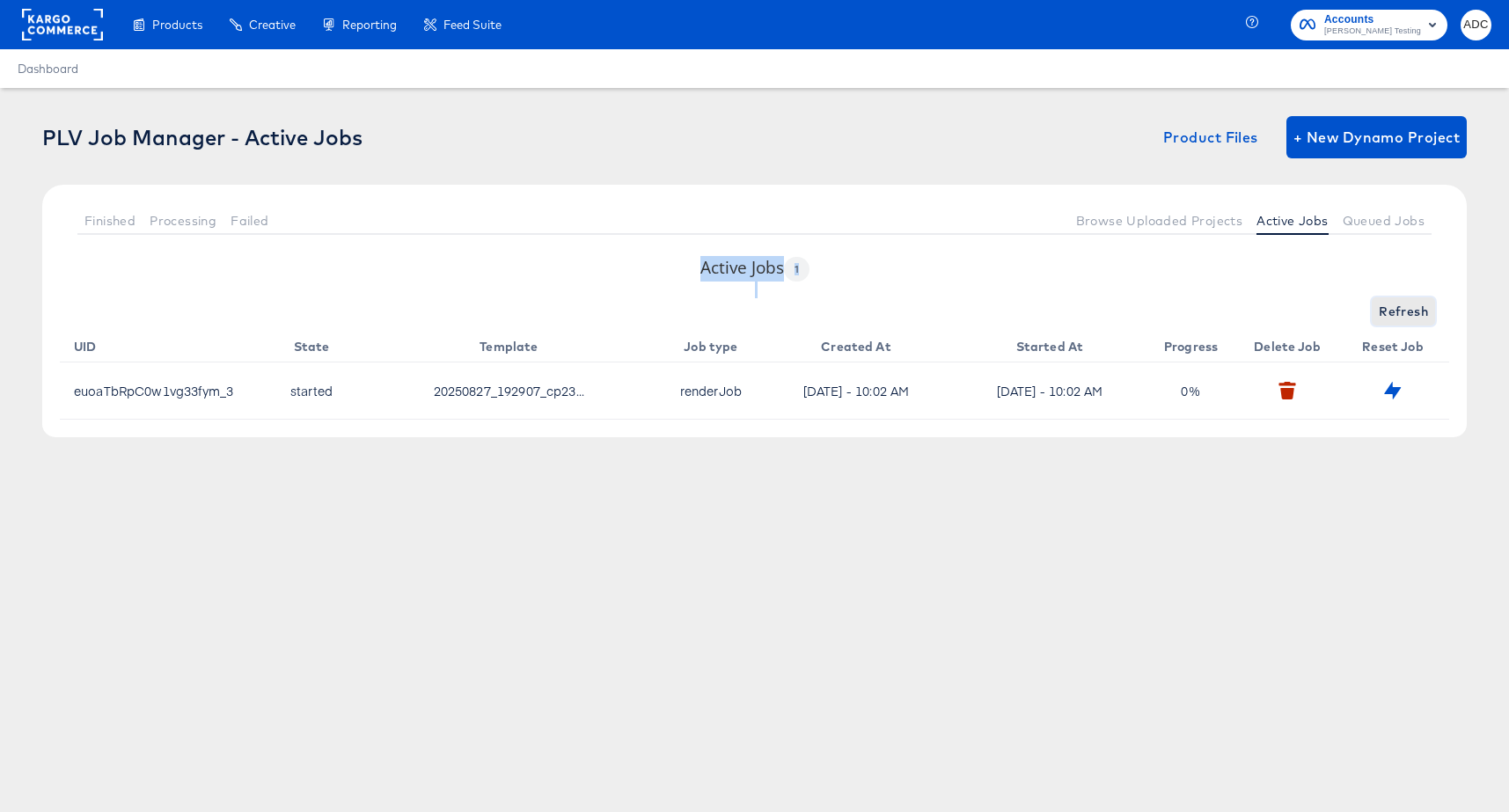
click at [1419, 302] on span "Refresh" at bounding box center [1403, 311] width 49 height 22
drag, startPoint x: 1420, startPoint y: 303, endPoint x: 1405, endPoint y: 312, distance: 17.5
click at [1420, 303] on span "Refresh" at bounding box center [1403, 311] width 49 height 22
click at [1405, 312] on span "Refresh" at bounding box center [1403, 311] width 49 height 22
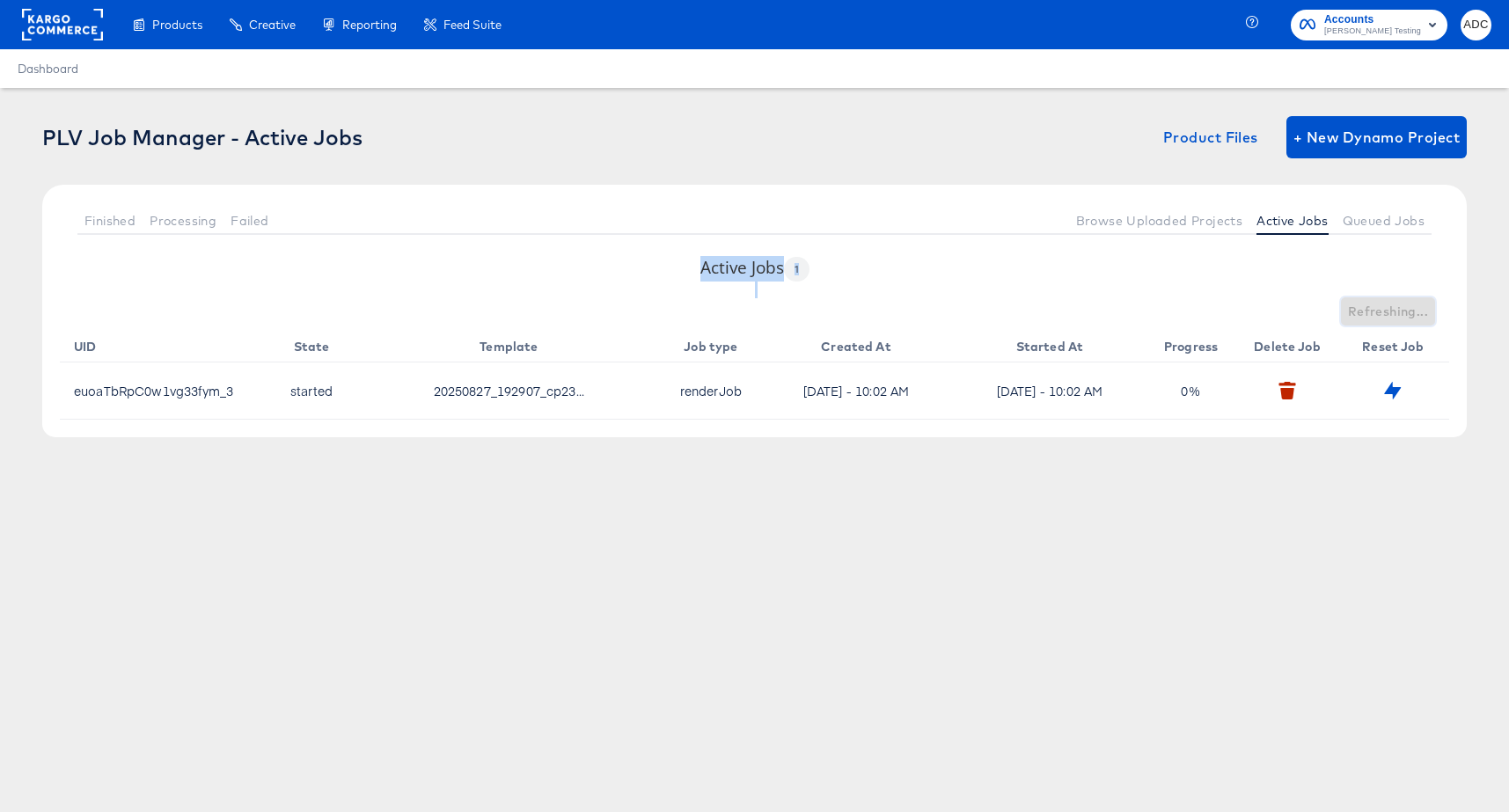
click at [1405, 312] on span "Refreshing..." at bounding box center [1388, 311] width 80 height 22
click at [1405, 312] on span "Refresh" at bounding box center [1403, 311] width 49 height 22
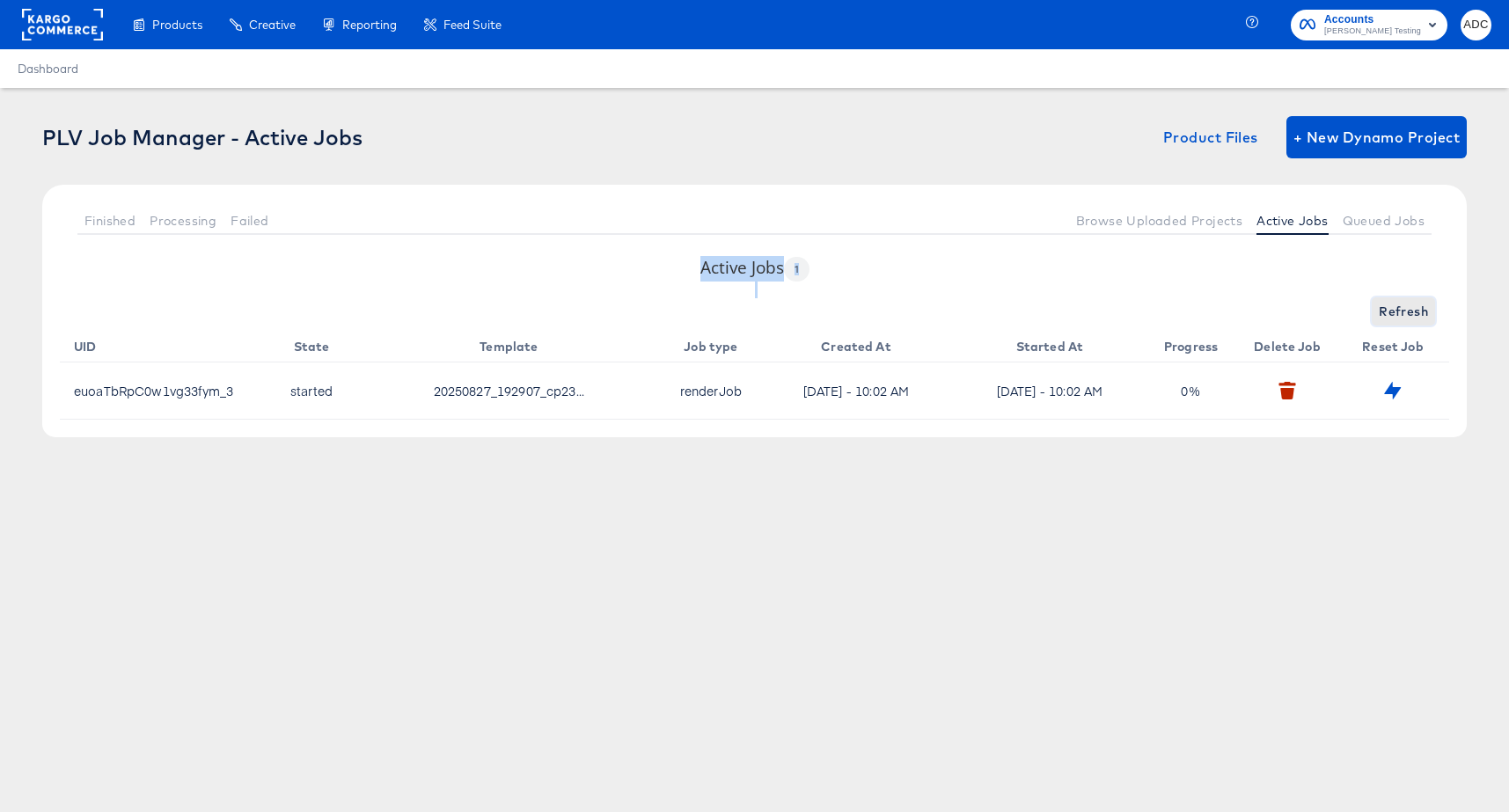
click at [1405, 312] on span "Refresh" at bounding box center [1403, 311] width 49 height 22
click at [1405, 312] on span "Refreshing..." at bounding box center [1388, 311] width 80 height 22
click at [1405, 312] on span "Refresh" at bounding box center [1403, 311] width 49 height 22
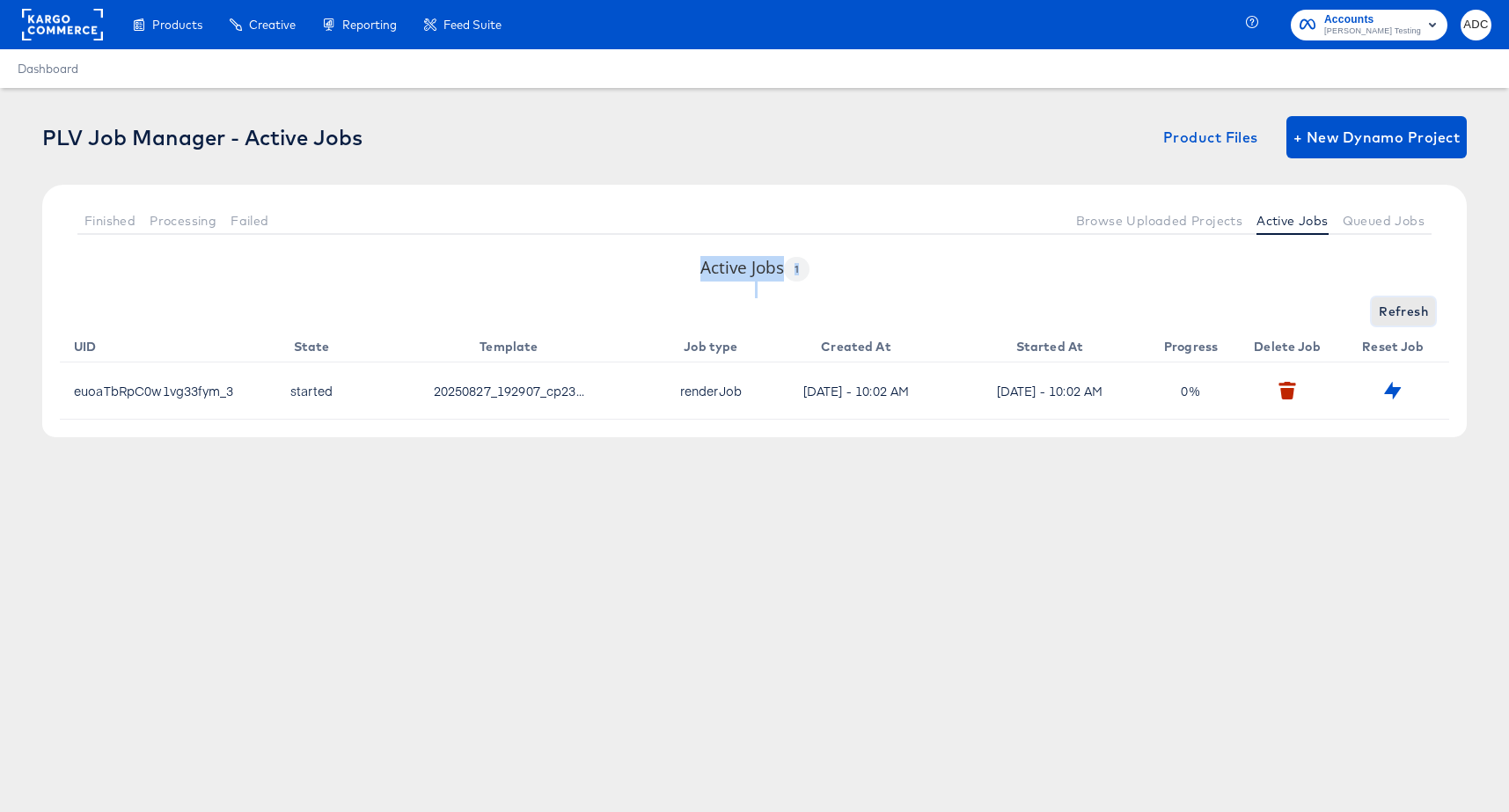
click at [1403, 312] on span "Refresh" at bounding box center [1403, 311] width 49 height 22
click at [1402, 312] on span "Refresh" at bounding box center [1403, 311] width 49 height 22
click at [1402, 312] on span "Refreshing..." at bounding box center [1388, 311] width 80 height 22
click at [1401, 312] on span "Refreshing..." at bounding box center [1388, 311] width 80 height 22
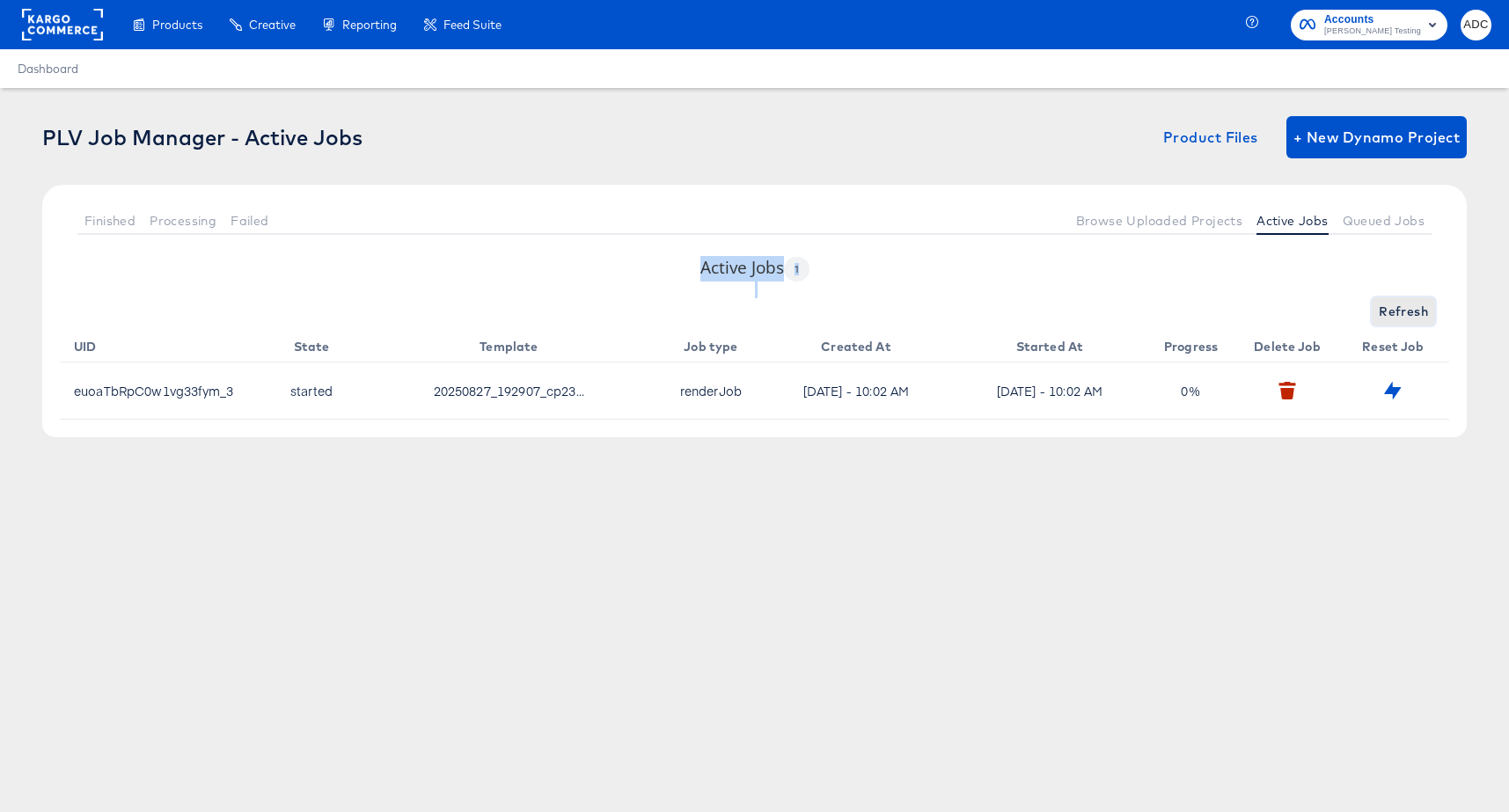
click at [1401, 312] on span "Refresh" at bounding box center [1403, 311] width 49 height 22
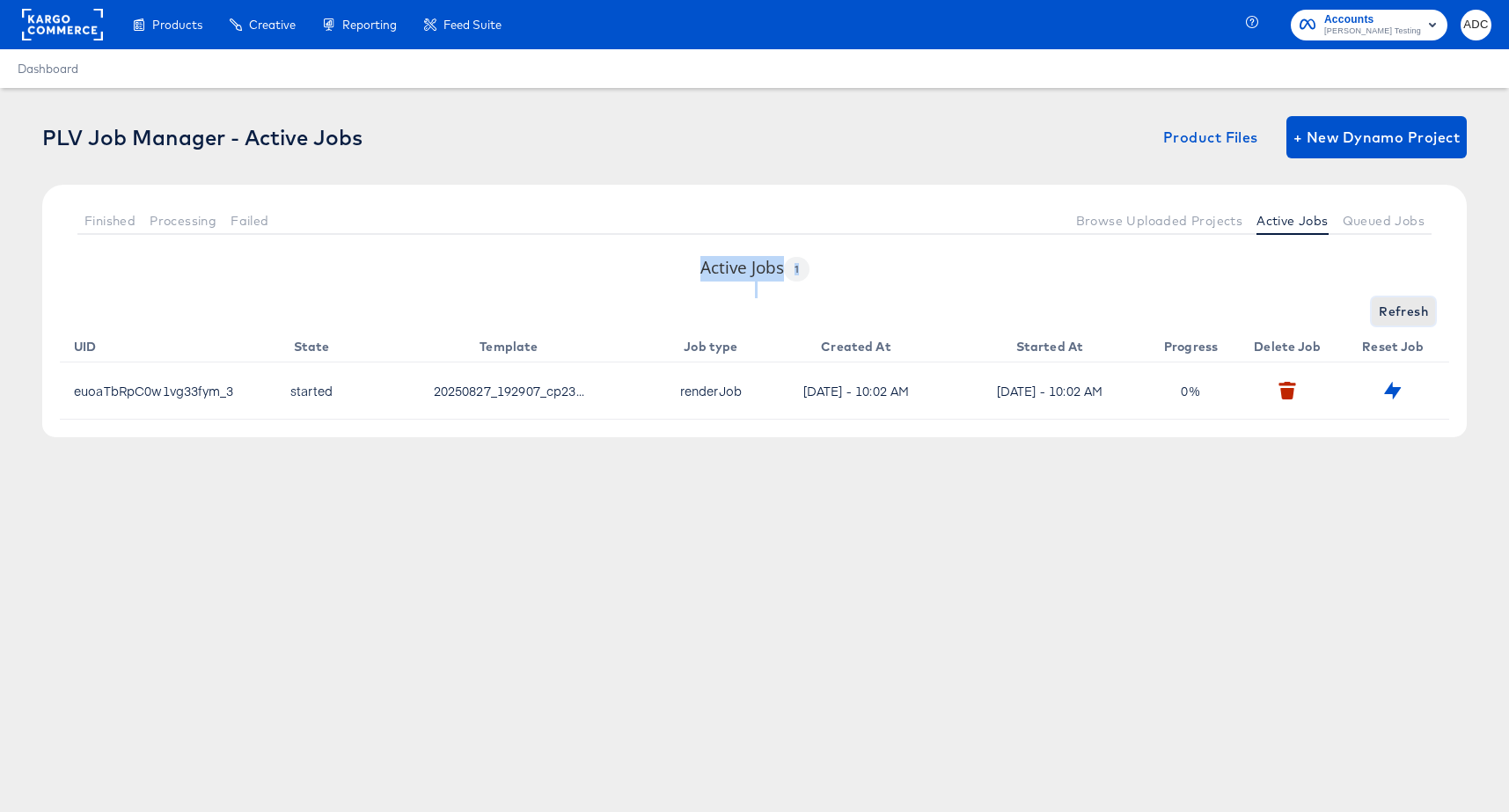
click at [1401, 312] on span "Refresh" at bounding box center [1403, 311] width 49 height 22
click at [1401, 312] on span "Refreshing..." at bounding box center [1388, 311] width 80 height 22
click at [1401, 312] on span "Refresh" at bounding box center [1403, 311] width 49 height 22
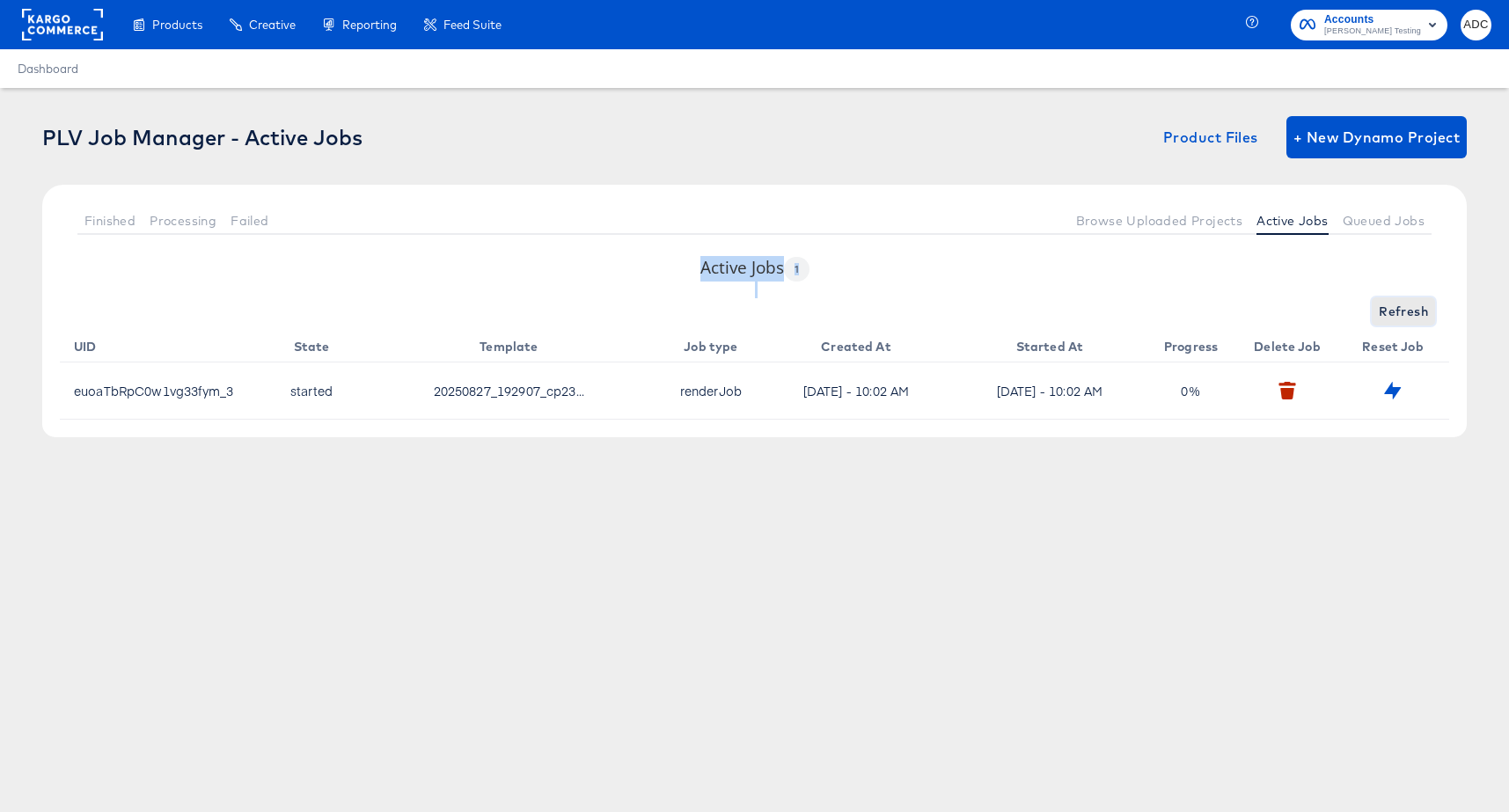
click at [1401, 312] on span "Refresh" at bounding box center [1403, 311] width 49 height 22
click at [1401, 312] on span "Refreshing..." at bounding box center [1388, 311] width 80 height 22
click at [1401, 312] on span "Refresh" at bounding box center [1403, 311] width 49 height 22
click at [1400, 316] on span "Refresh" at bounding box center [1403, 311] width 49 height 22
click at [1403, 317] on span "Refresh" at bounding box center [1403, 311] width 49 height 22
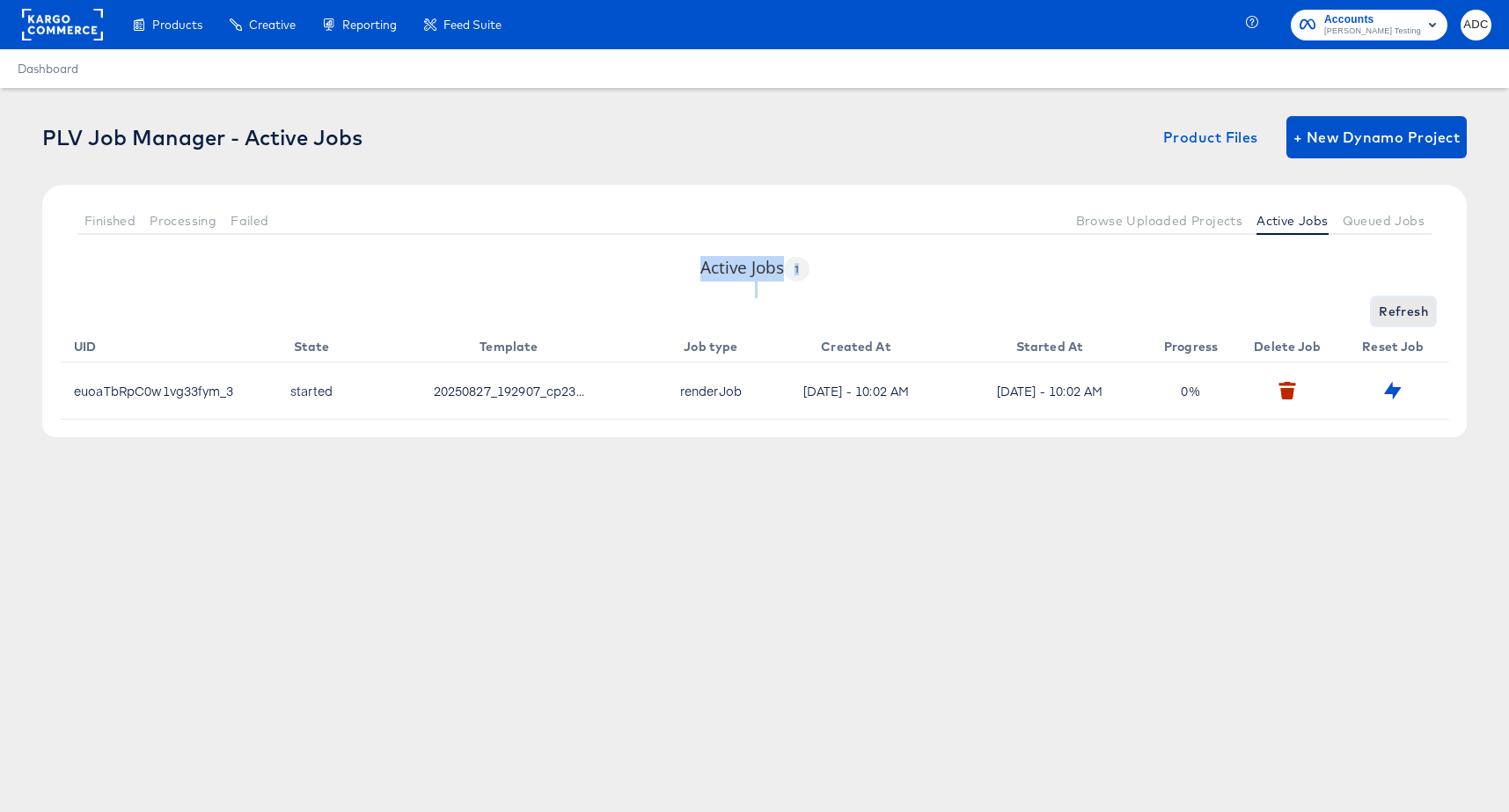
click at [1403, 317] on span "Refresh" at bounding box center [1403, 311] width 49 height 22
click at [1403, 317] on span "Refreshing..." at bounding box center [1388, 311] width 80 height 22
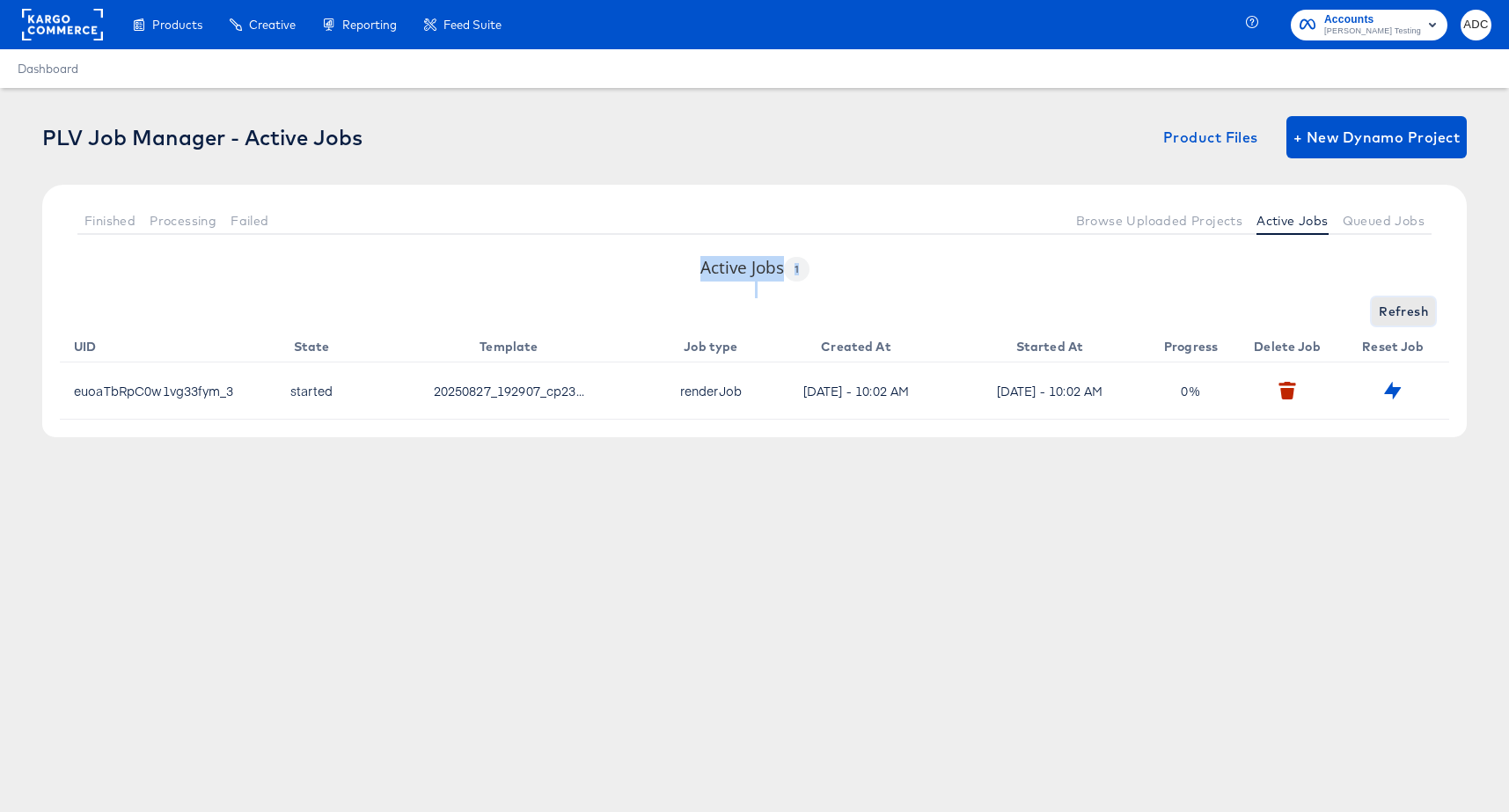
click at [1403, 317] on span "Refresh" at bounding box center [1403, 311] width 49 height 22
click at [1404, 318] on span "Refresh" at bounding box center [1403, 311] width 49 height 22
click at [1397, 294] on div "Active Jobs 1 Refresh UID State Template Job type Created At Started At Progres…" at bounding box center [754, 346] width 1425 height 181
click at [1398, 299] on button "Refresh" at bounding box center [1403, 312] width 64 height 28
click at [1374, 195] on div "Finished Processing Failed Browse Uploaded Projects Active Jobs Queued Jobs" at bounding box center [754, 220] width 1425 height 71
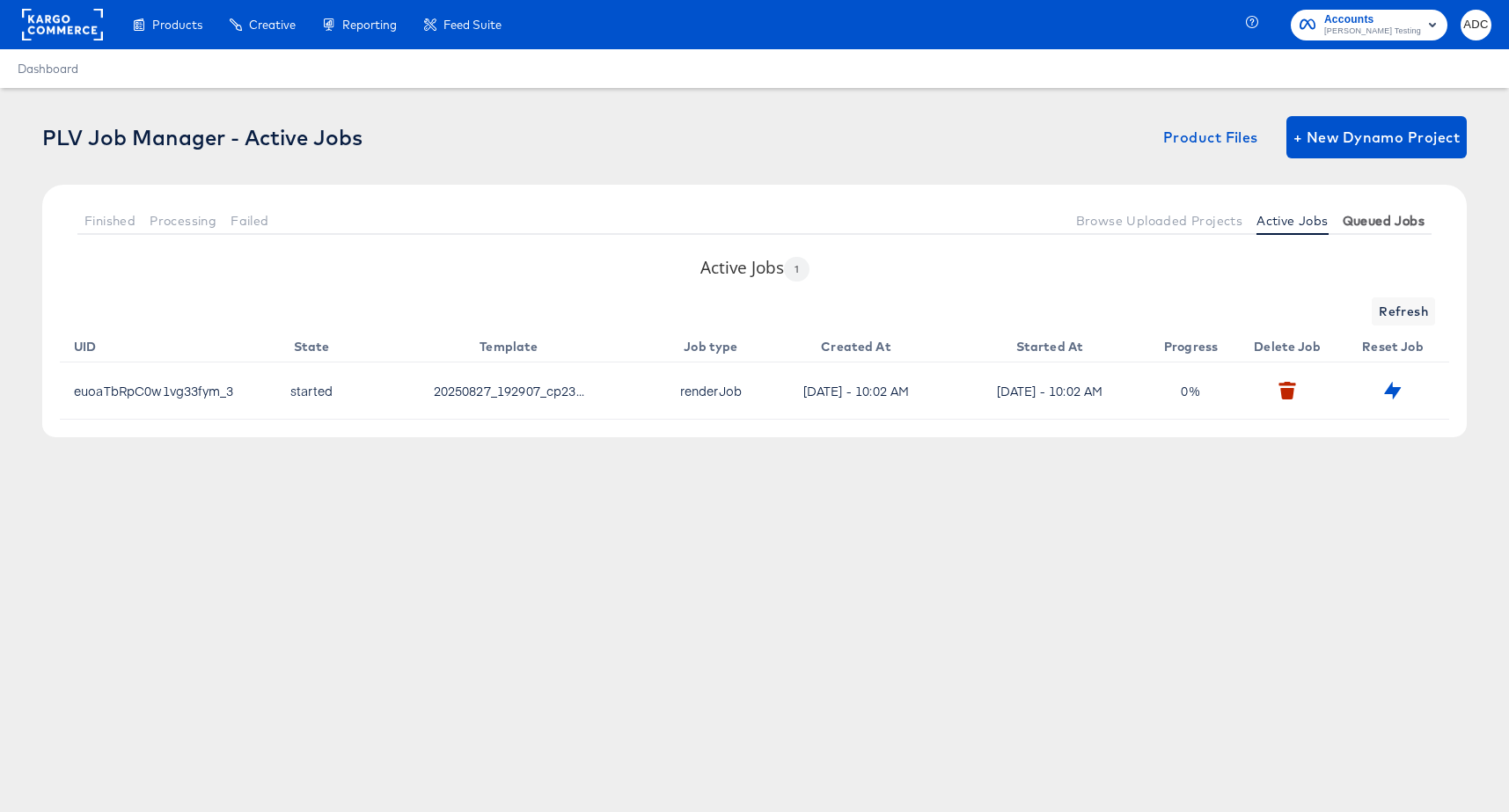
click at [1373, 214] on span "Queued Jobs" at bounding box center [1383, 221] width 82 height 14
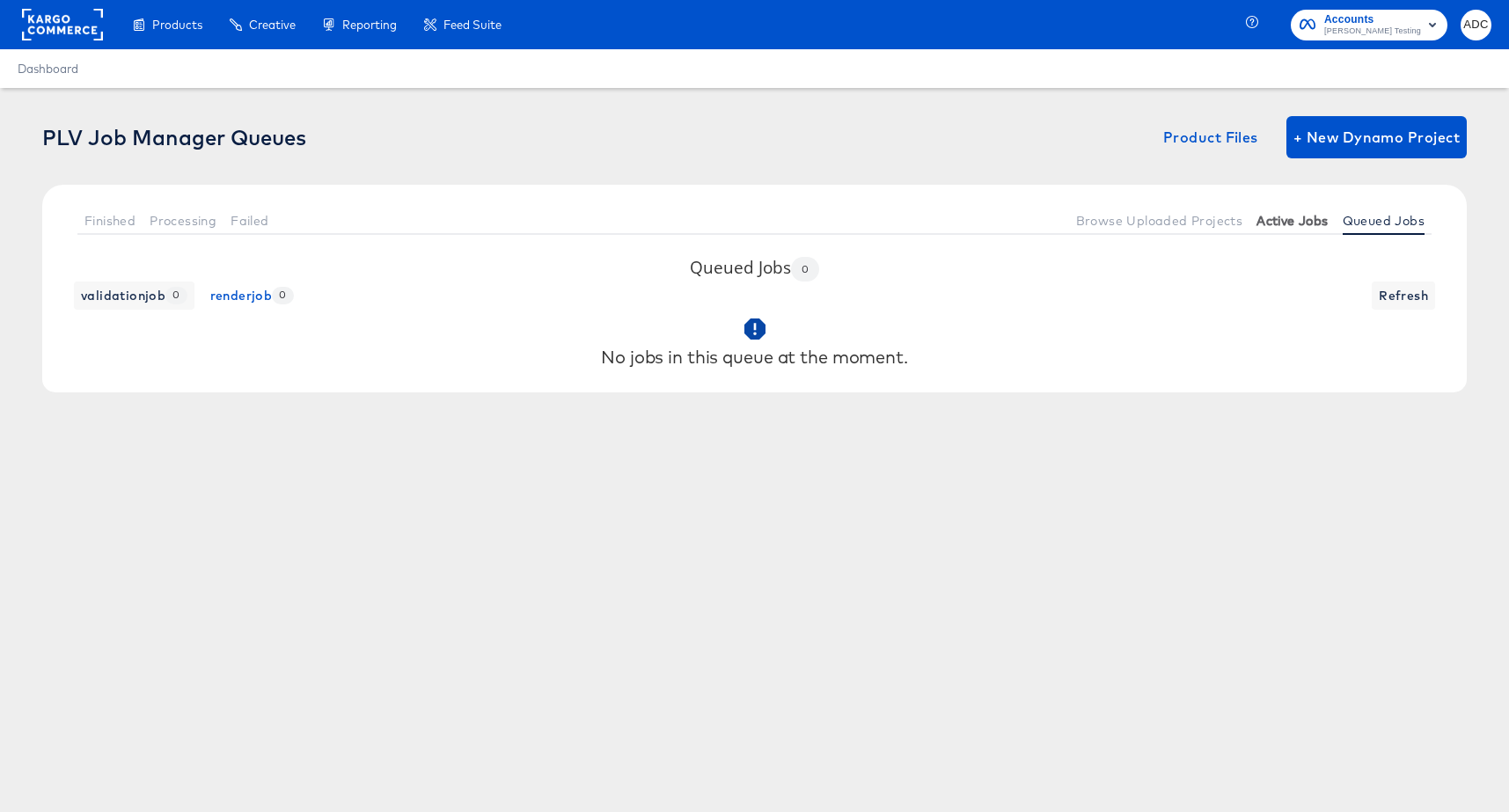
click at [1284, 219] on span "Active Jobs" at bounding box center [1291, 221] width 71 height 14
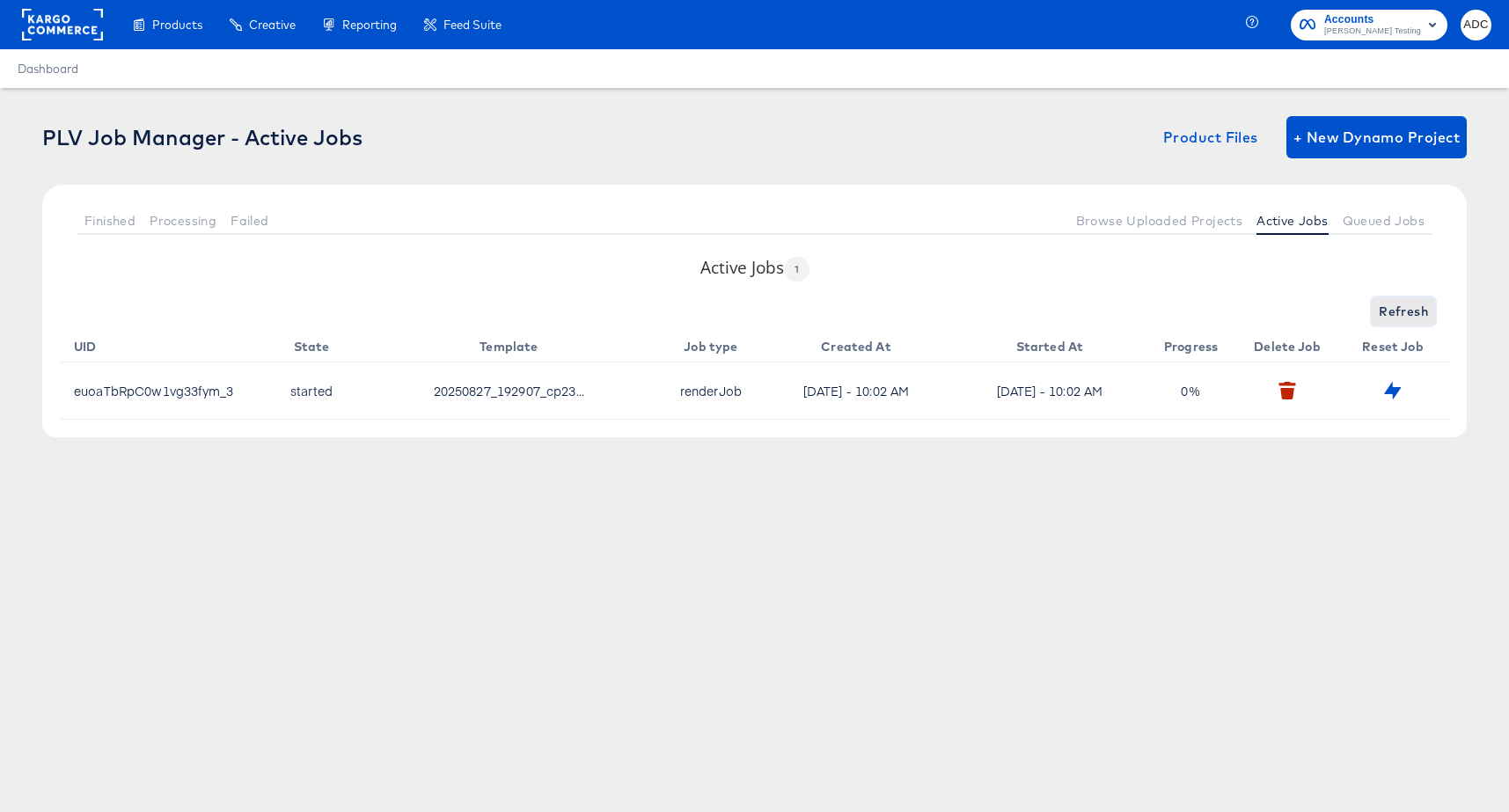
click at [1414, 308] on span "Refresh" at bounding box center [1403, 311] width 49 height 22
click at [1414, 308] on span "Refreshing..." at bounding box center [1388, 311] width 80 height 22
click at [1414, 308] on span "Refresh" at bounding box center [1403, 311] width 49 height 22
click at [1414, 308] on div "Refresh" at bounding box center [754, 312] width 1390 height 28
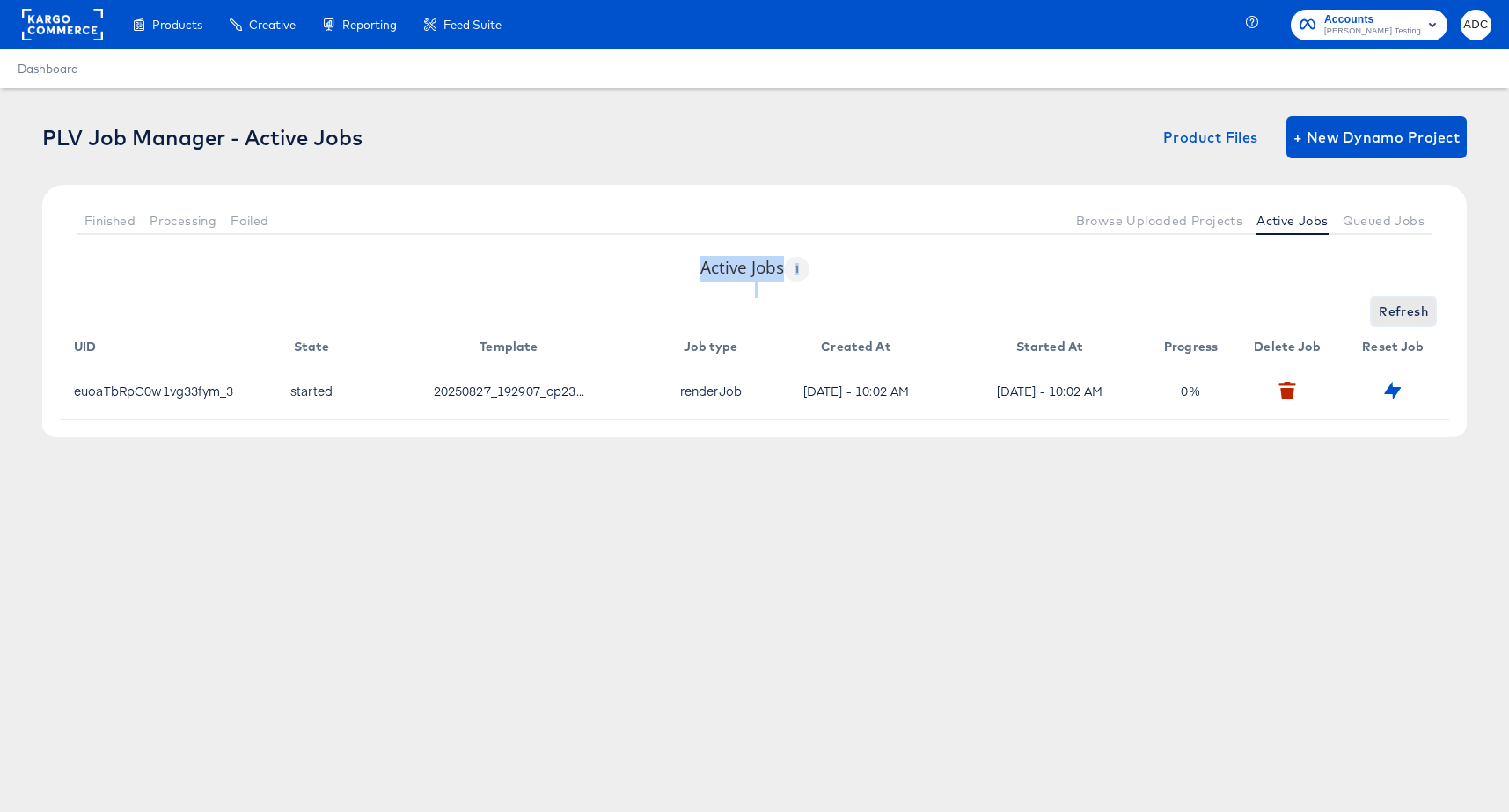
click at [1414, 308] on span "Refresh" at bounding box center [1403, 311] width 49 height 22
click at [1400, 312] on span "Refresh" at bounding box center [1403, 311] width 49 height 22
